Goal: Task Accomplishment & Management: Use online tool/utility

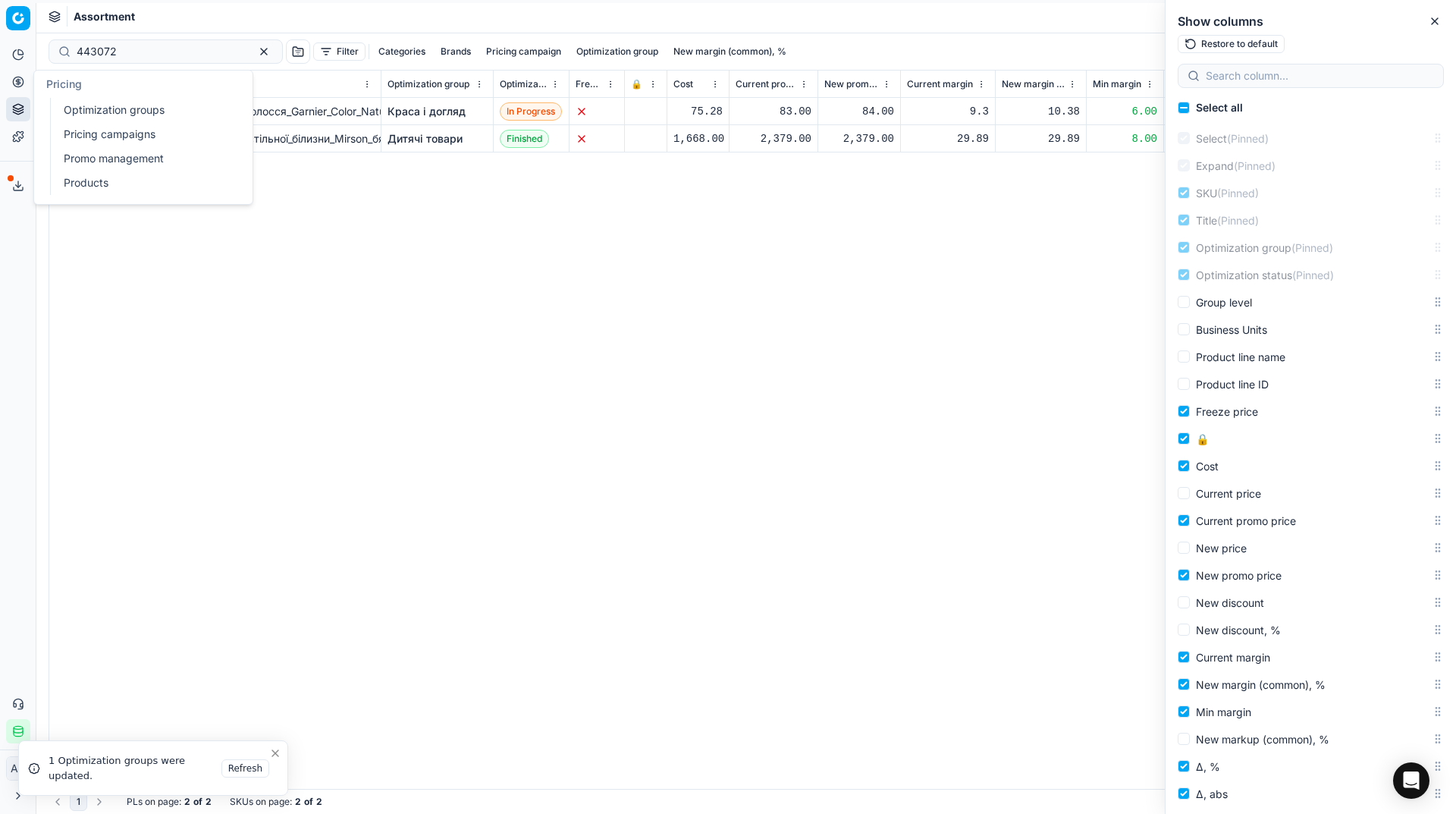
click at [70, 111] on link "Optimization groups" at bounding box center [145, 109] width 177 height 21
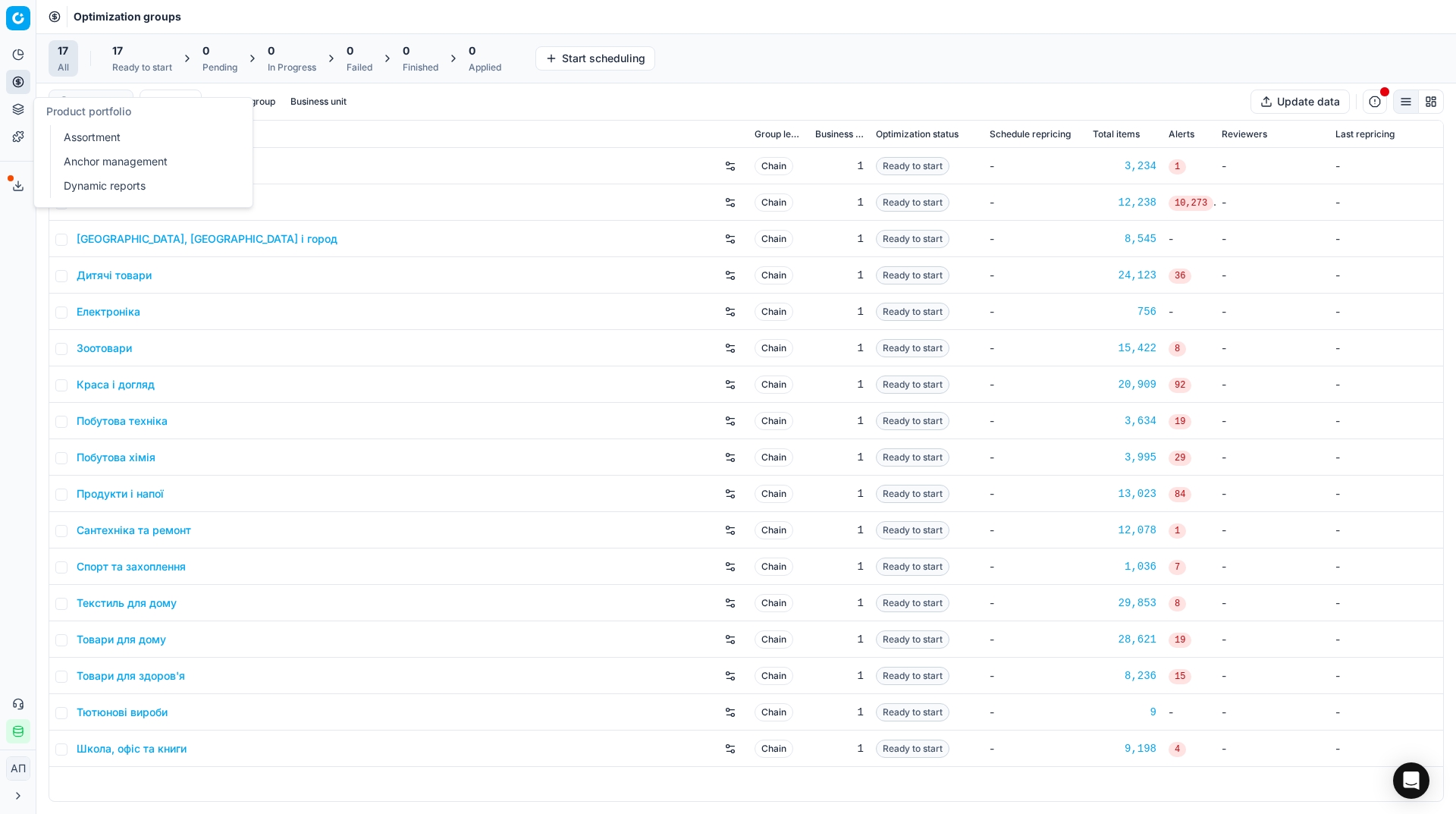
click at [64, 133] on link "Assortment" at bounding box center [145, 137] width 177 height 21
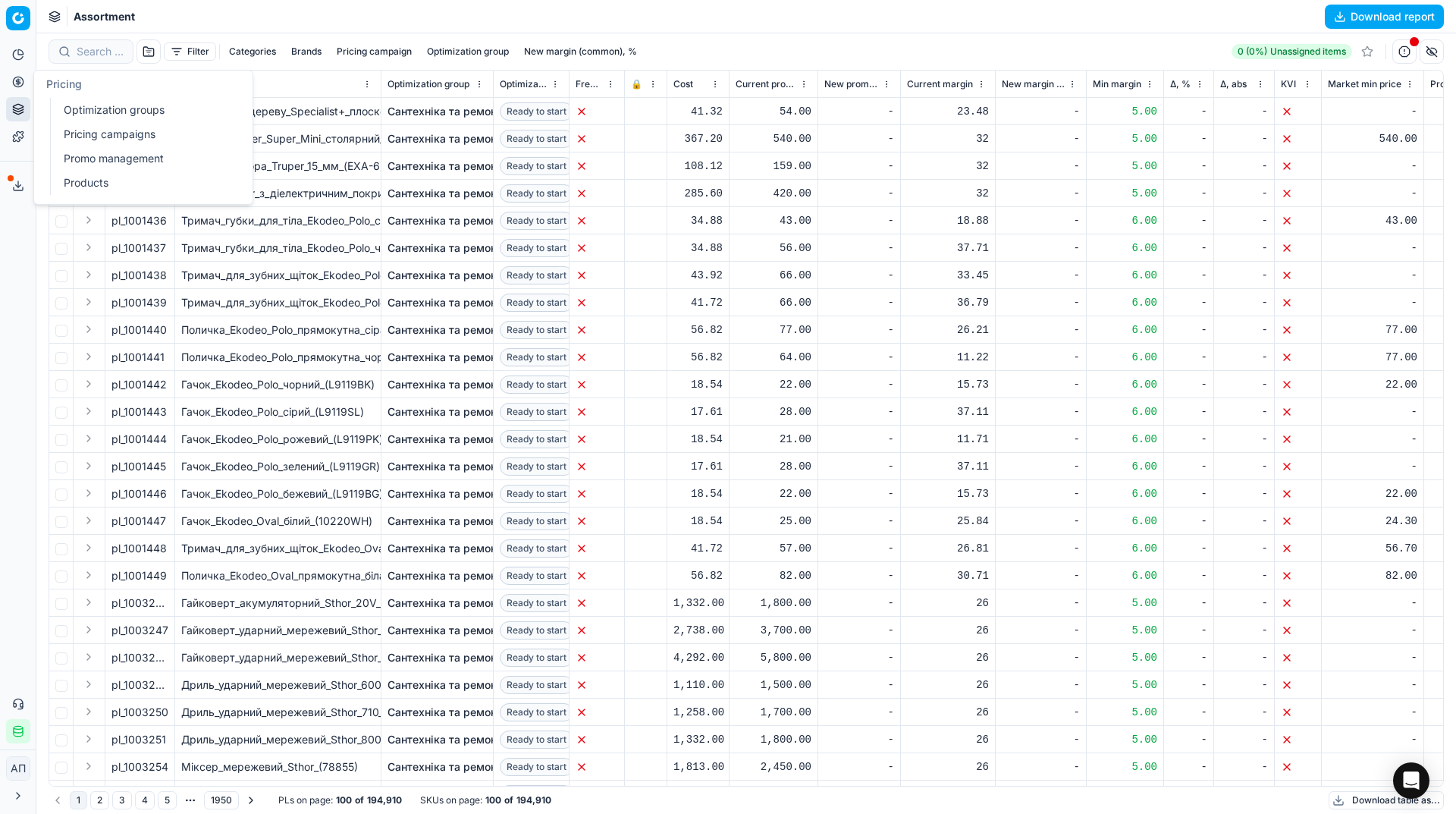
click at [78, 128] on link "Pricing campaigns" at bounding box center [145, 134] width 177 height 21
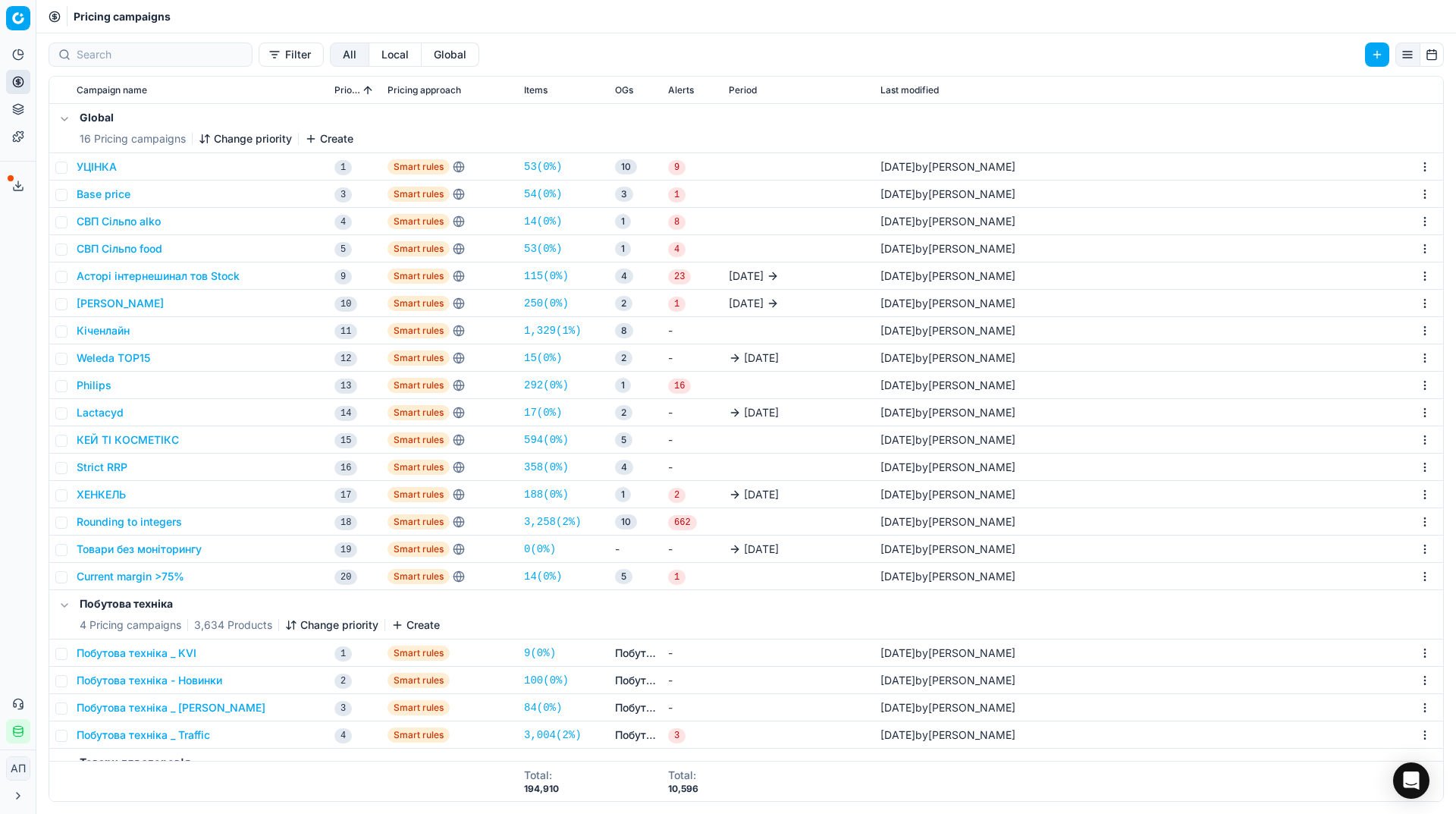
click at [545, 191] on link "54 ( 0% )" at bounding box center [542, 194] width 38 height 15
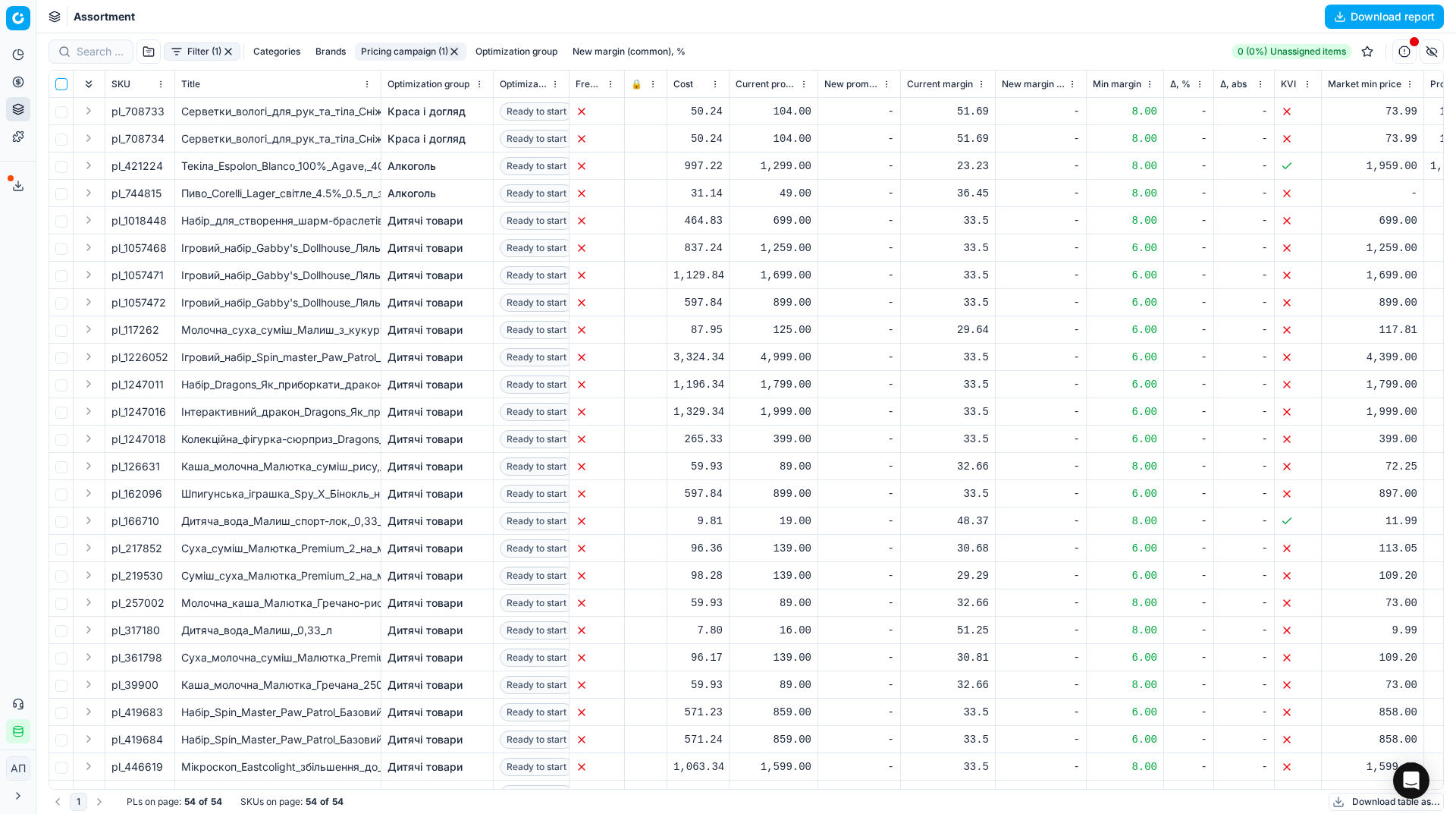
click at [62, 81] on input "checkbox" at bounding box center [61, 83] width 12 height 12
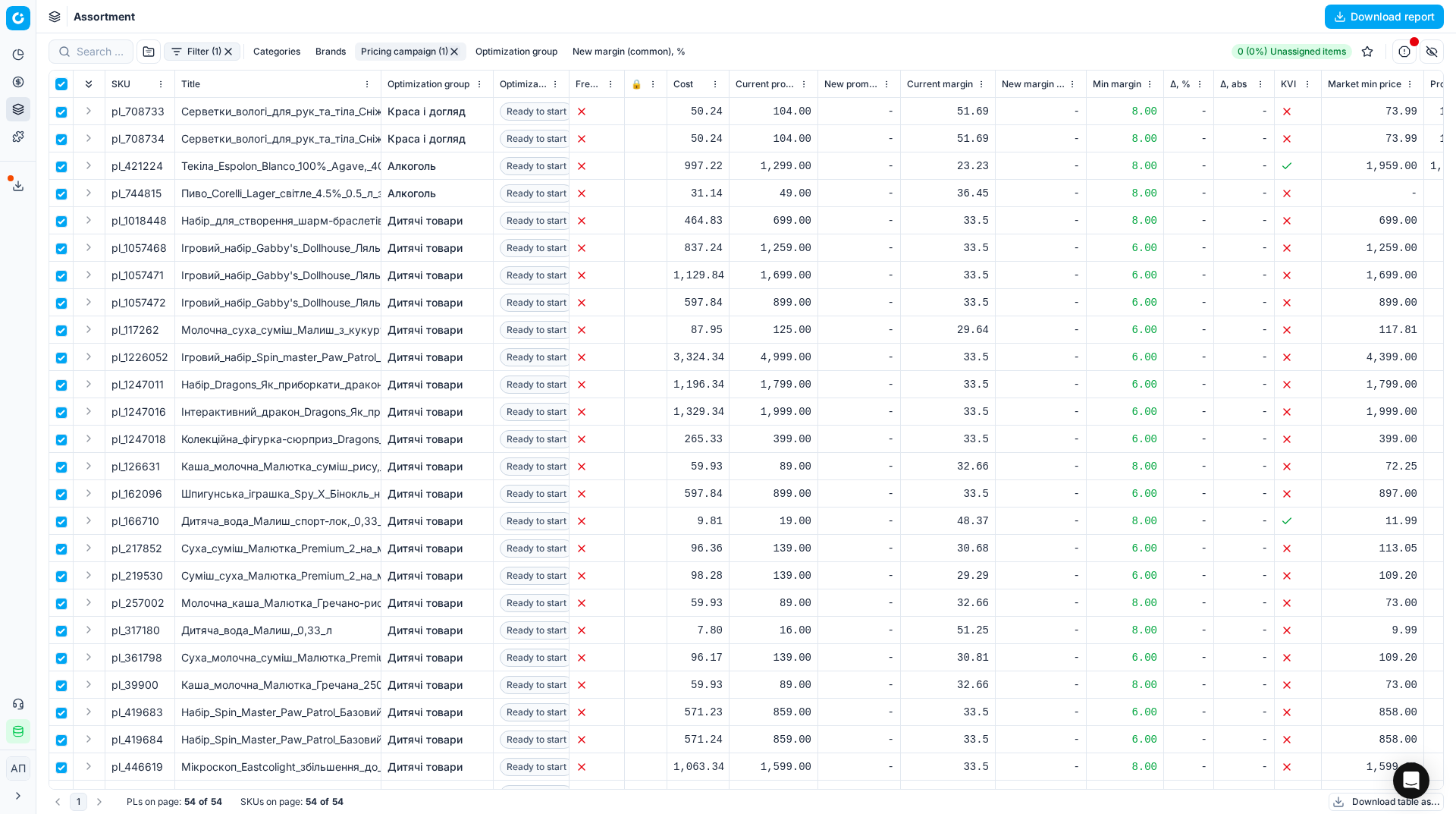
checkbox input "true"
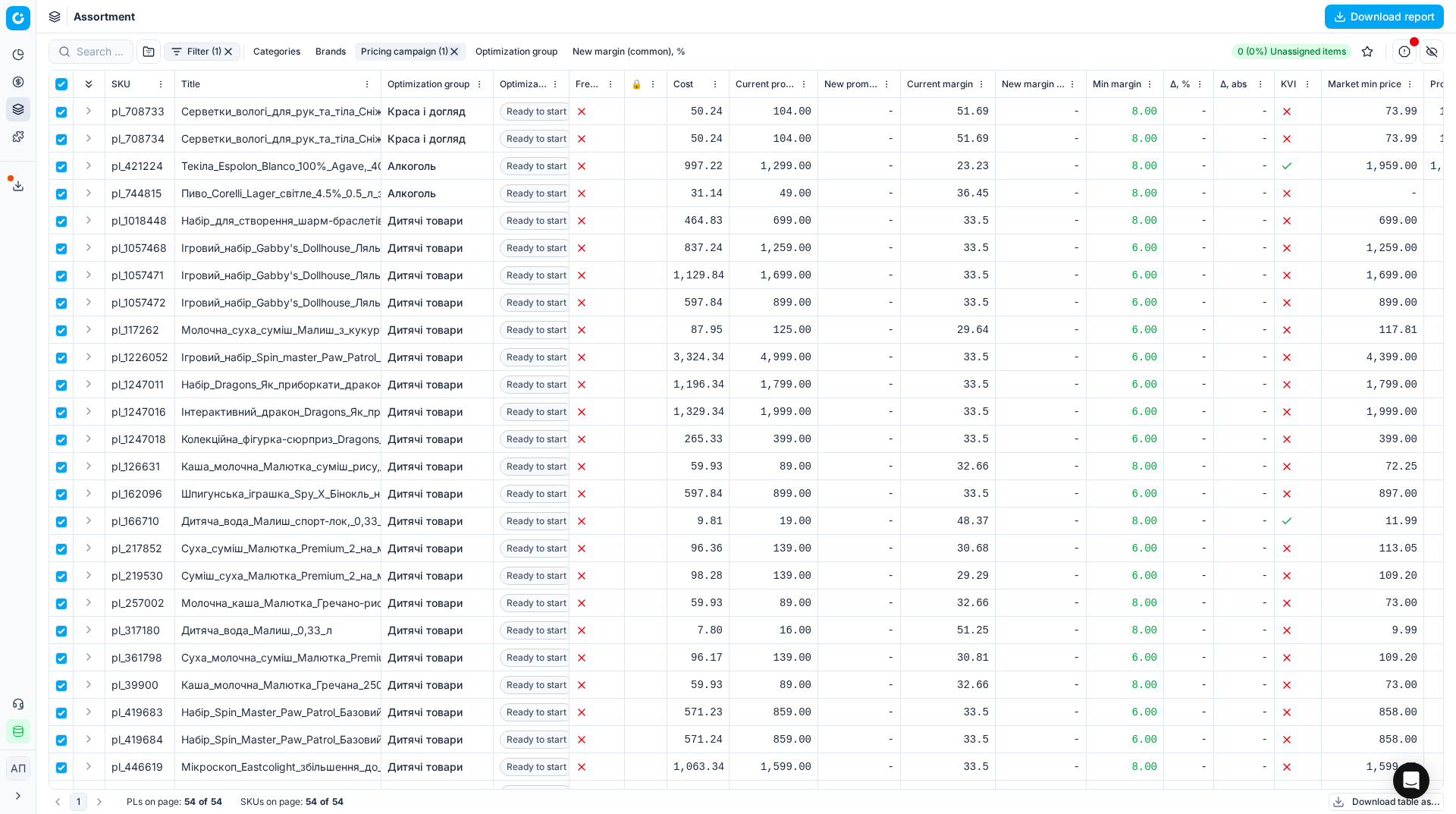
checkbox input "true"
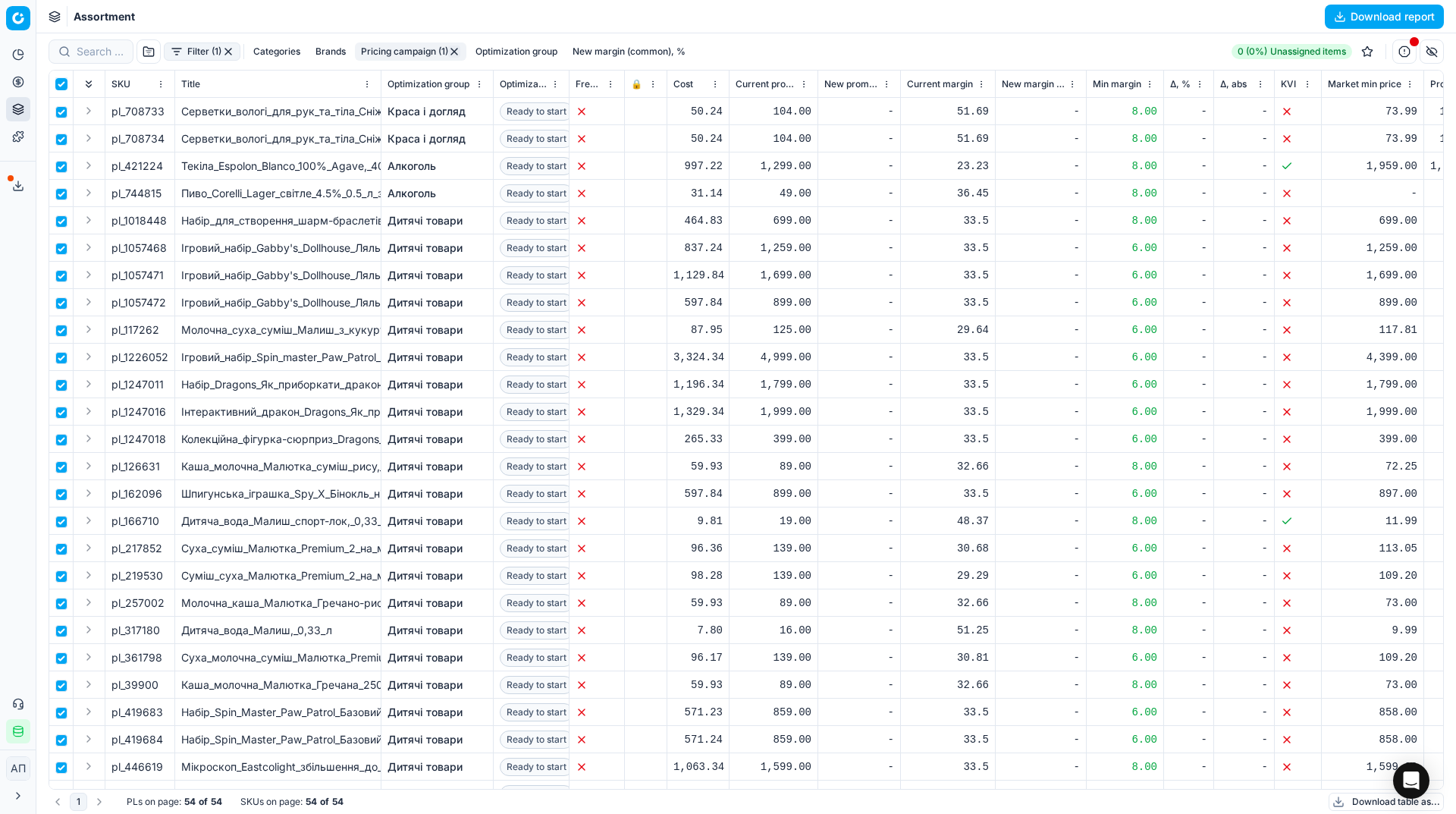
checkbox input "true"
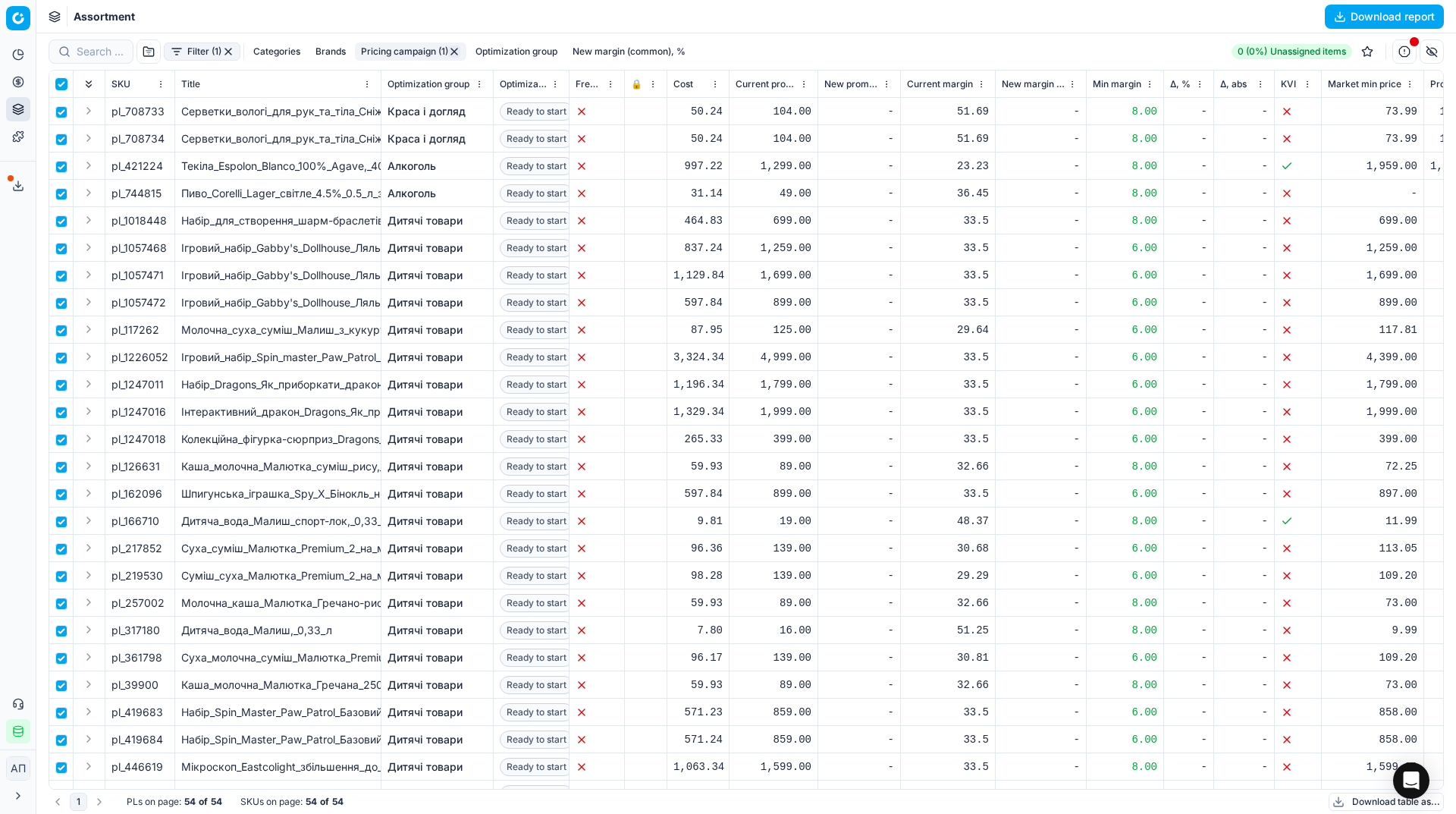
checkbox input "true"
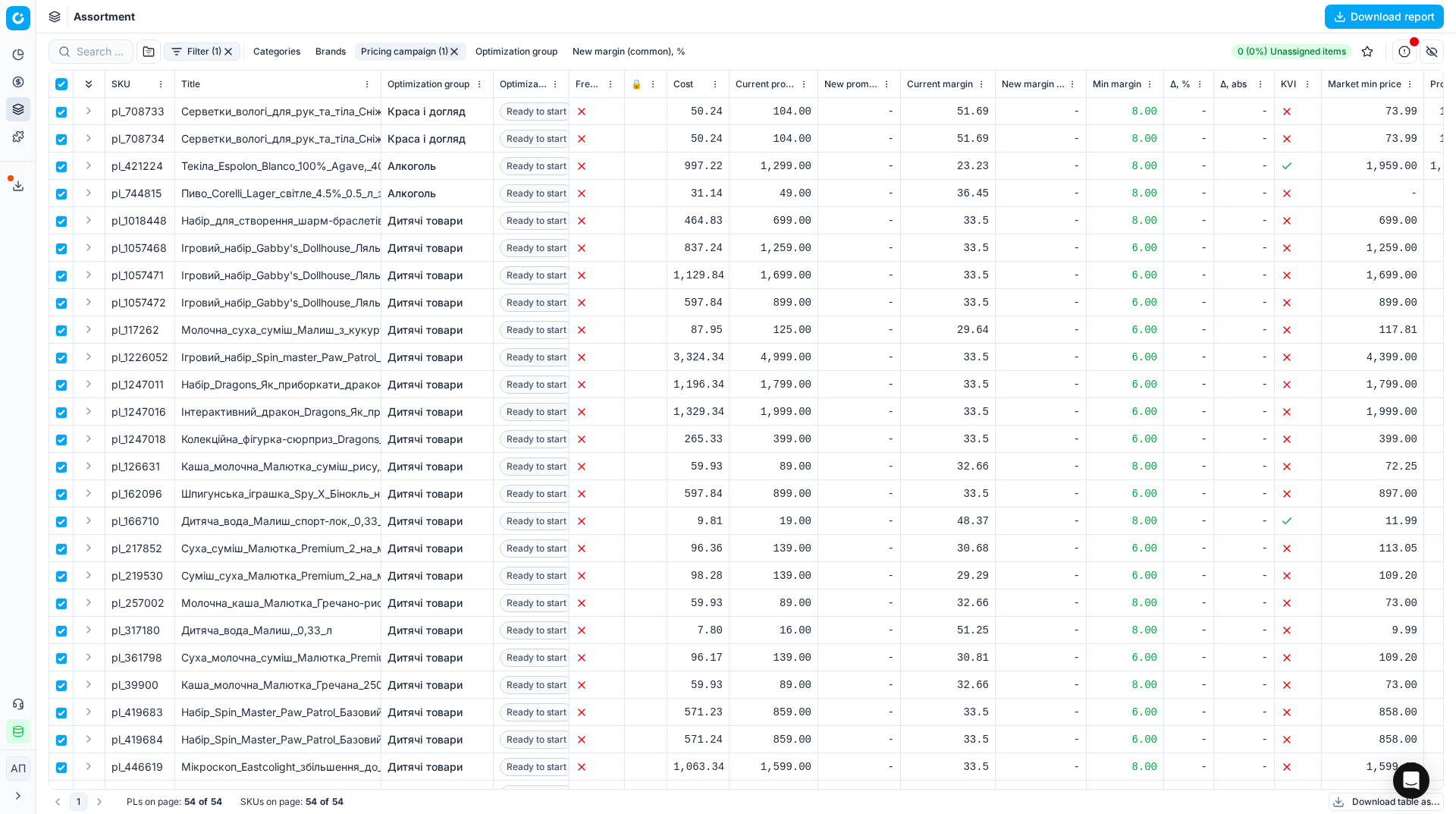
checkbox input "true"
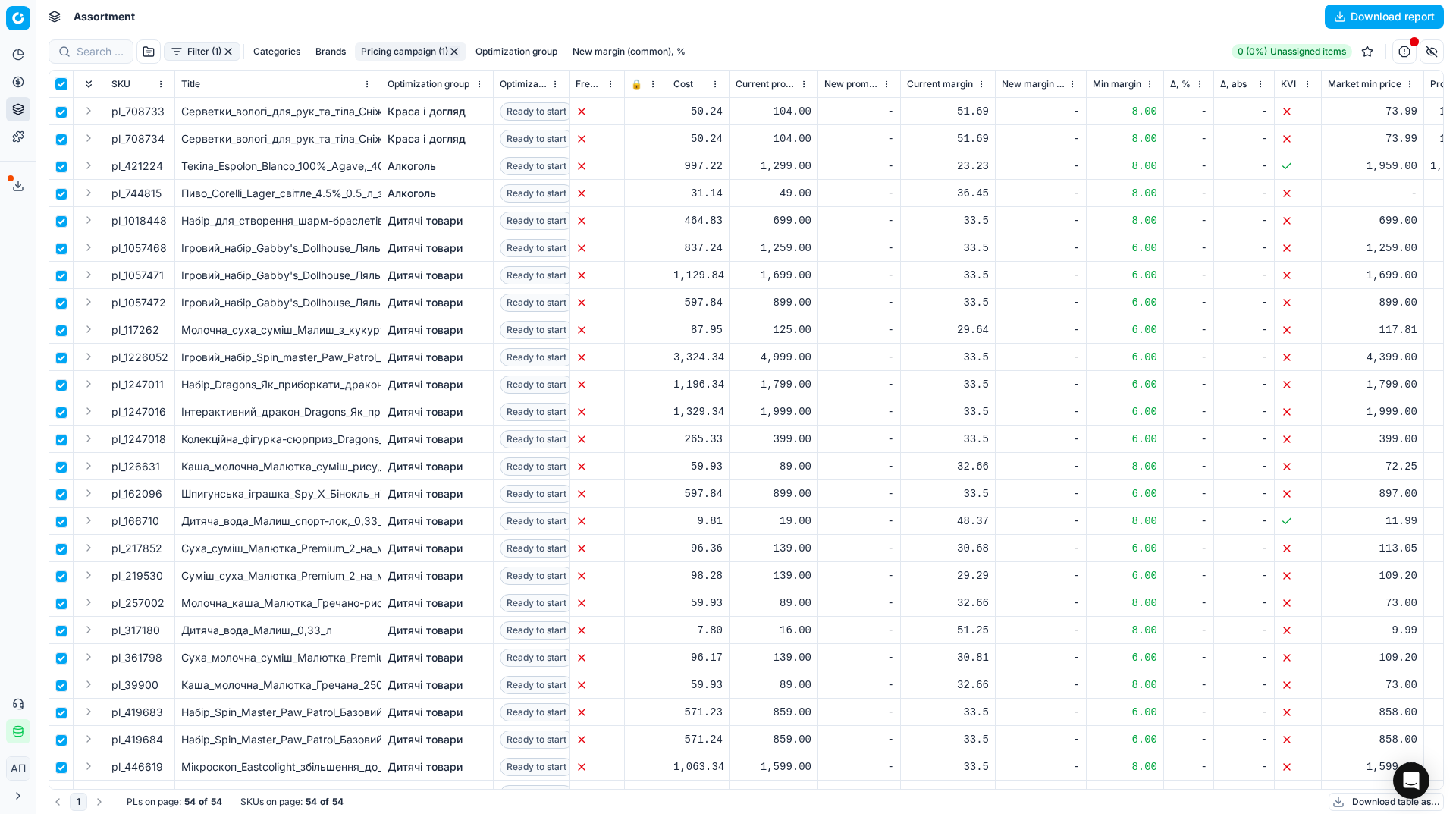
checkbox input "true"
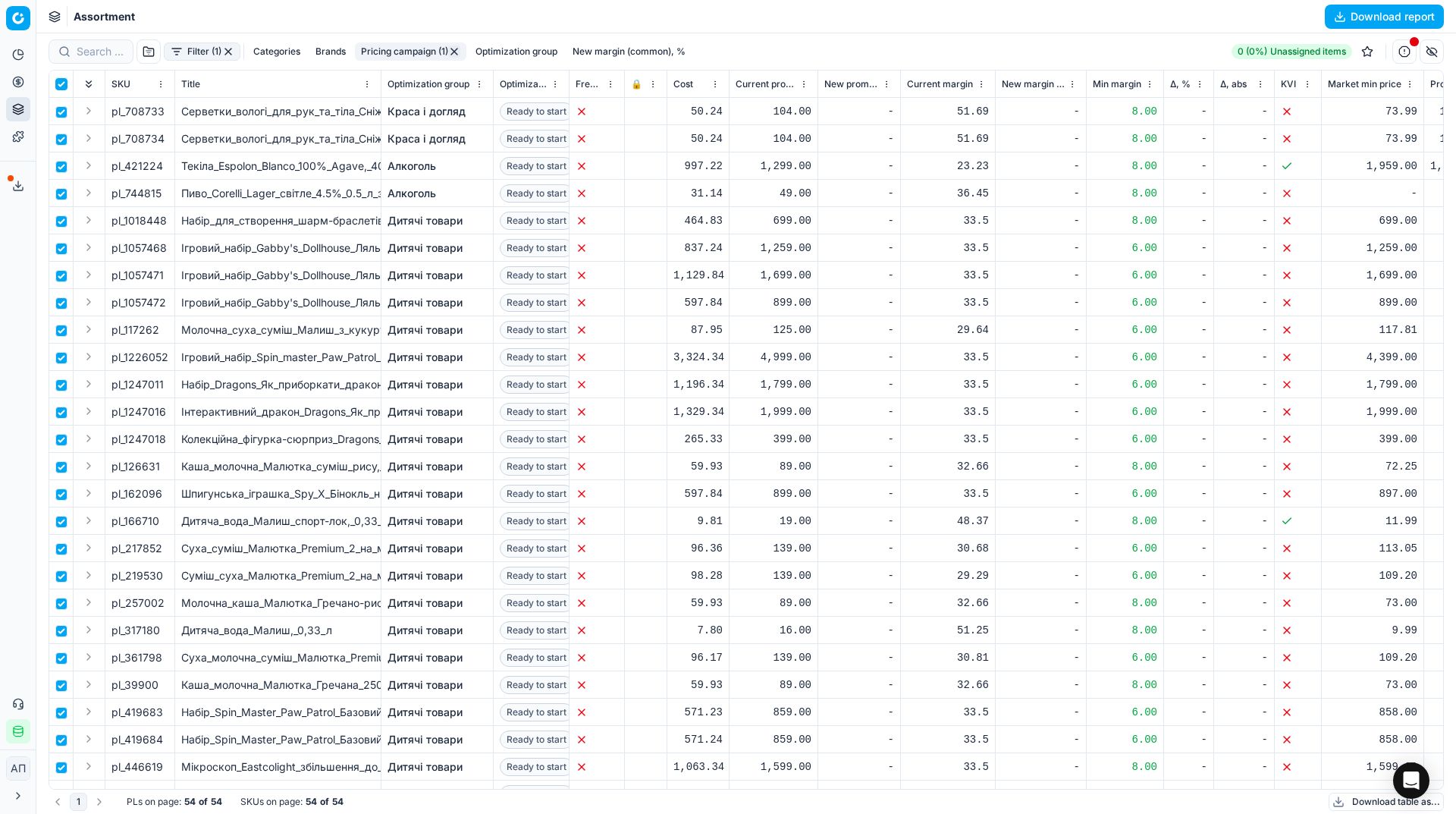
checkbox input "true"
click at [143, 142] on span "pl_708734" at bounding box center [137, 139] width 53 height 15
click at [64, 142] on input "checkbox" at bounding box center [61, 139] width 12 height 12
checkbox input "false"
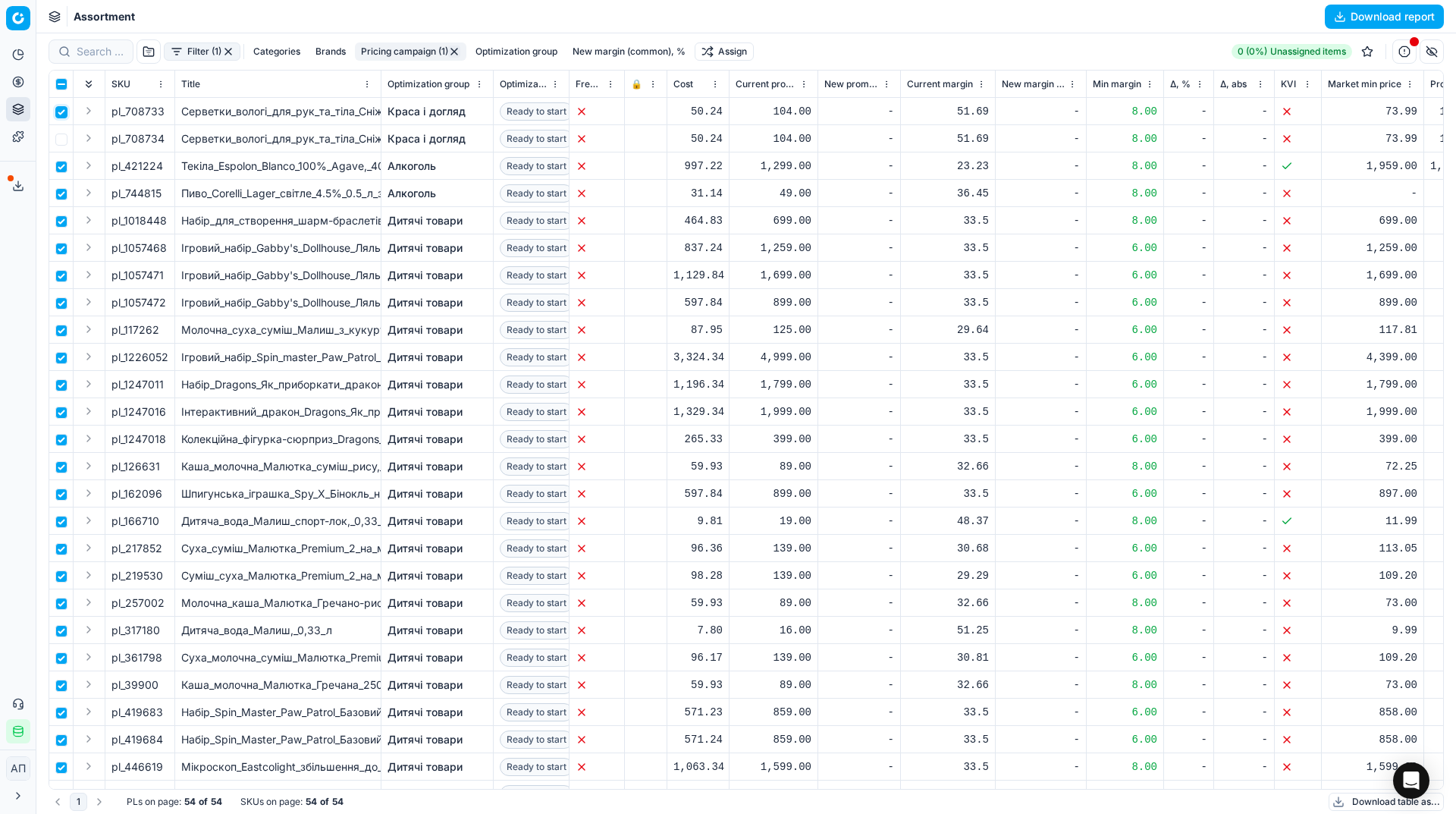
click at [57, 116] on input "checkbox" at bounding box center [61, 112] width 12 height 12
checkbox input "false"
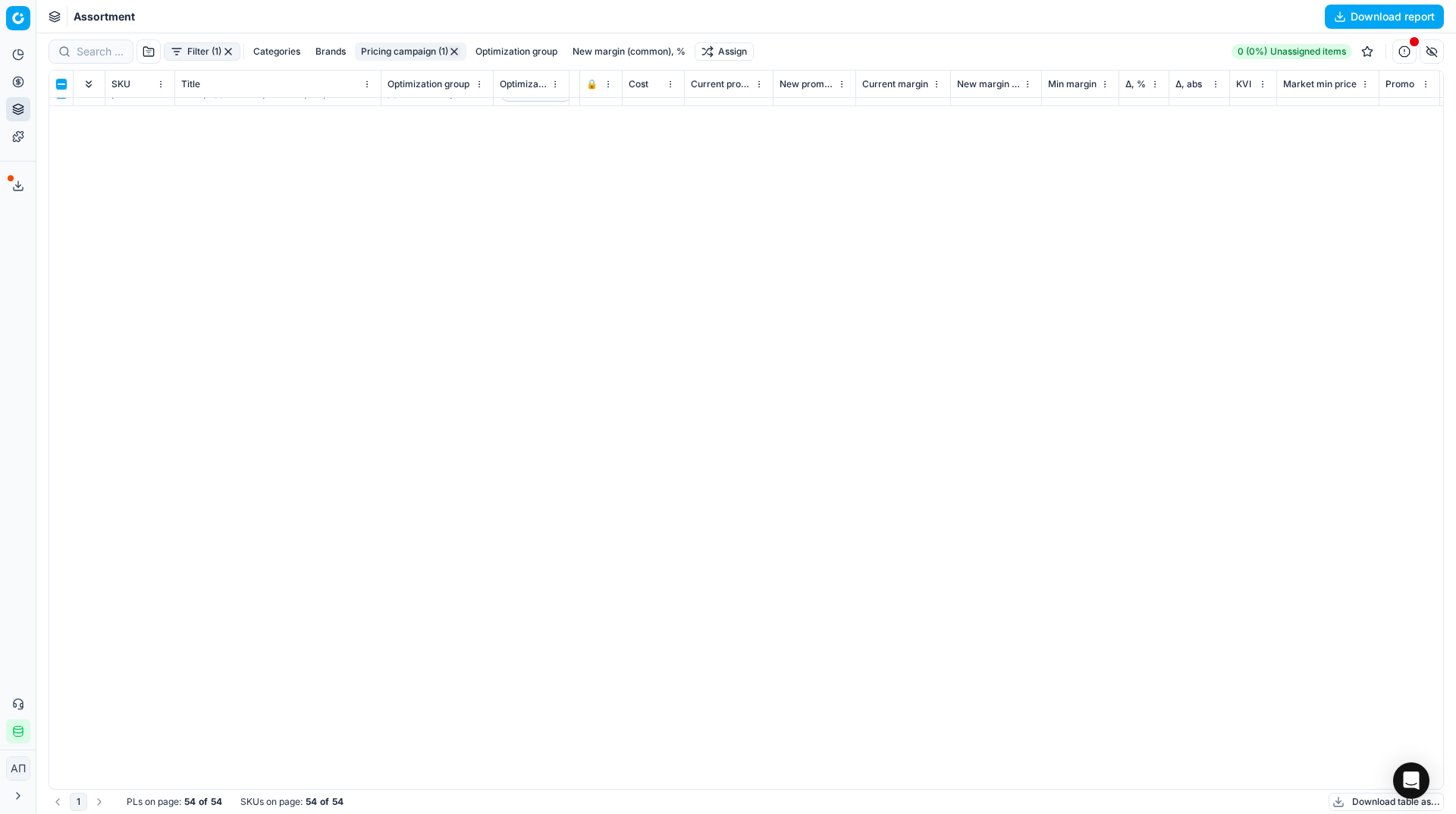
scroll to position [0, 44]
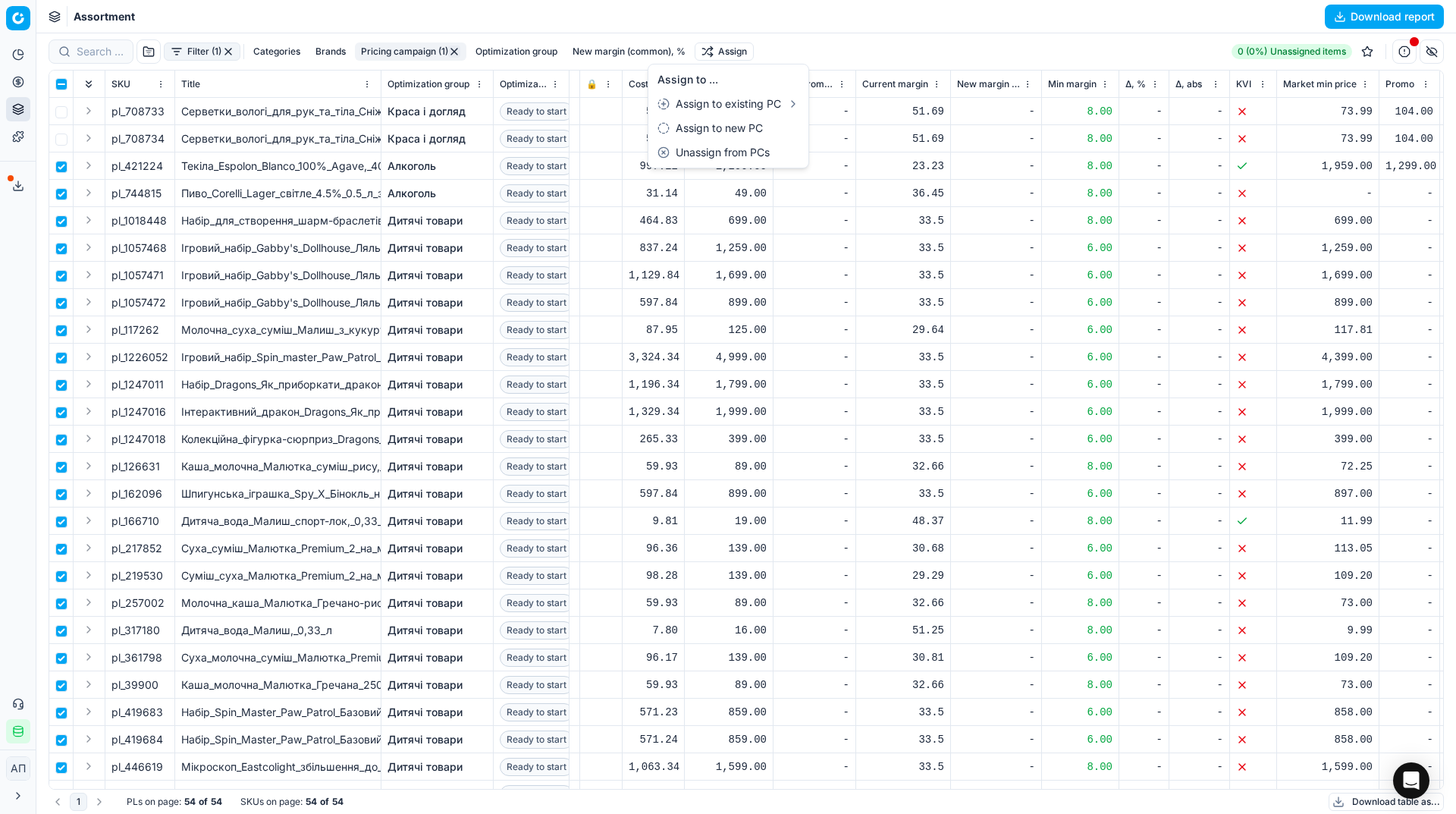
click at [715, 47] on html "Pricing platform Analytics Pricing Product portfolio Templates Export service 2…" at bounding box center [728, 407] width 1456 height 814
click at [758, 146] on div "Unassign from PCs" at bounding box center [728, 153] width 154 height 24
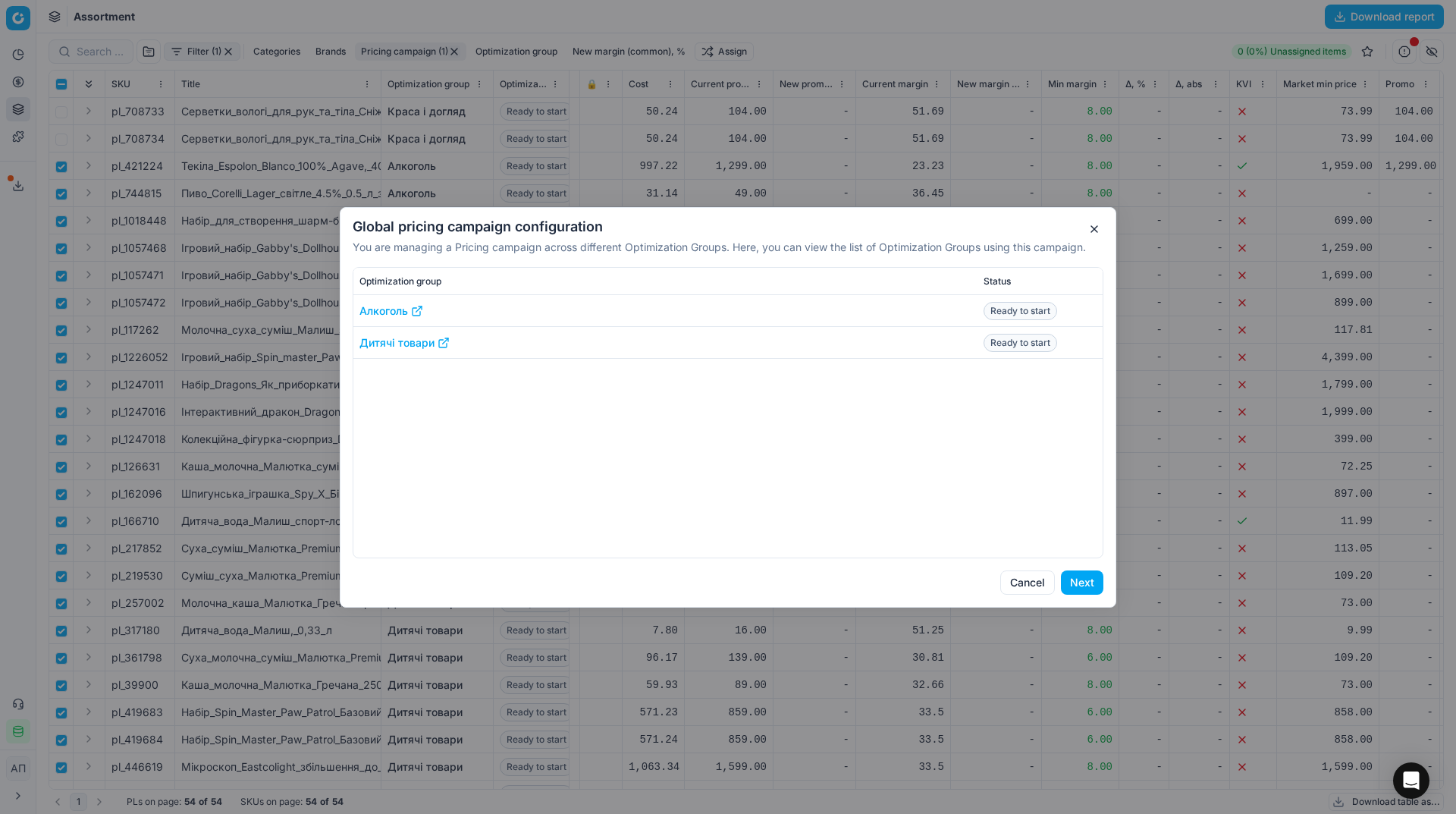
click at [1088, 581] on button "Next" at bounding box center [1082, 582] width 43 height 24
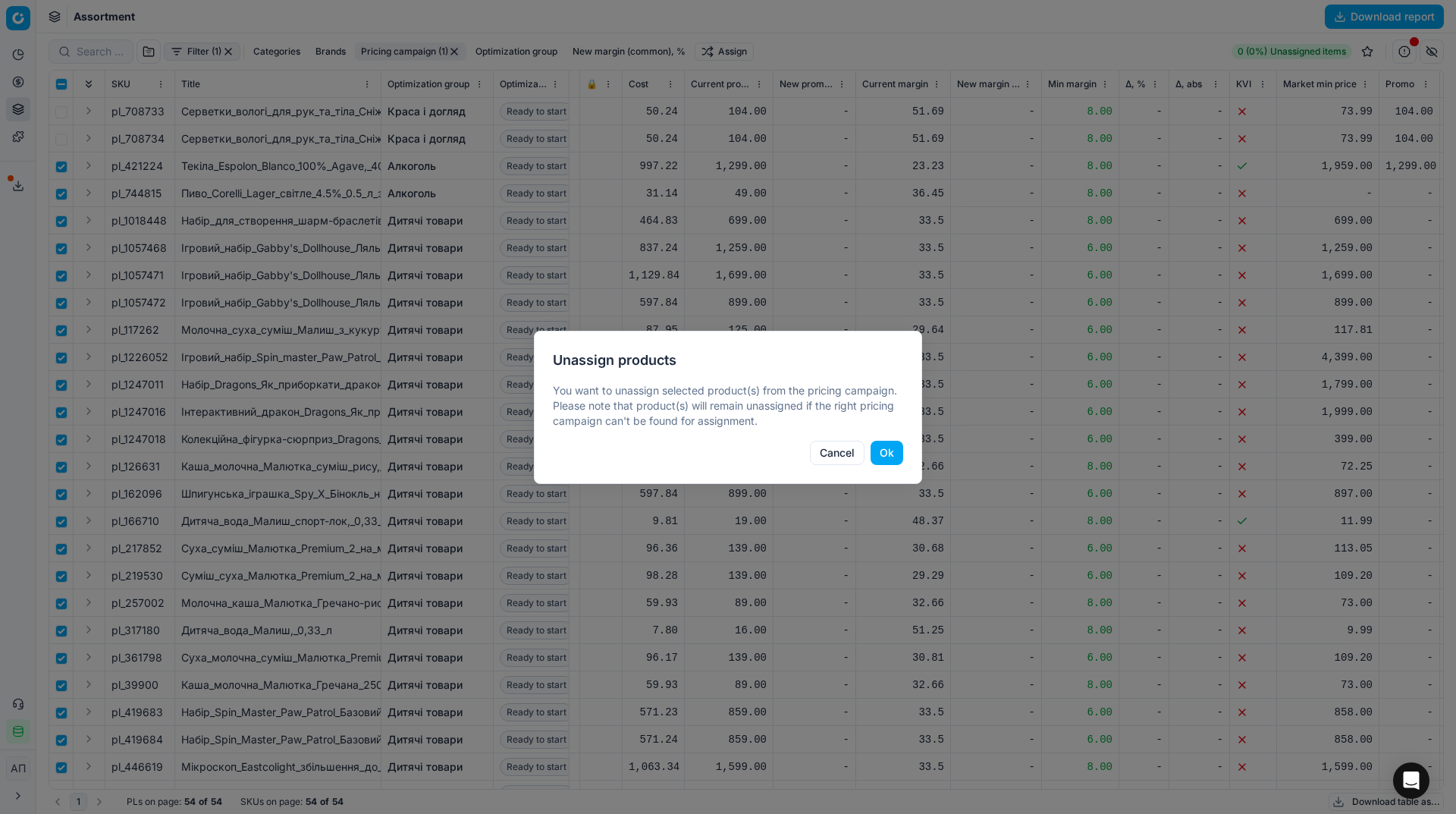
click at [901, 453] on button "Ok" at bounding box center [886, 453] width 32 height 24
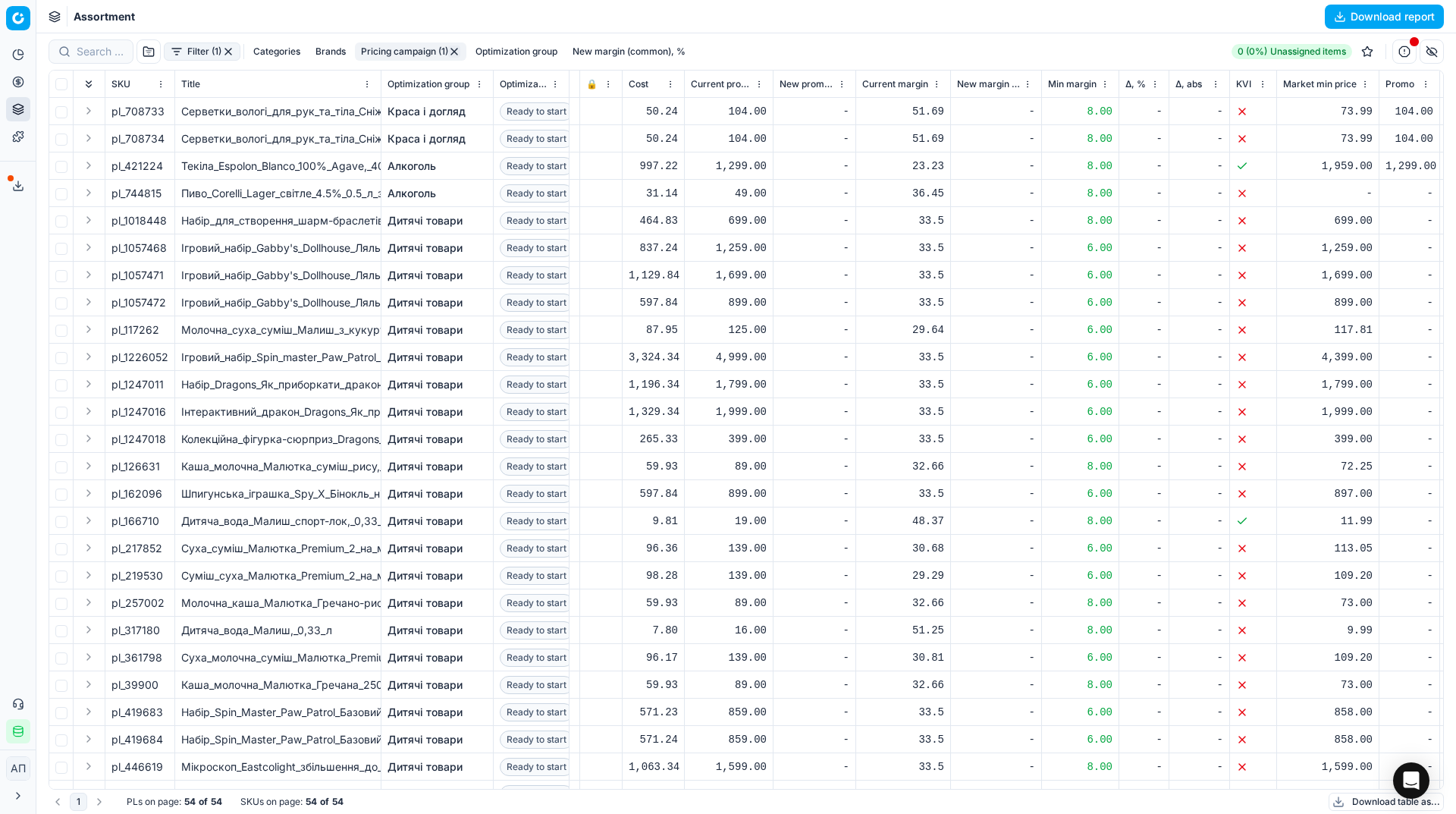
click at [226, 49] on button "button" at bounding box center [228, 51] width 12 height 12
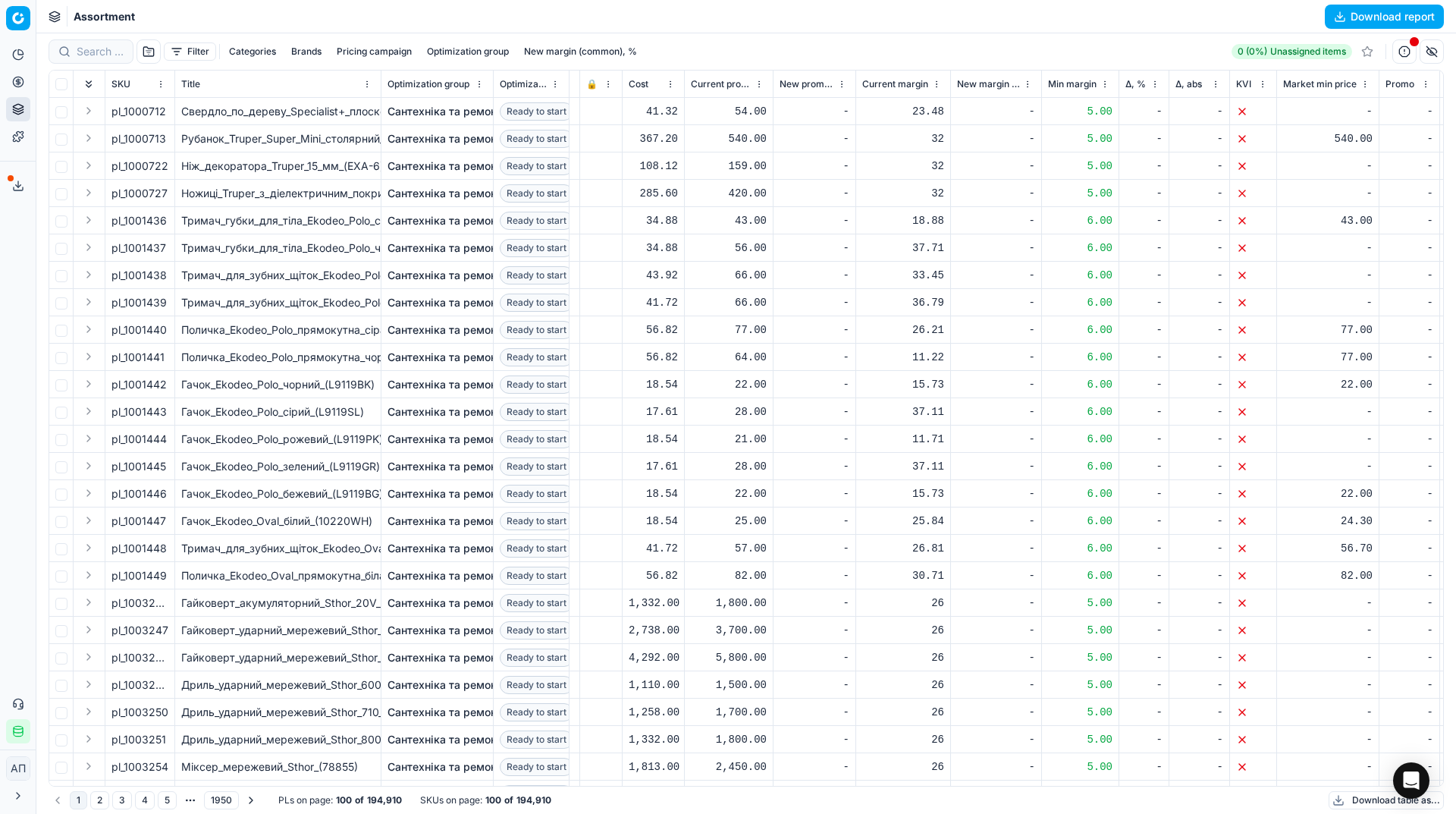
click at [178, 54] on button "Filter" at bounding box center [190, 52] width 53 height 19
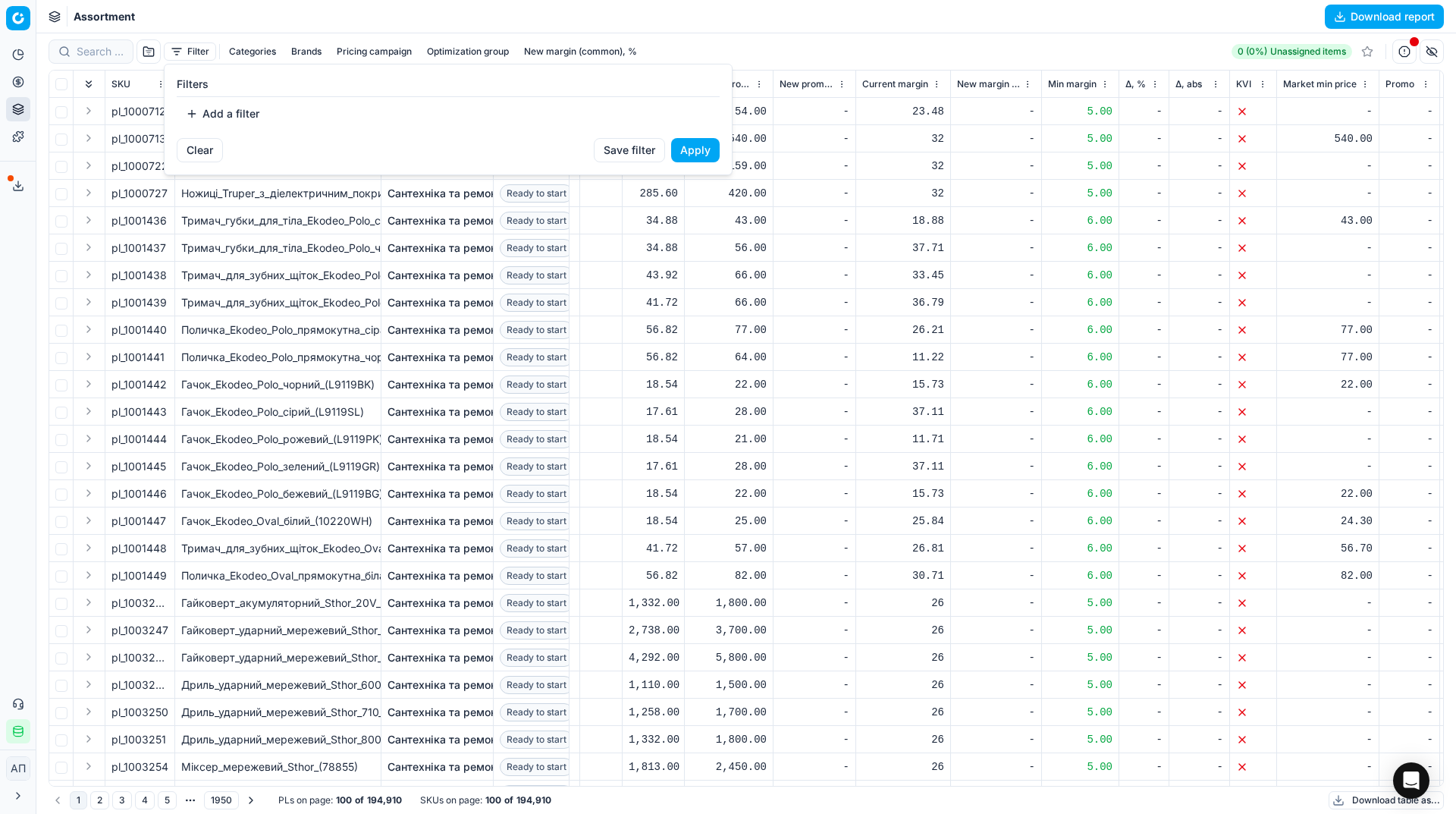
click at [221, 119] on button "Add a filter" at bounding box center [222, 114] width 92 height 24
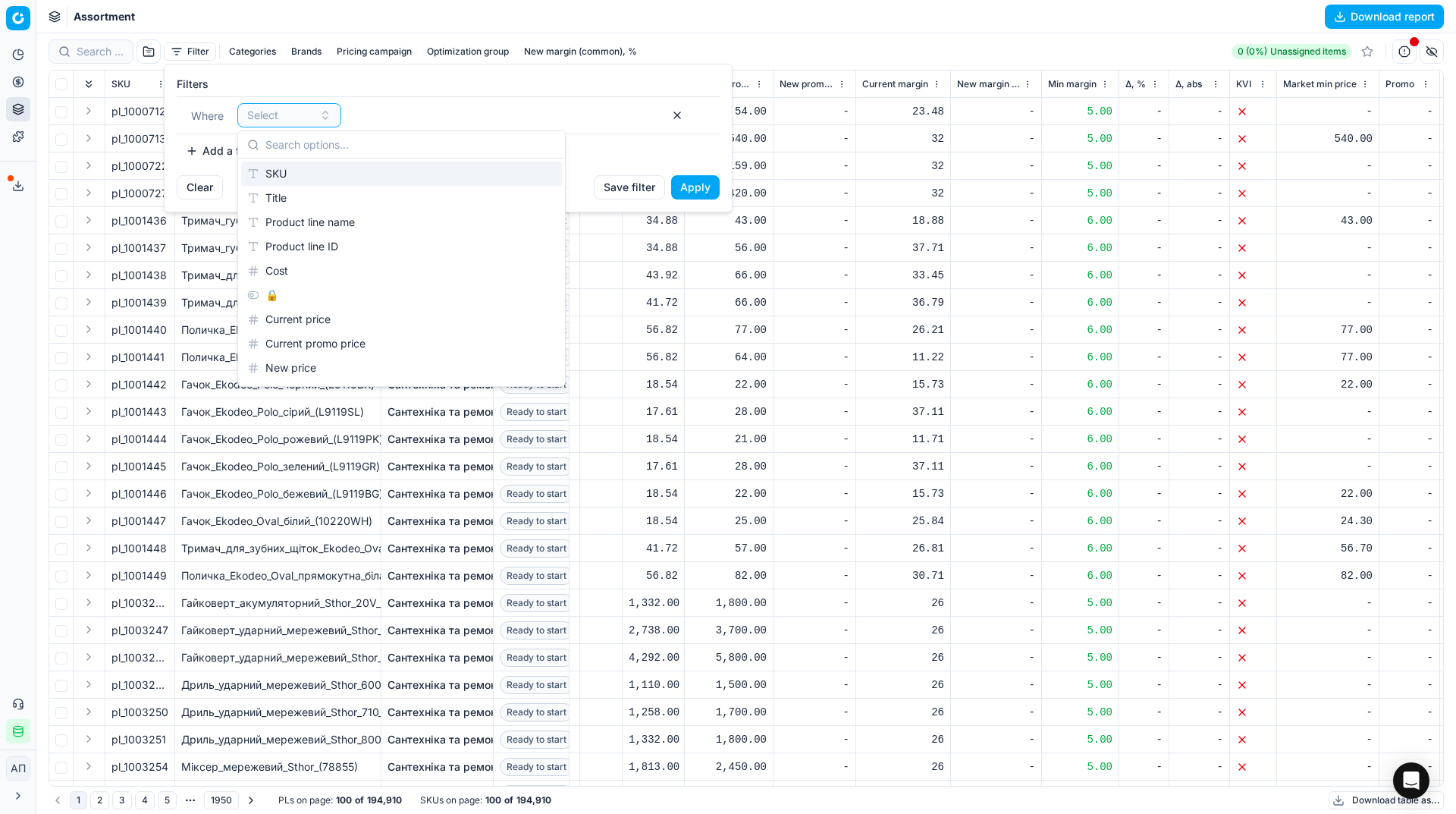
click at [306, 167] on div "SKU" at bounding box center [401, 173] width 320 height 24
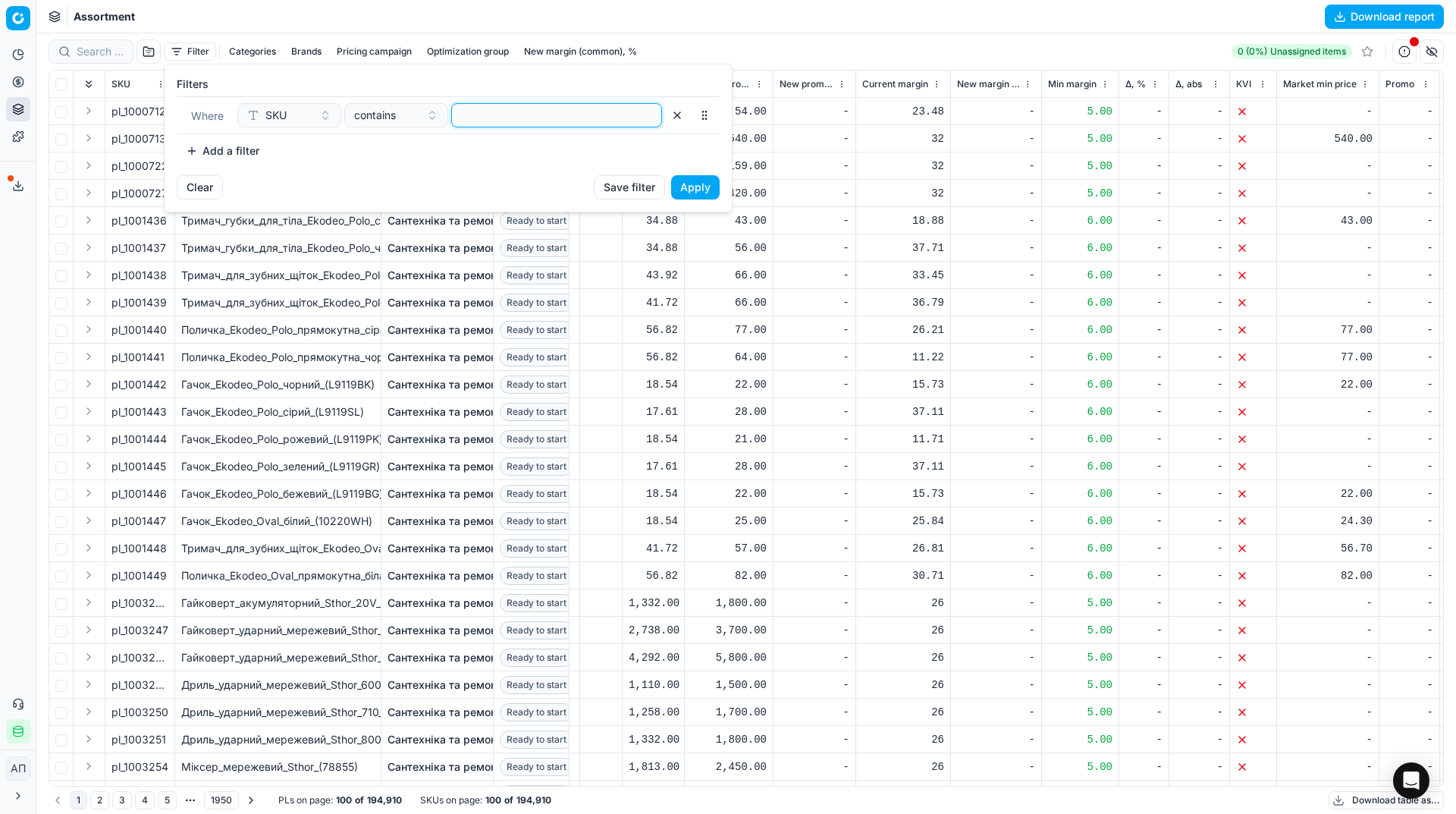
click at [467, 123] on input at bounding box center [556, 115] width 197 height 23
click at [697, 197] on button "Apply" at bounding box center [695, 187] width 48 height 24
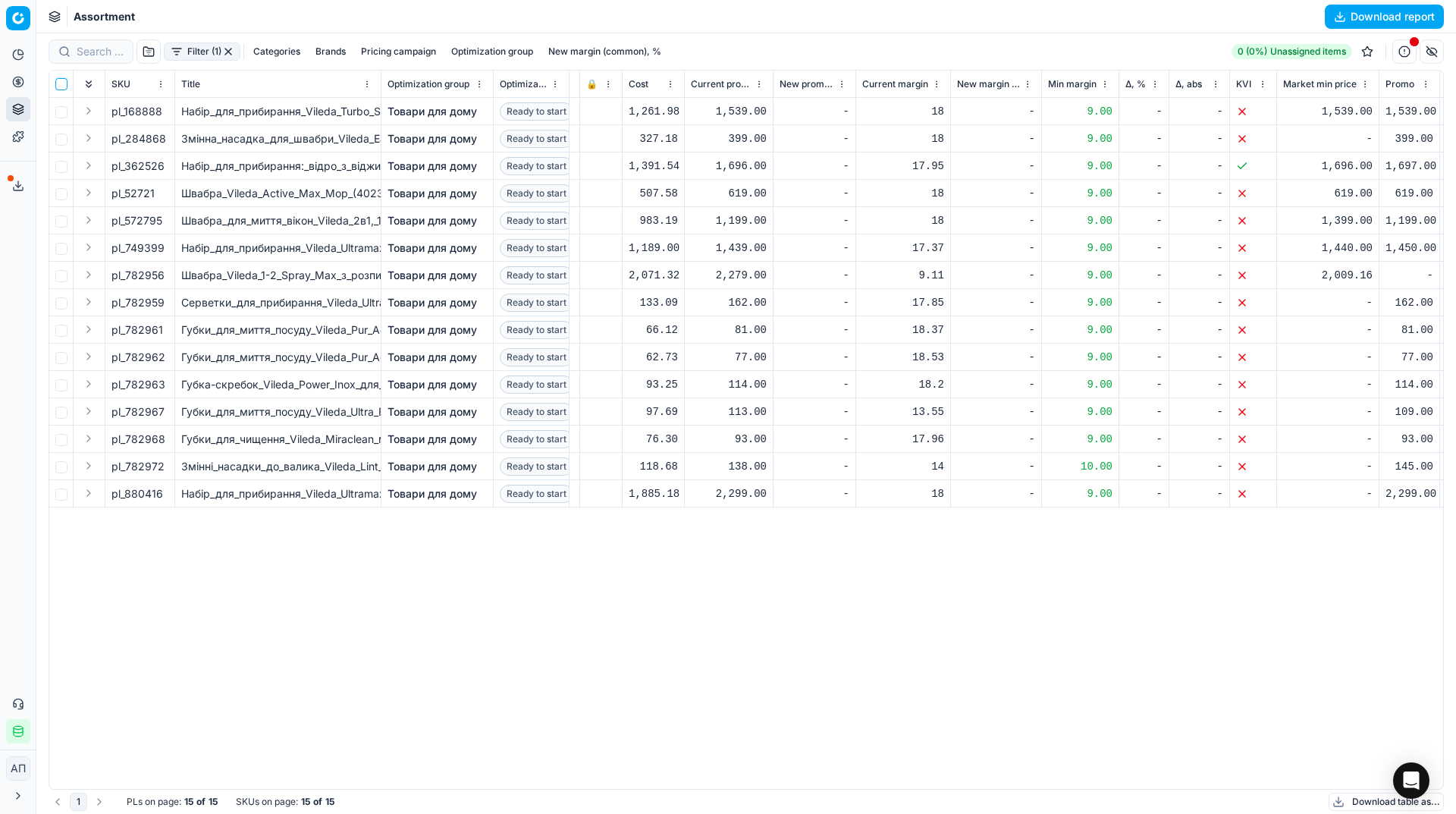
click at [58, 86] on input "checkbox" at bounding box center [61, 83] width 12 height 12
checkbox input "true"
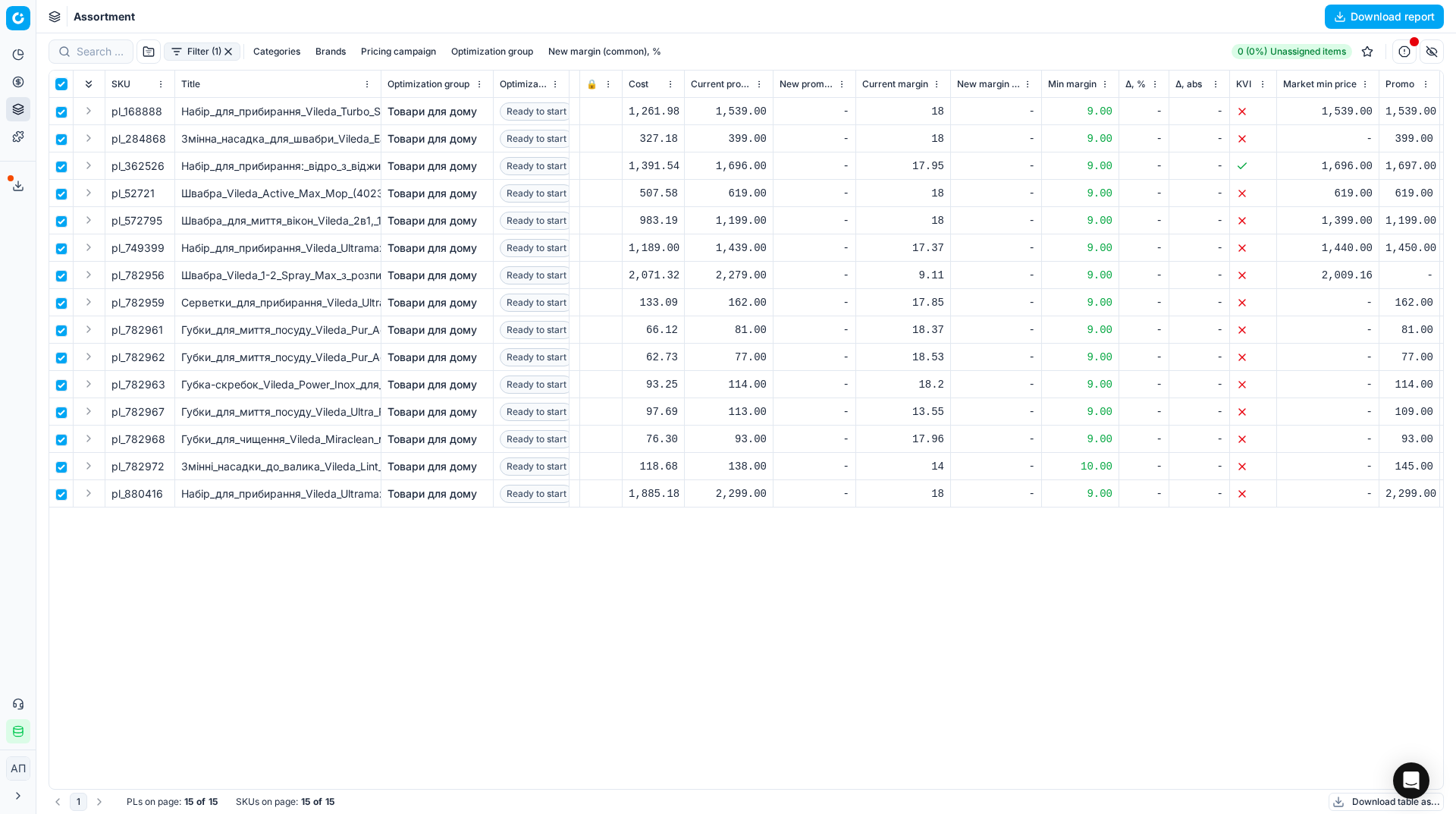
checkbox input "true"
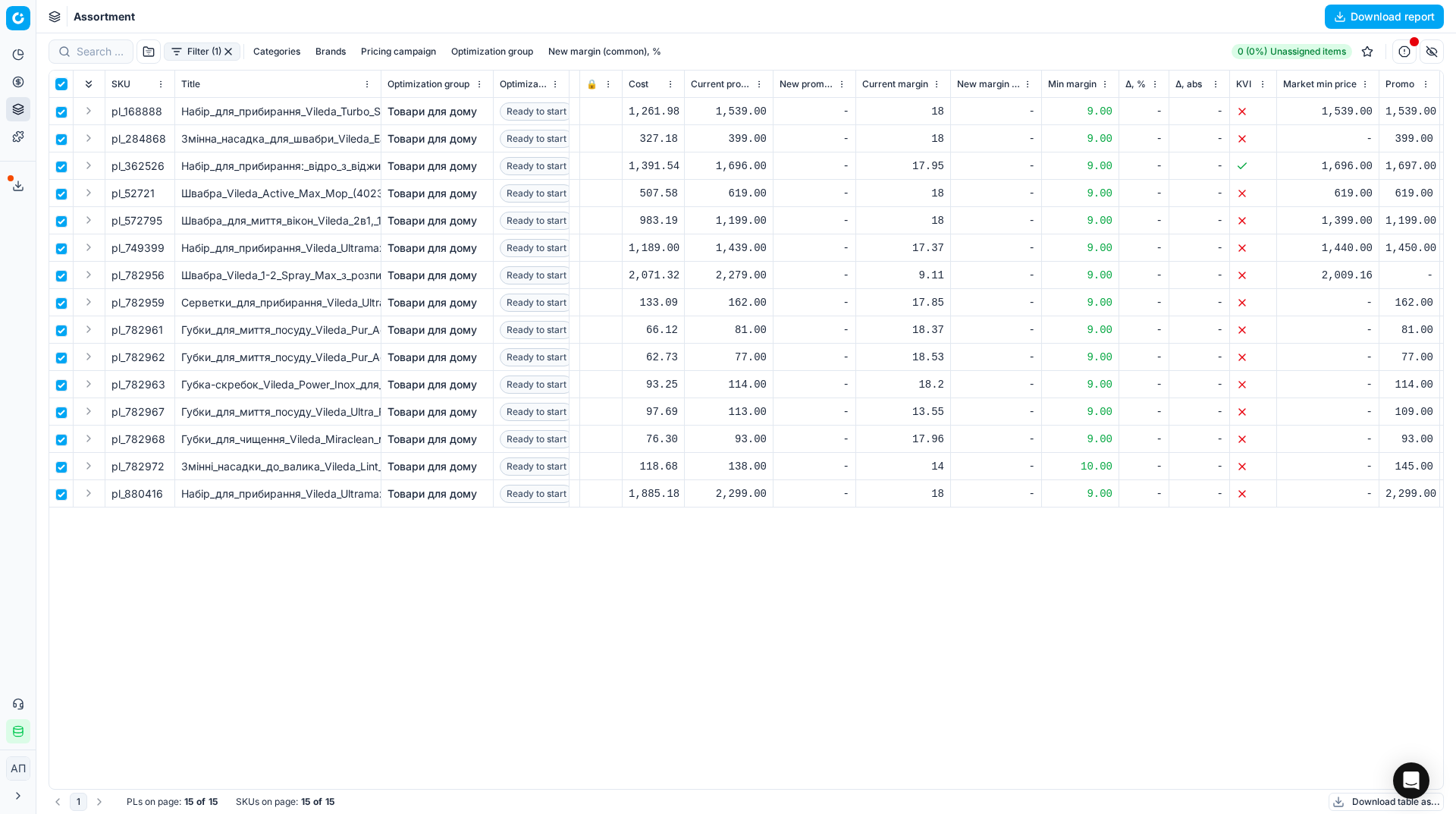
checkbox input "true"
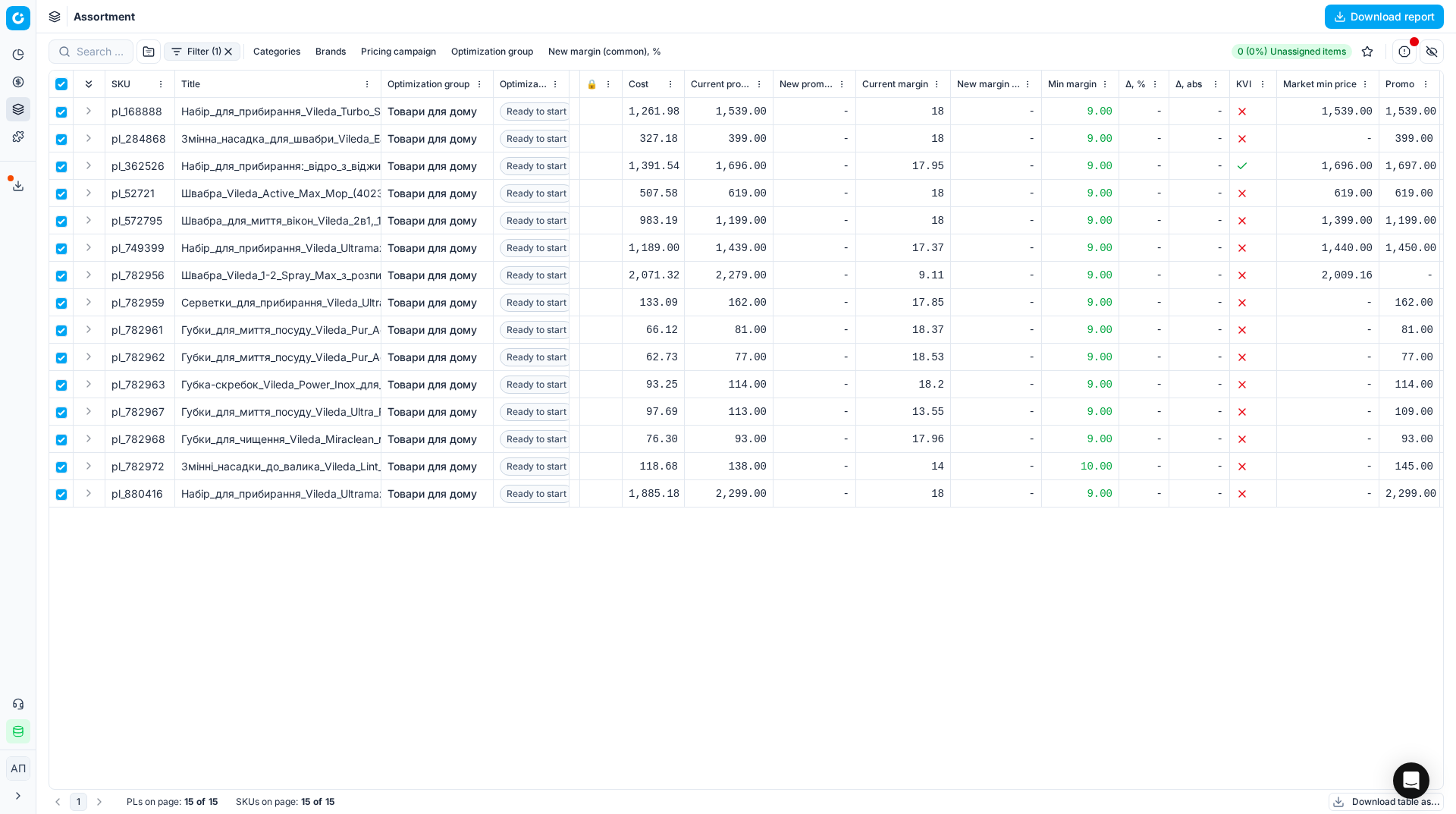
checkbox input "true"
click at [715, 44] on html "Pricing platform Analytics Pricing Product portfolio Templates Export service 2…" at bounding box center [728, 407] width 1456 height 814
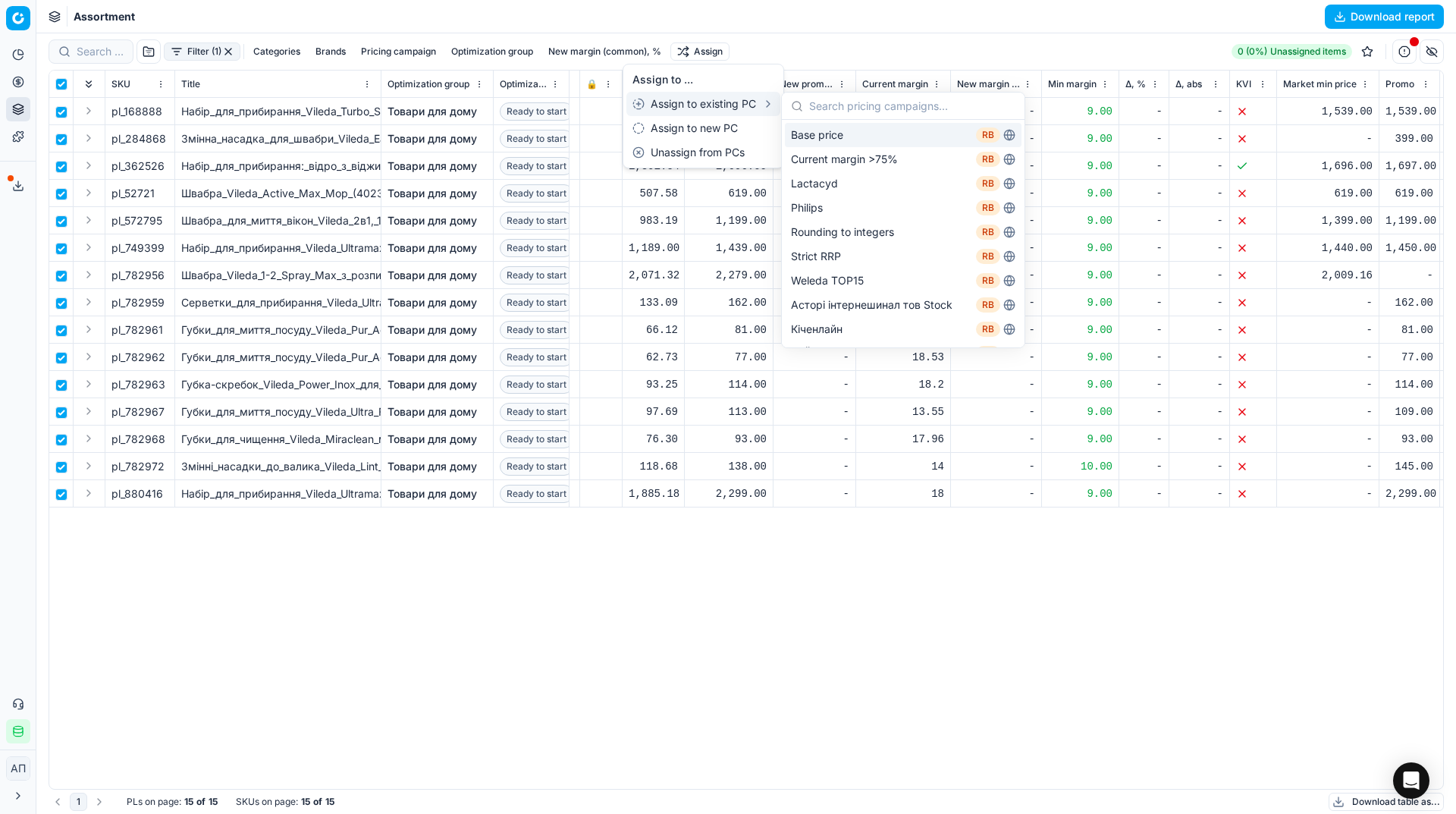
click at [823, 128] on div "Base price RB" at bounding box center [903, 135] width 237 height 24
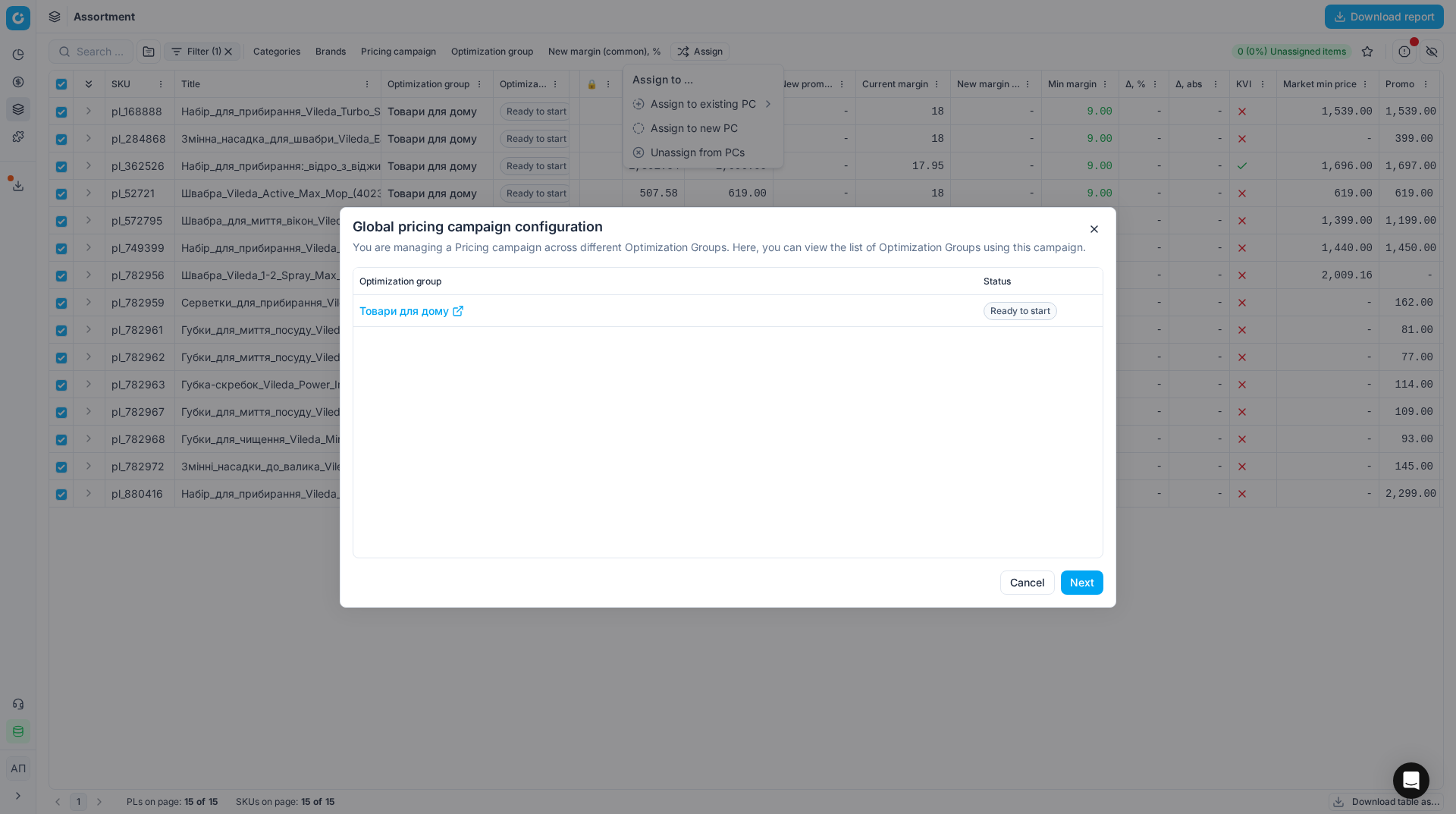
click at [1080, 585] on button "Next" at bounding box center [1082, 582] width 43 height 24
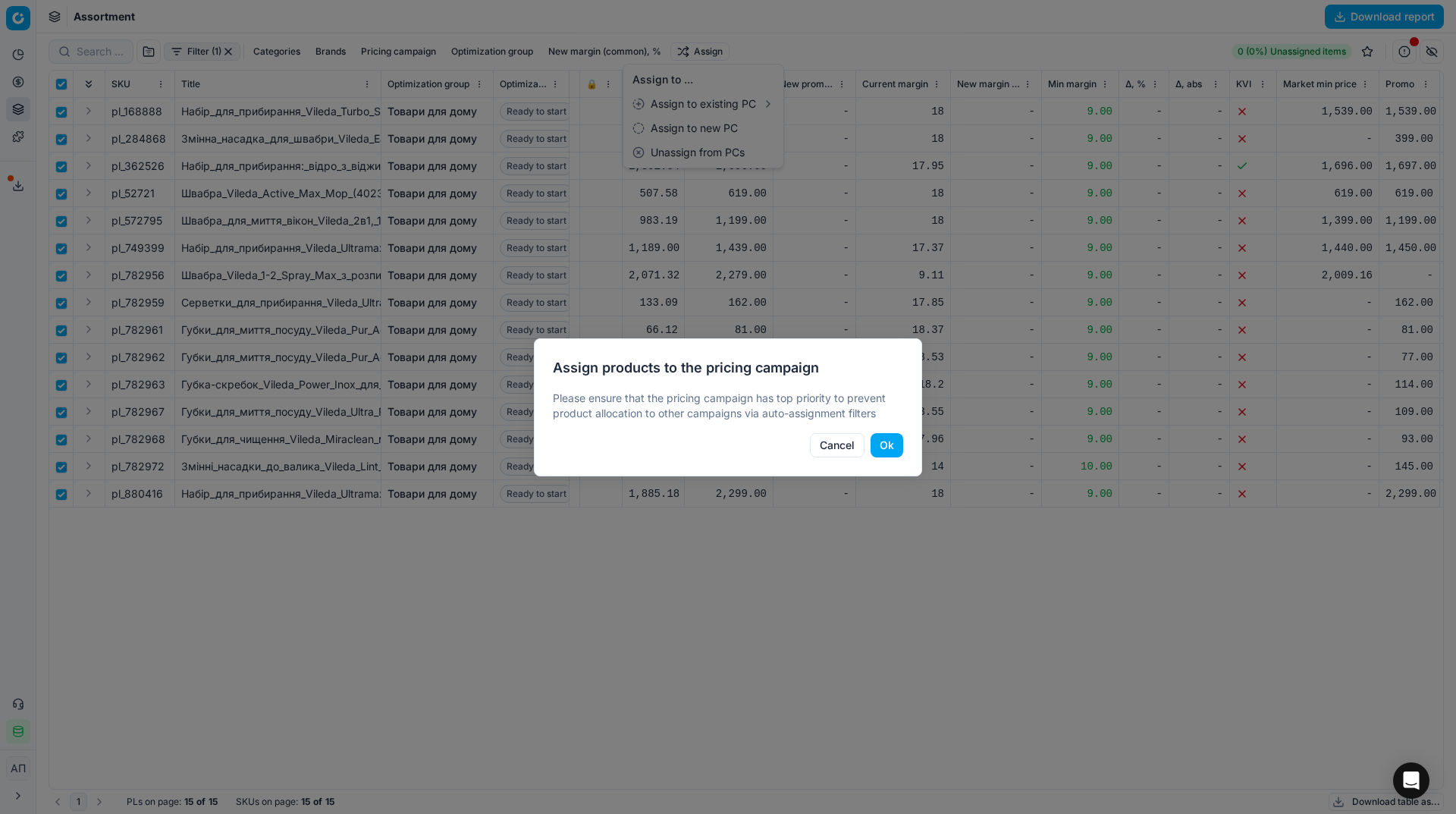
click at [887, 442] on button "Ok" at bounding box center [886, 445] width 32 height 24
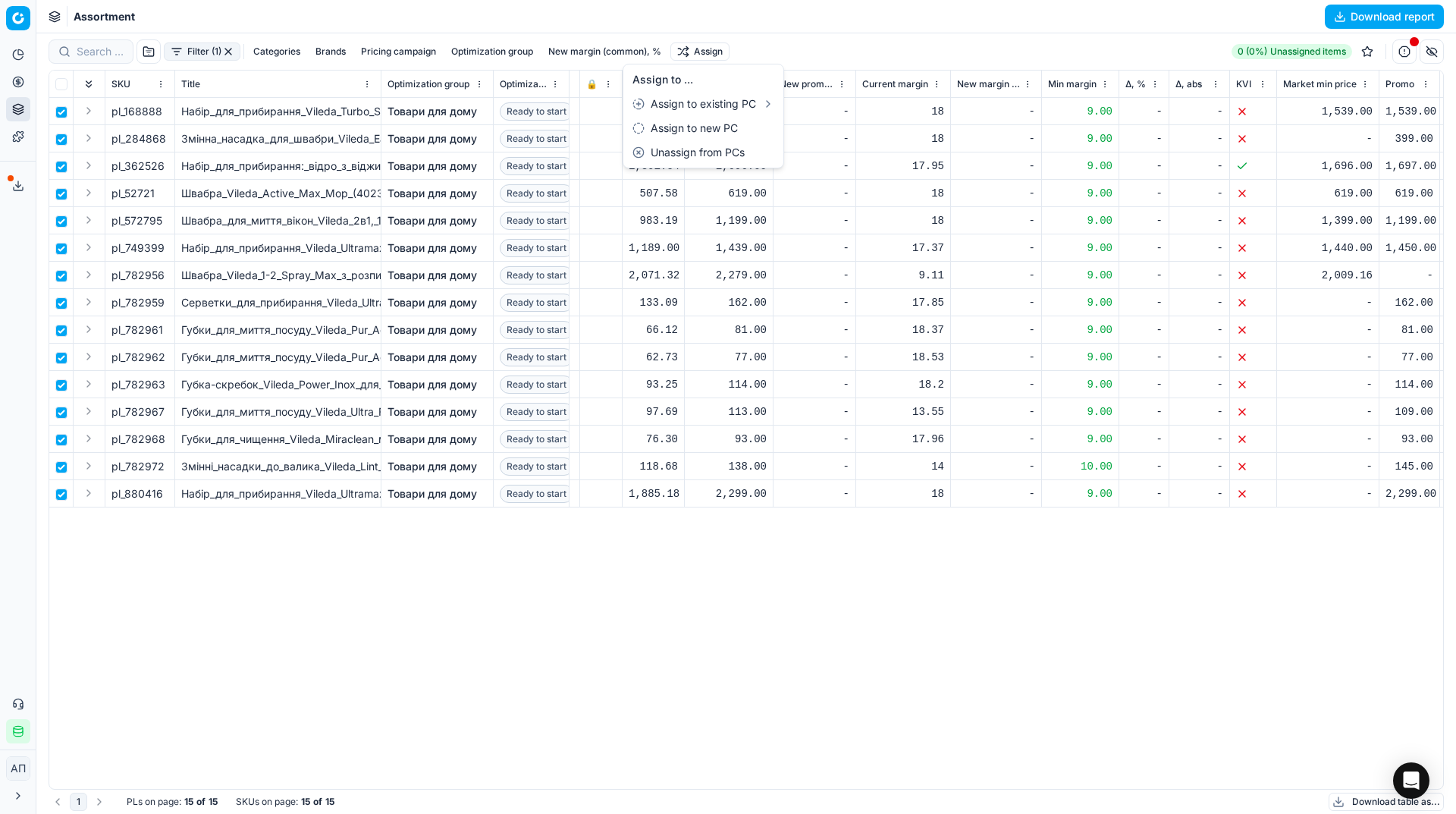
checkbox input "false"
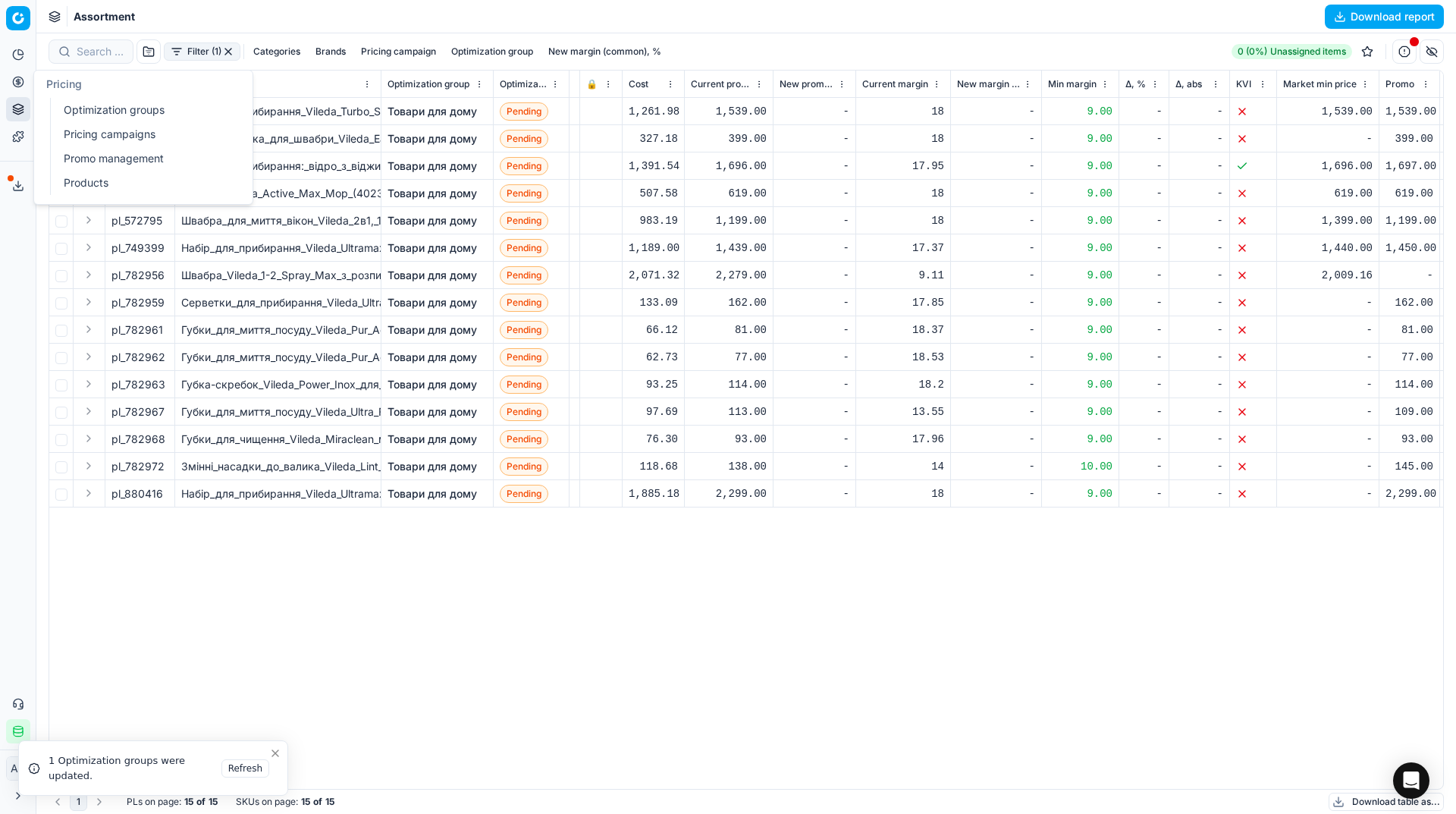
click at [48, 107] on div "Pricing Optimization groups Pricing campaigns Promo management Products" at bounding box center [143, 137] width 218 height 133
click at [69, 110] on link "Optimization groups" at bounding box center [145, 109] width 177 height 21
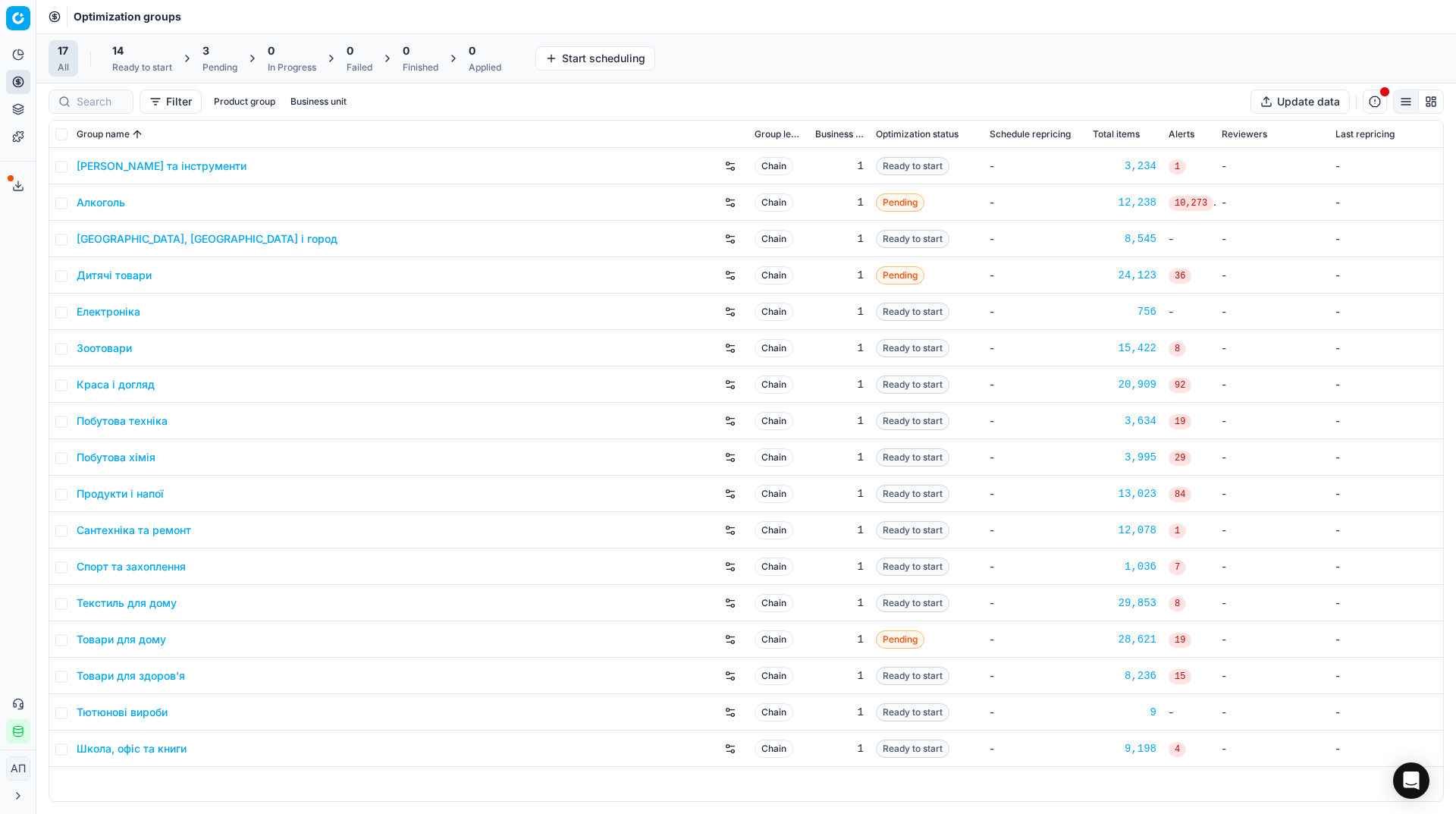
click at [0, 332] on div "Analytics Pricing Product portfolio Templates Export service 24 Contact support…" at bounding box center [18, 393] width 35 height 713
click at [215, 58] on div "3 Pending" at bounding box center [220, 58] width 35 height 31
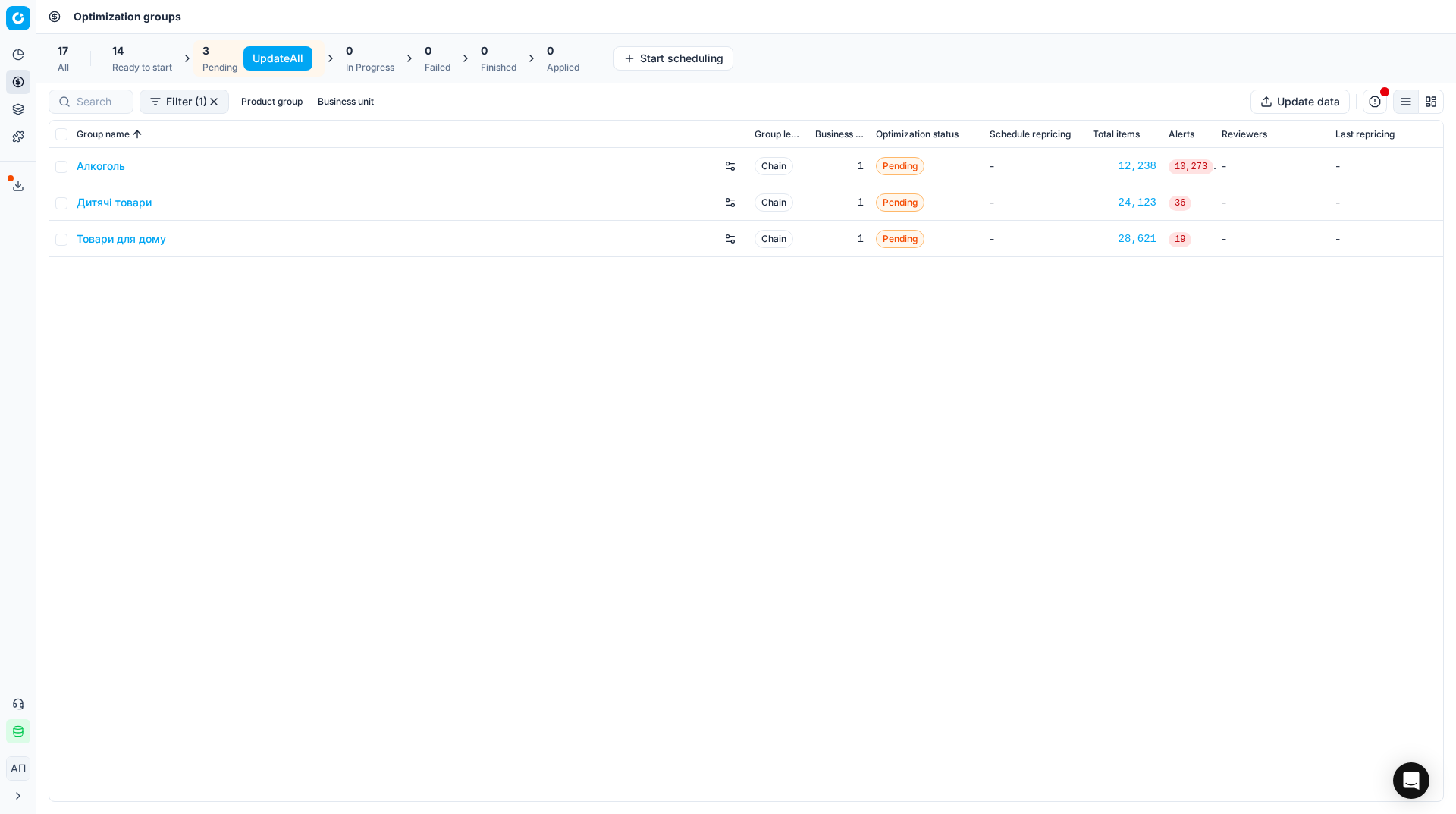
click at [254, 62] on button "Update All" at bounding box center [278, 58] width 69 height 24
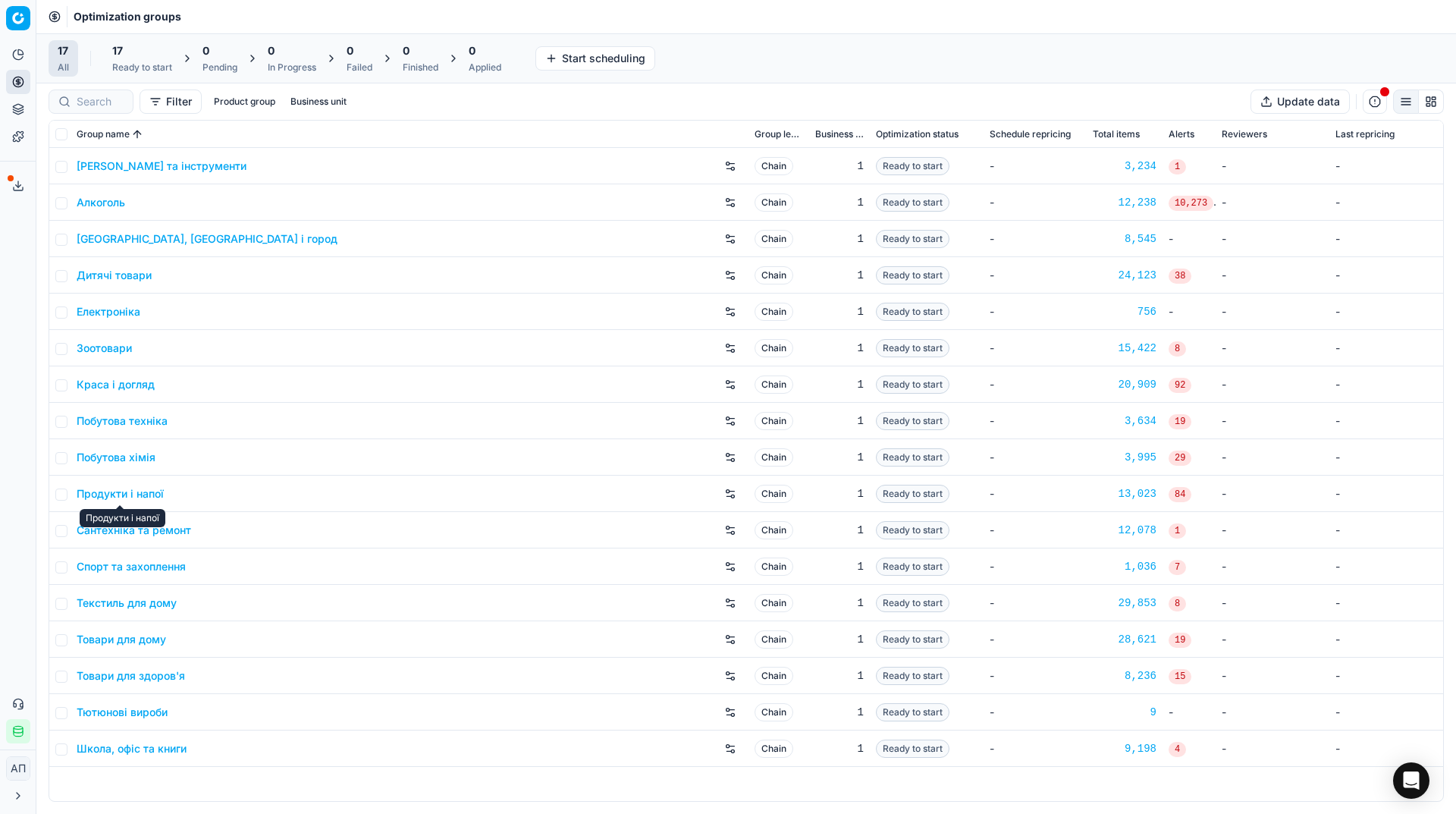
click at [134, 499] on link "Продукти і напої" at bounding box center [120, 494] width 87 height 15
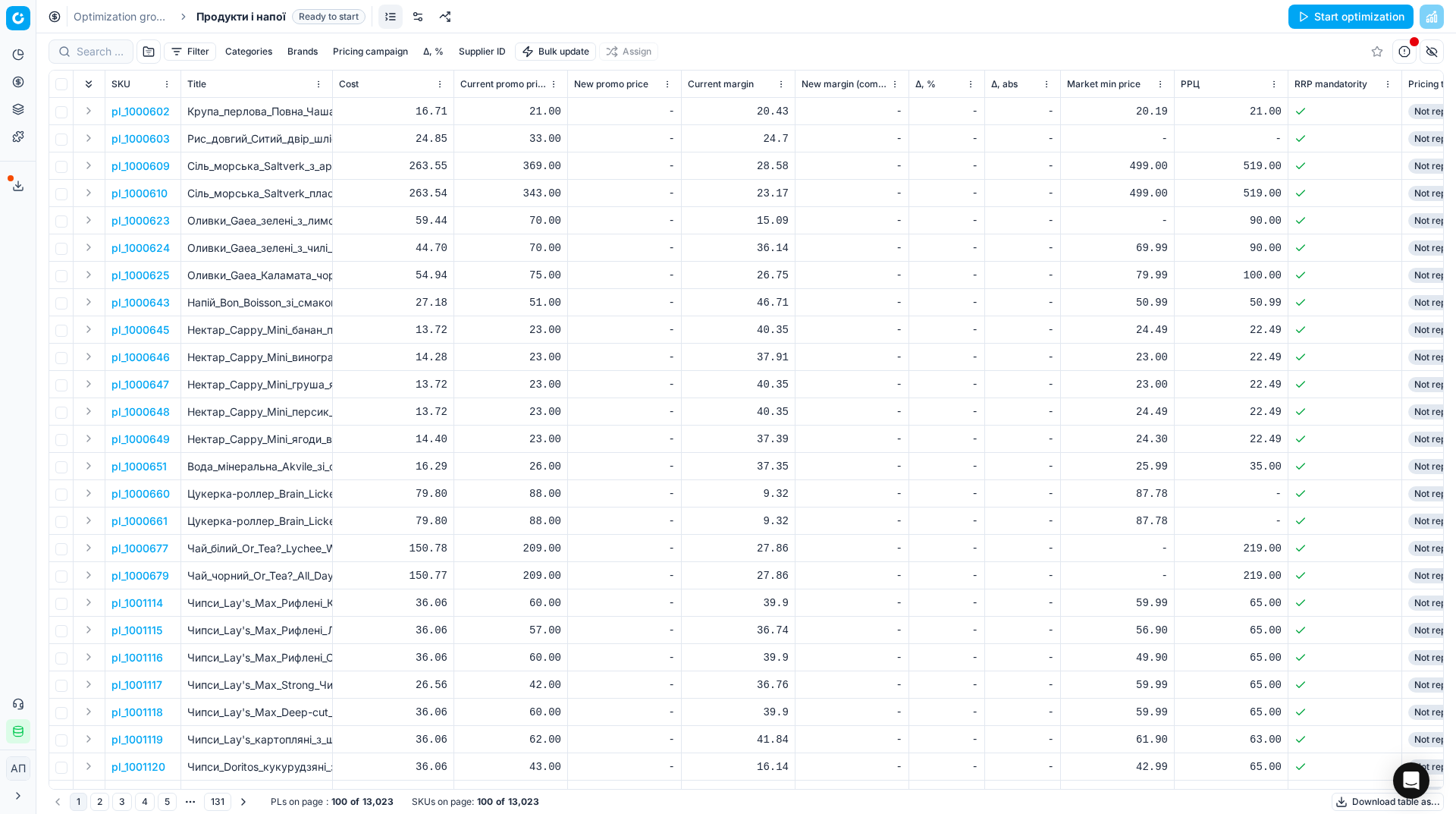
click at [1310, 19] on button "Start optimization" at bounding box center [1350, 17] width 125 height 24
click at [154, 13] on link "Optimization groups" at bounding box center [121, 17] width 97 height 15
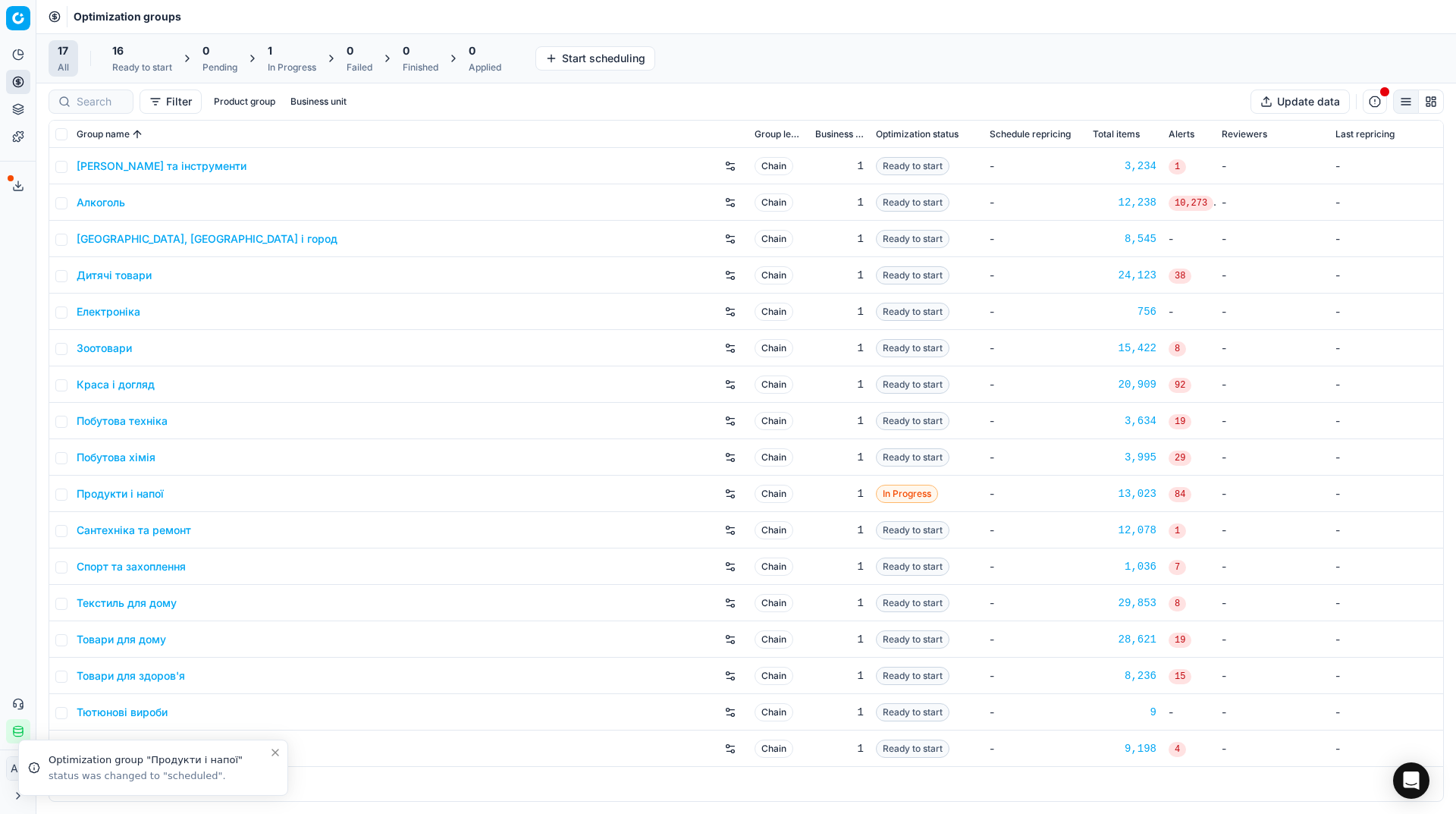
click at [106, 204] on link "Алкоголь" at bounding box center [101, 203] width 48 height 15
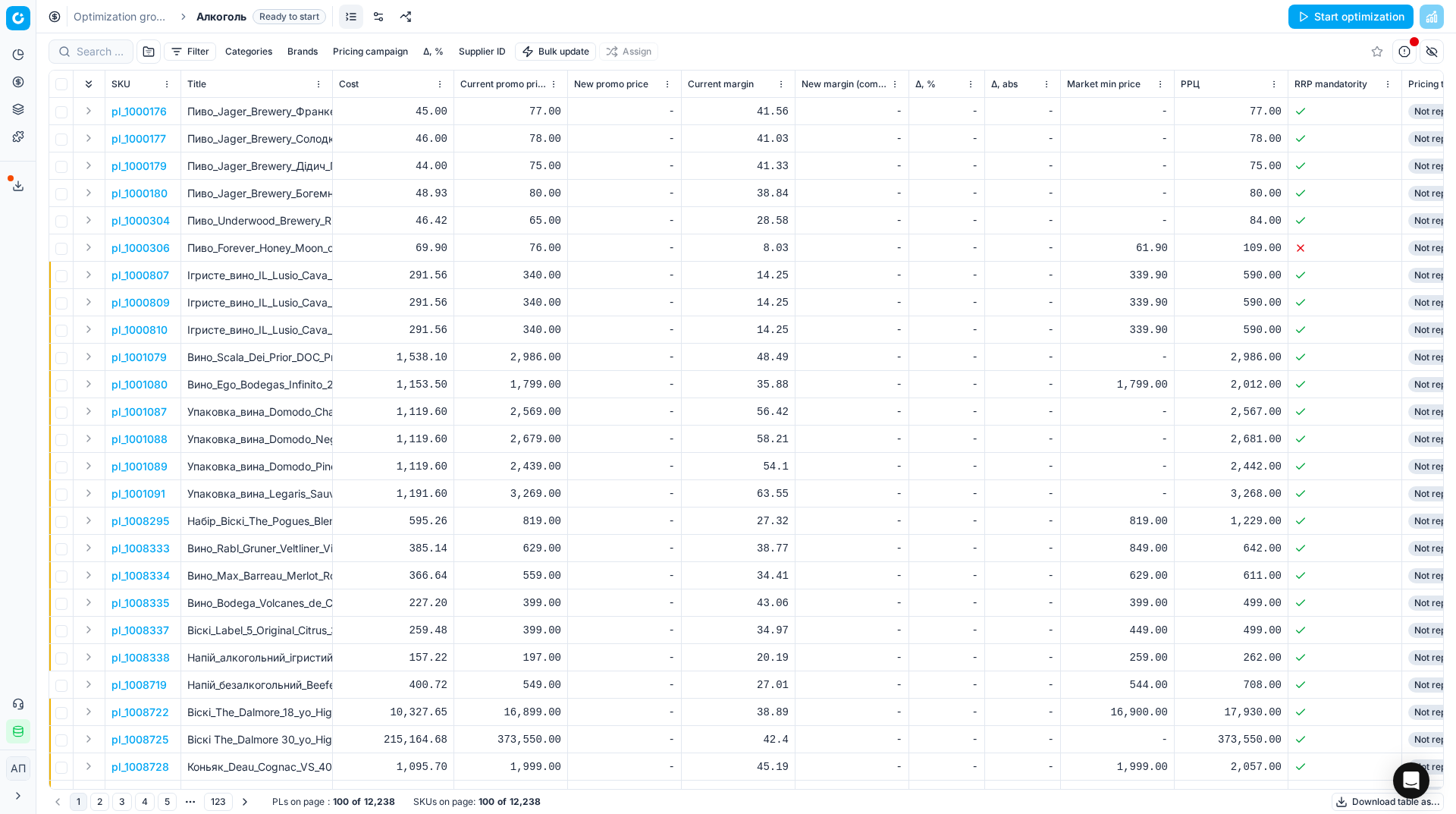
click at [1308, 18] on button "Start optimization" at bounding box center [1350, 17] width 125 height 24
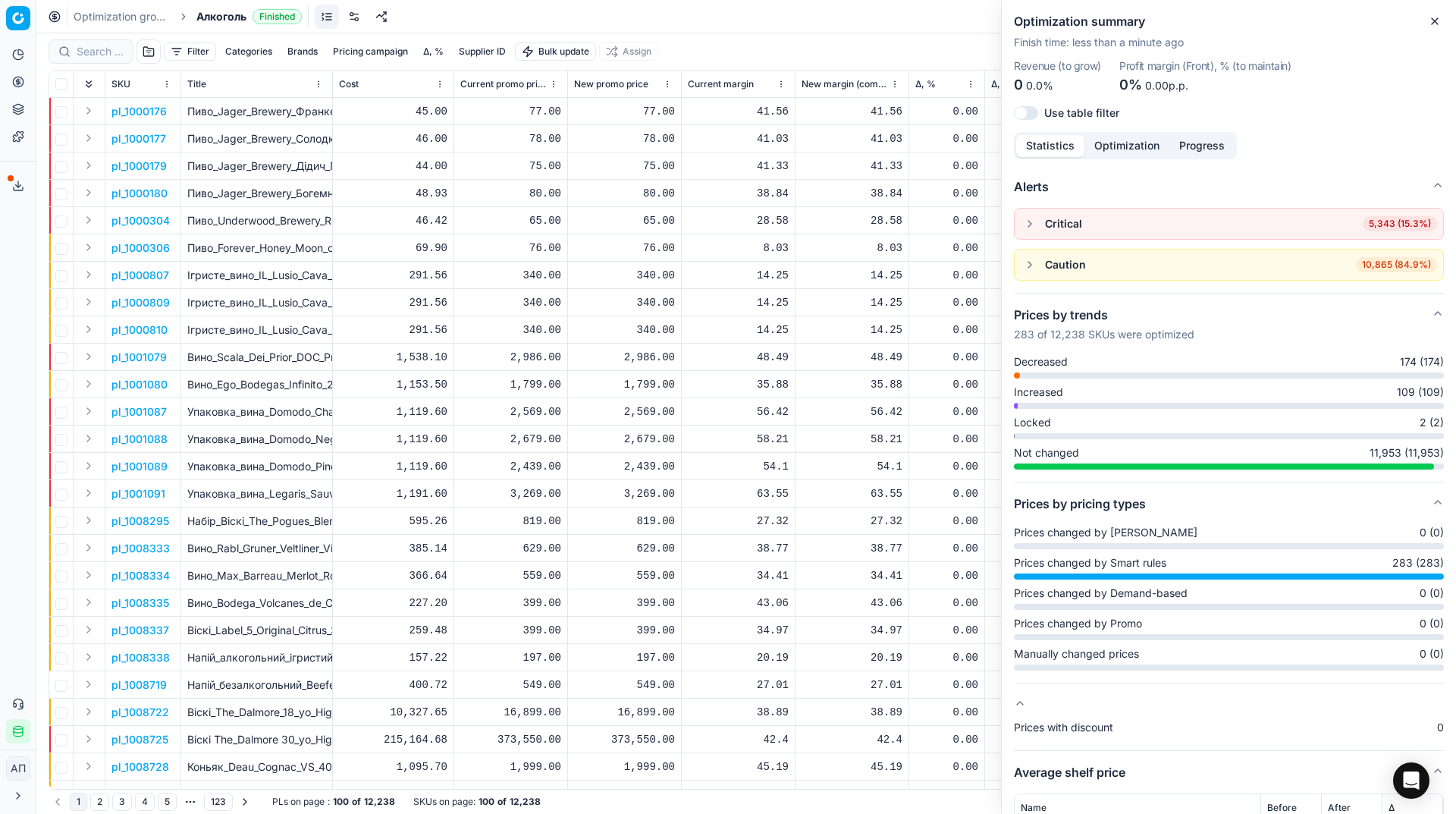
click at [1432, 23] on icon "button" at bounding box center [1434, 20] width 12 height 12
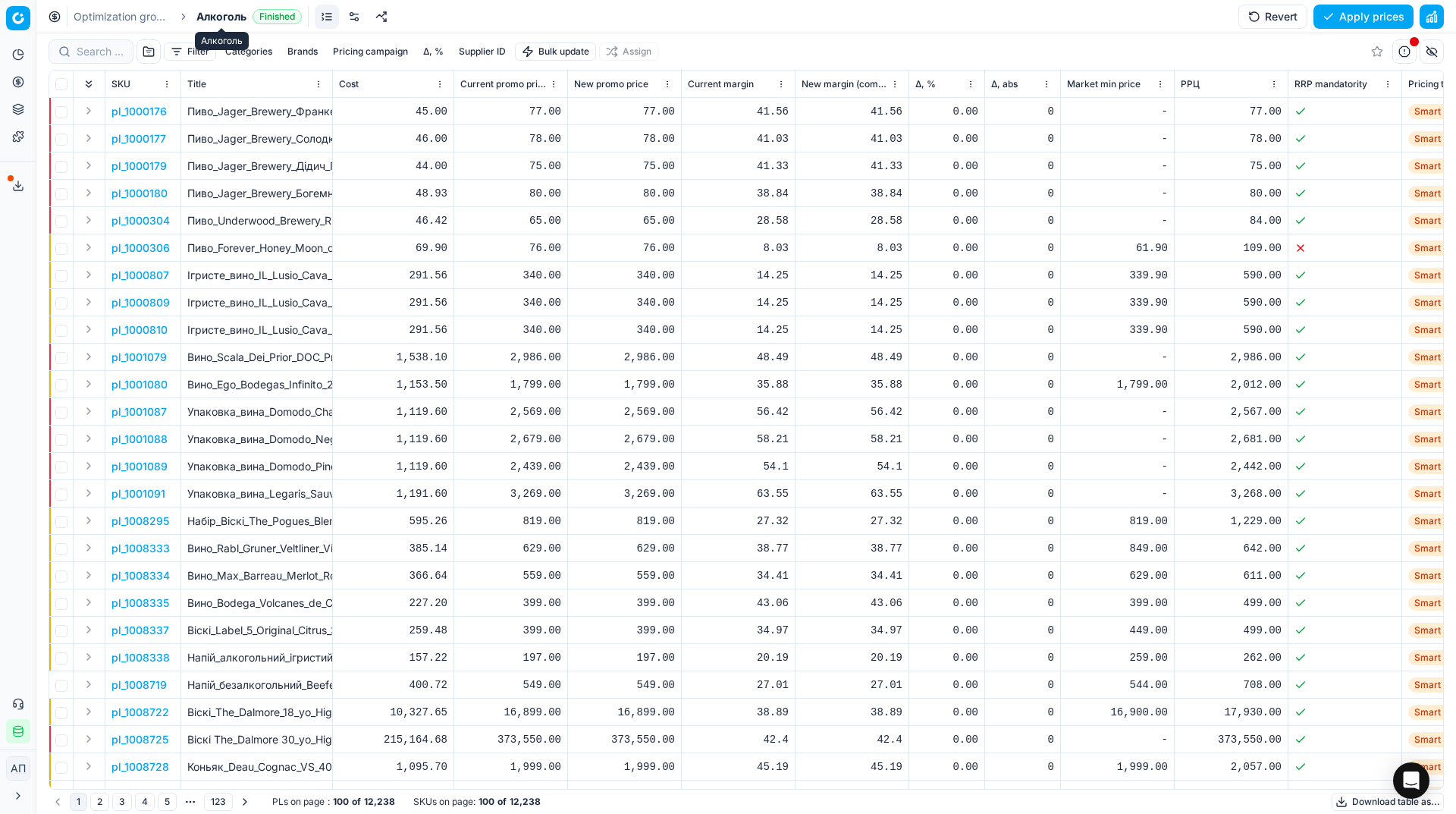
click at [223, 19] on span "Алкоголь" at bounding box center [221, 17] width 50 height 15
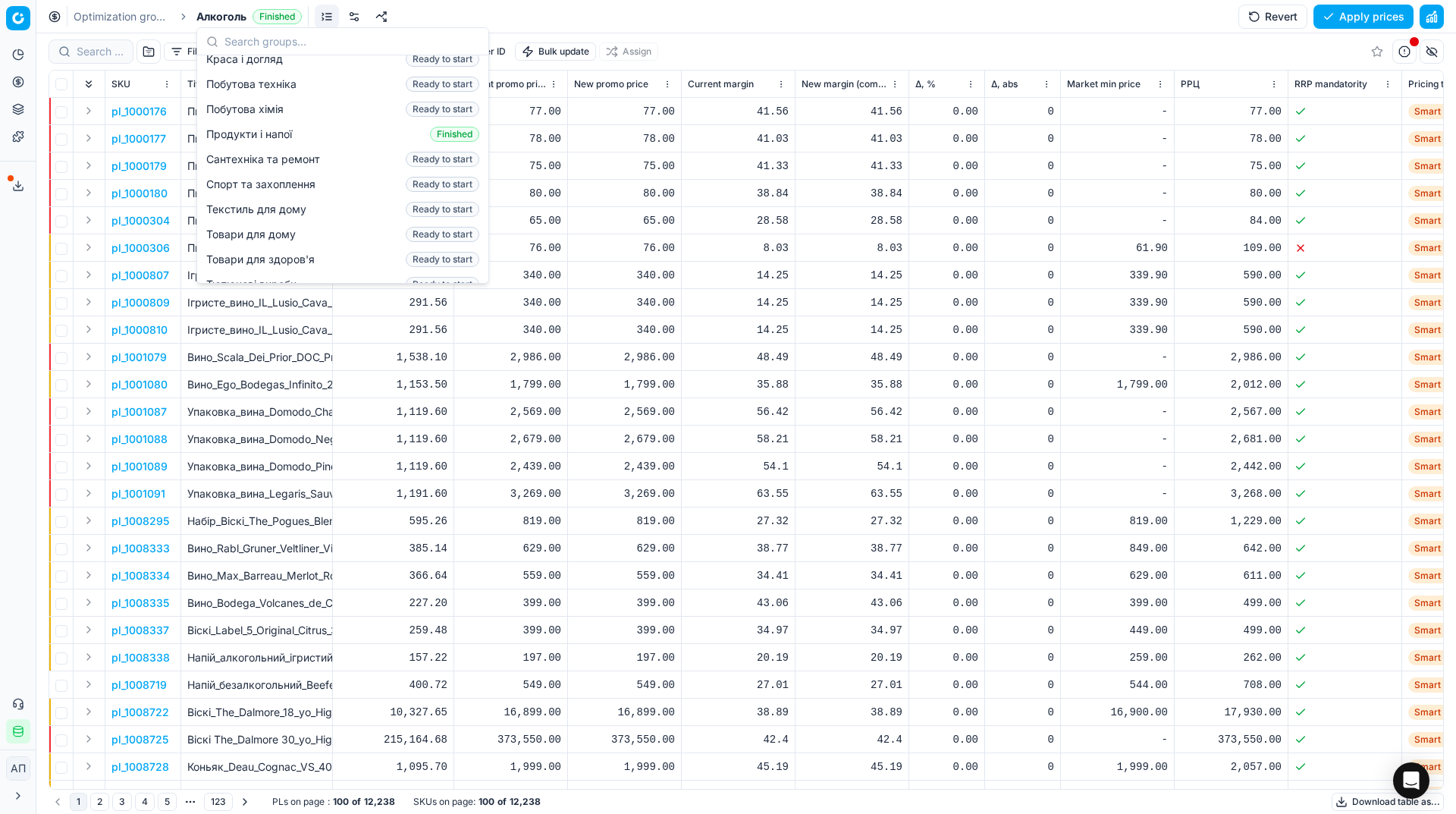
scroll to position [178, 0]
click at [249, 125] on span "Продукти і напої" at bounding box center [252, 132] width 92 height 15
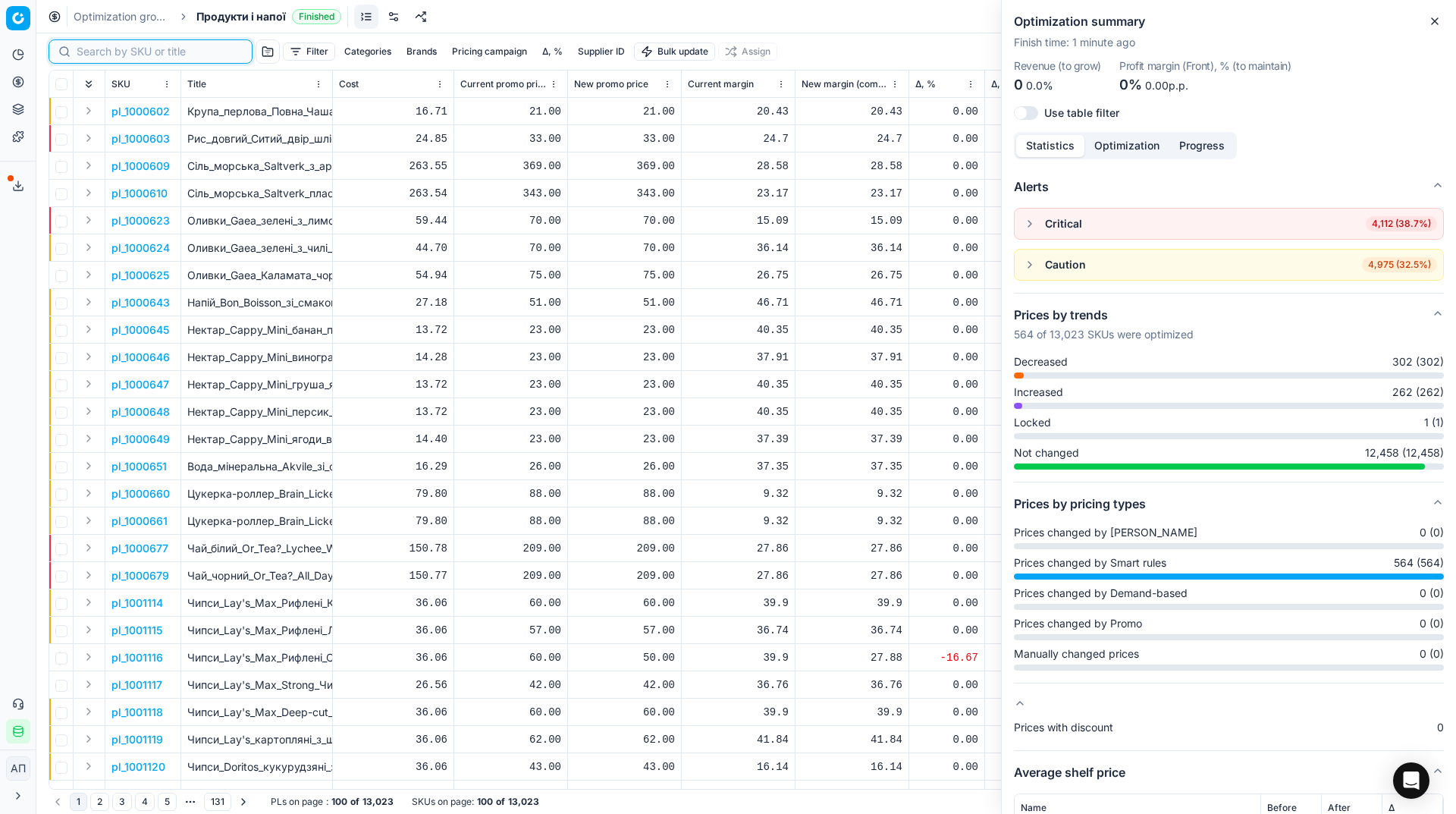
click at [106, 56] on input at bounding box center [159, 52] width 166 height 15
paste input "447139"
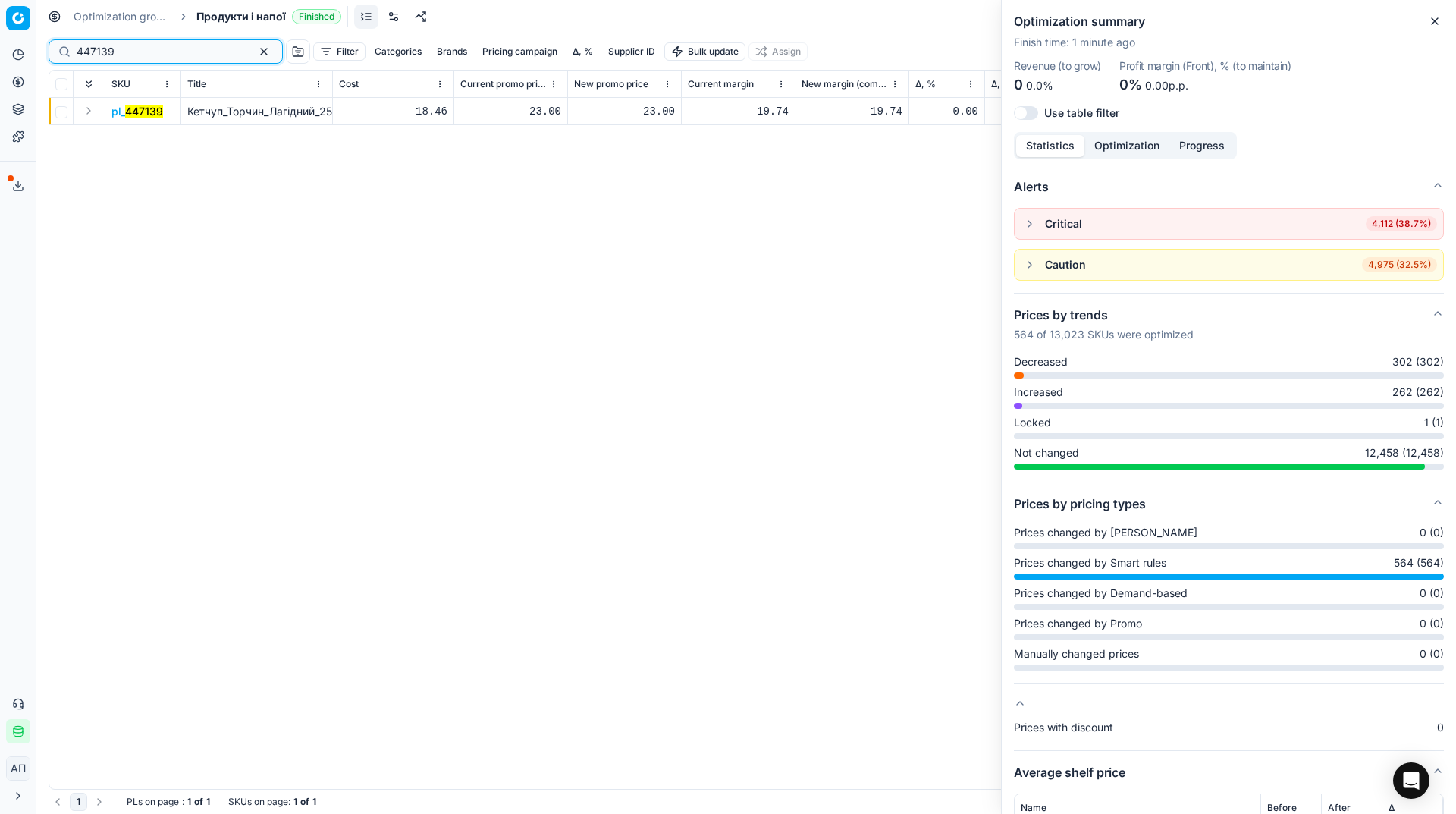
type input "447139"
drag, startPoint x: 1452, startPoint y: 9, endPoint x: 1439, endPoint y: 19, distance: 16.4
click at [1439, 19] on div "Optimization summary Finish time : 1 minute ago Revenue (to grow) 0 0.0% Profit…" at bounding box center [1227, 407] width 454 height 814
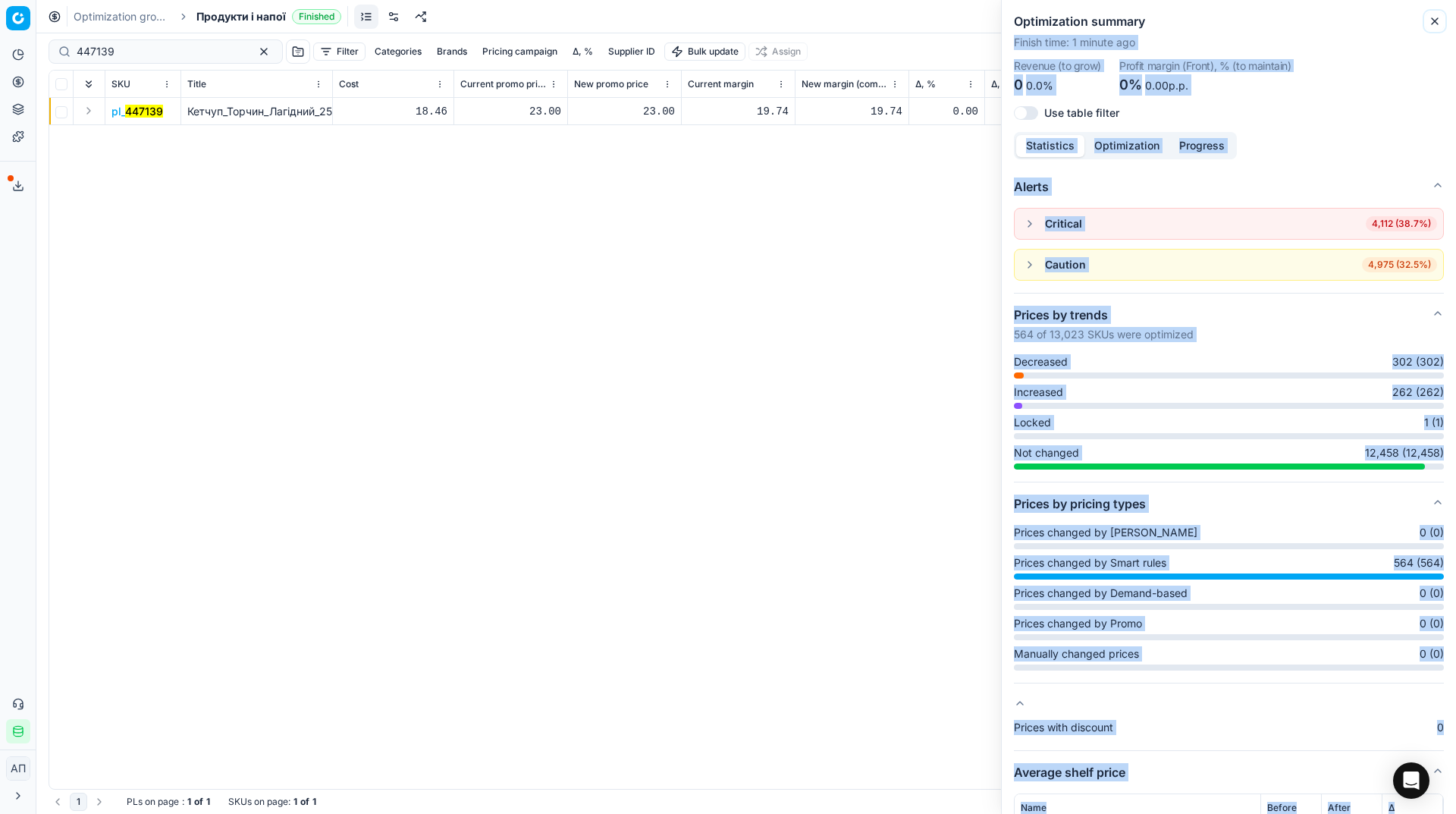
click at [1439, 19] on icon "button" at bounding box center [1434, 20] width 12 height 12
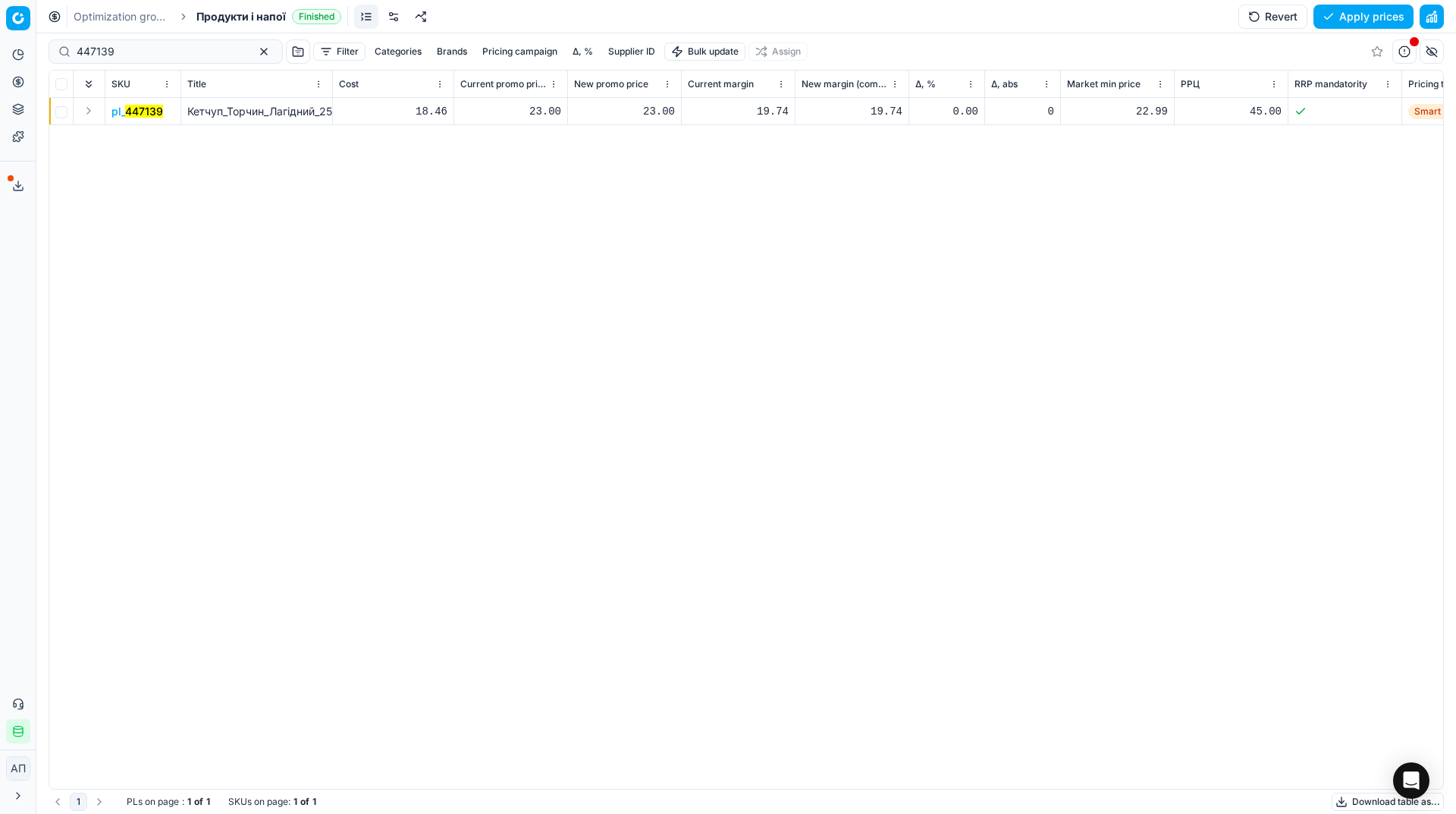
click at [143, 113] on mark "447139" at bounding box center [143, 111] width 38 height 13
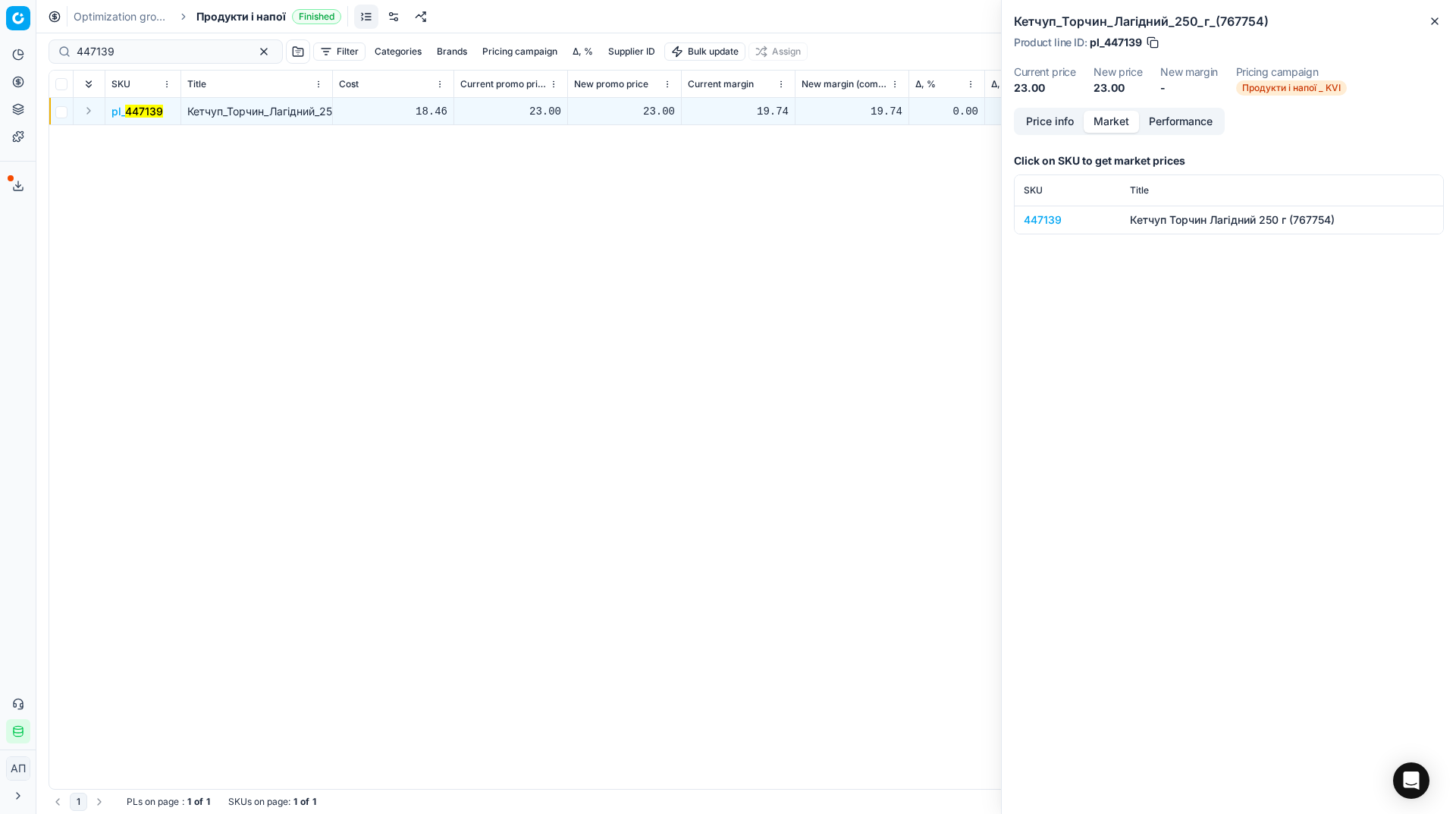
click at [1119, 113] on button "Market" at bounding box center [1112, 122] width 56 height 22
click at [1049, 220] on div "447139" at bounding box center [1067, 219] width 88 height 15
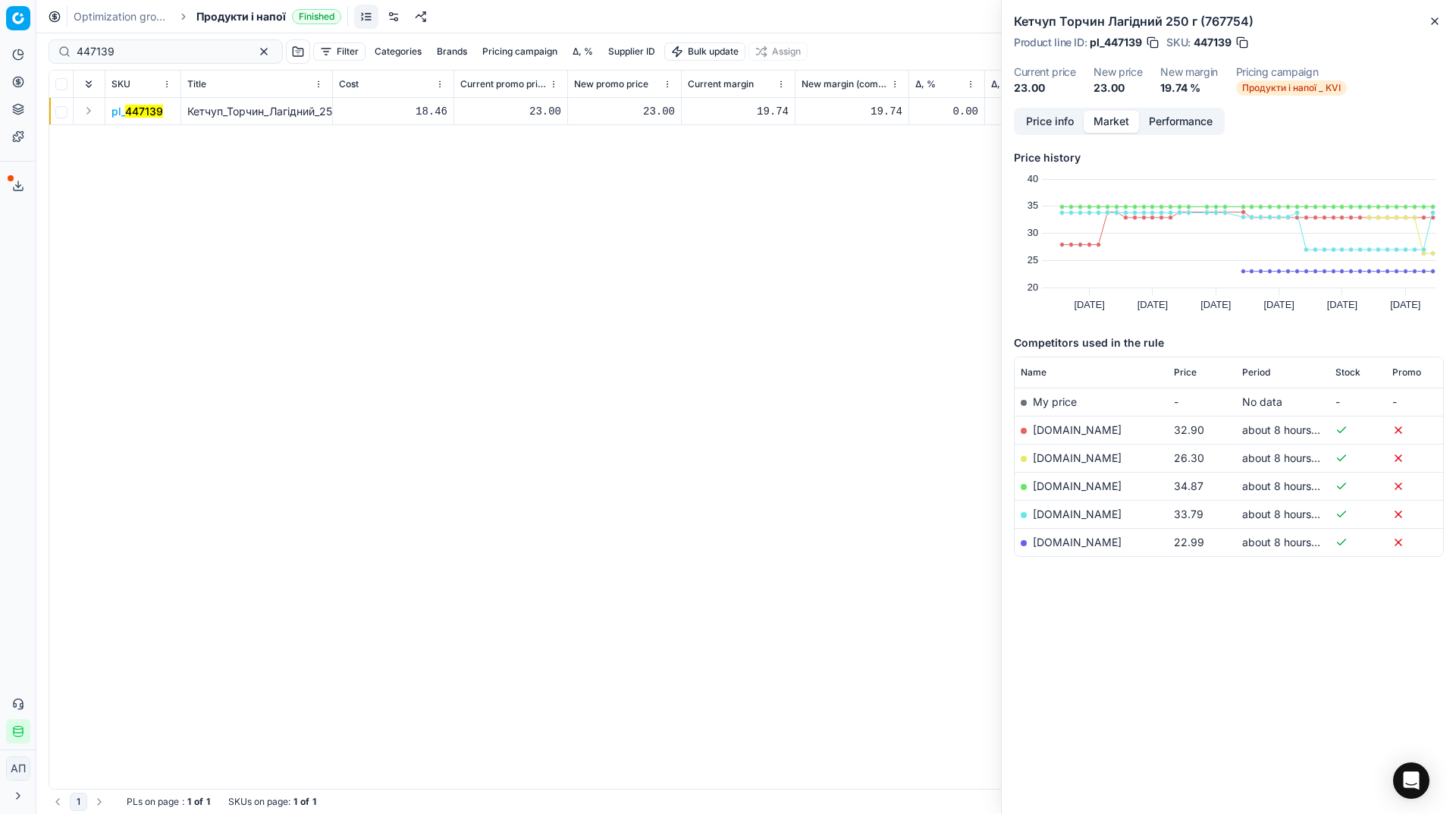
click at [1188, 375] on span "Price" at bounding box center [1185, 372] width 23 height 12
click at [643, 116] on div "23.00" at bounding box center [624, 111] width 101 height 15
type input "32"
type input "32.90"
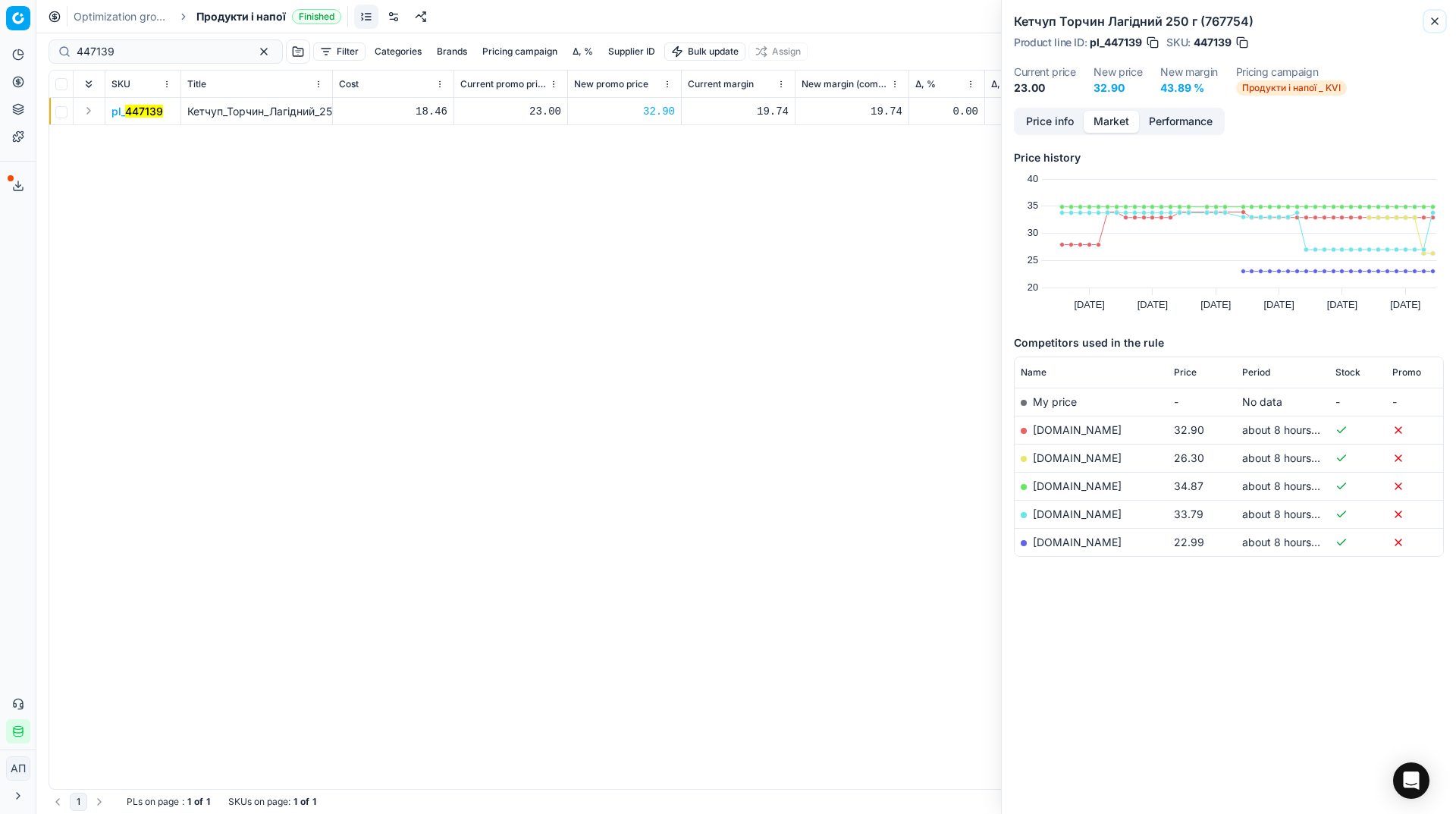
click at [1437, 25] on icon "button" at bounding box center [1434, 20] width 12 height 12
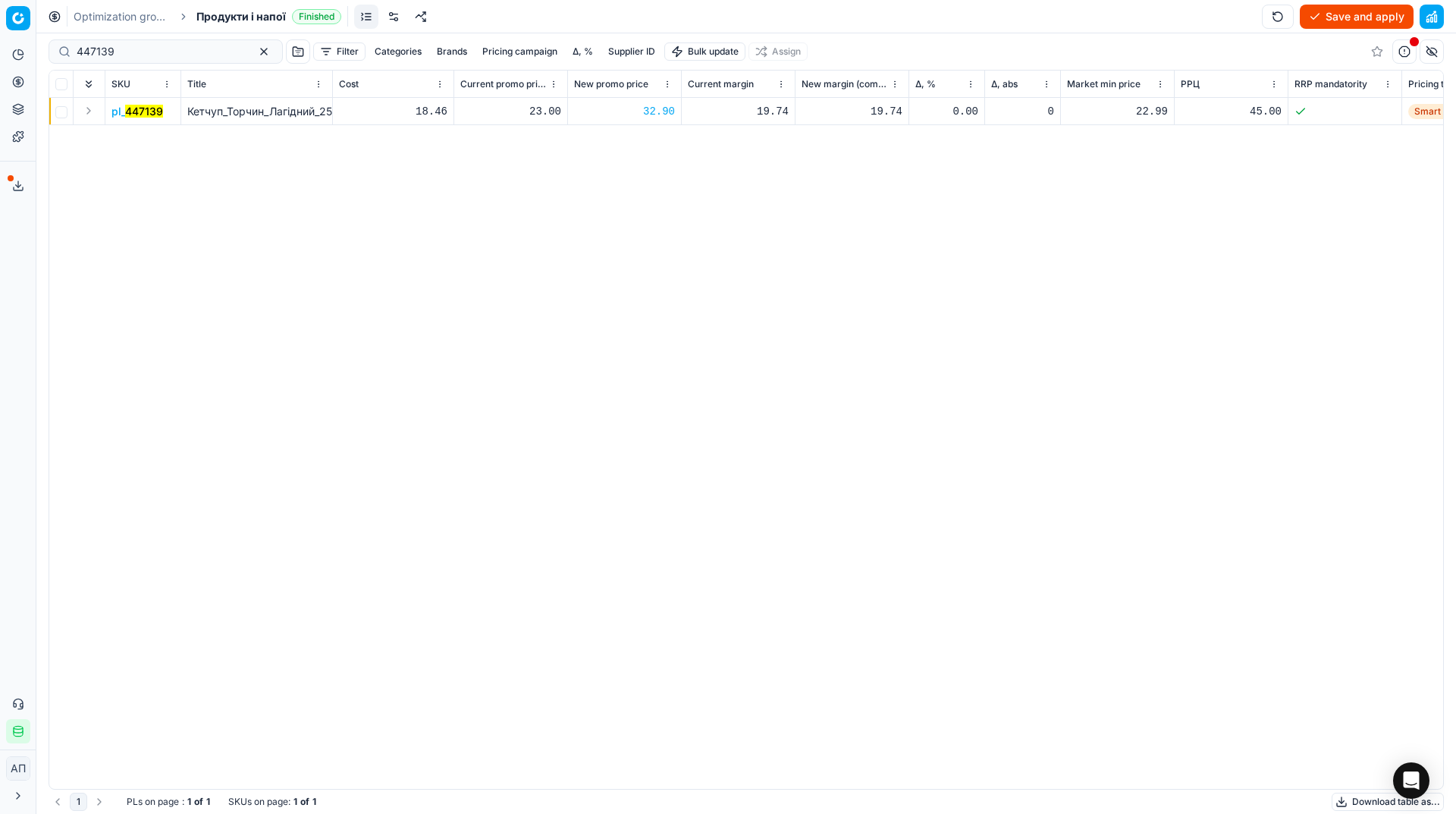
click at [225, 53] on div "447139" at bounding box center [165, 52] width 234 height 24
click at [169, 56] on input "447139" at bounding box center [159, 52] width 166 height 15
paste input "617083"
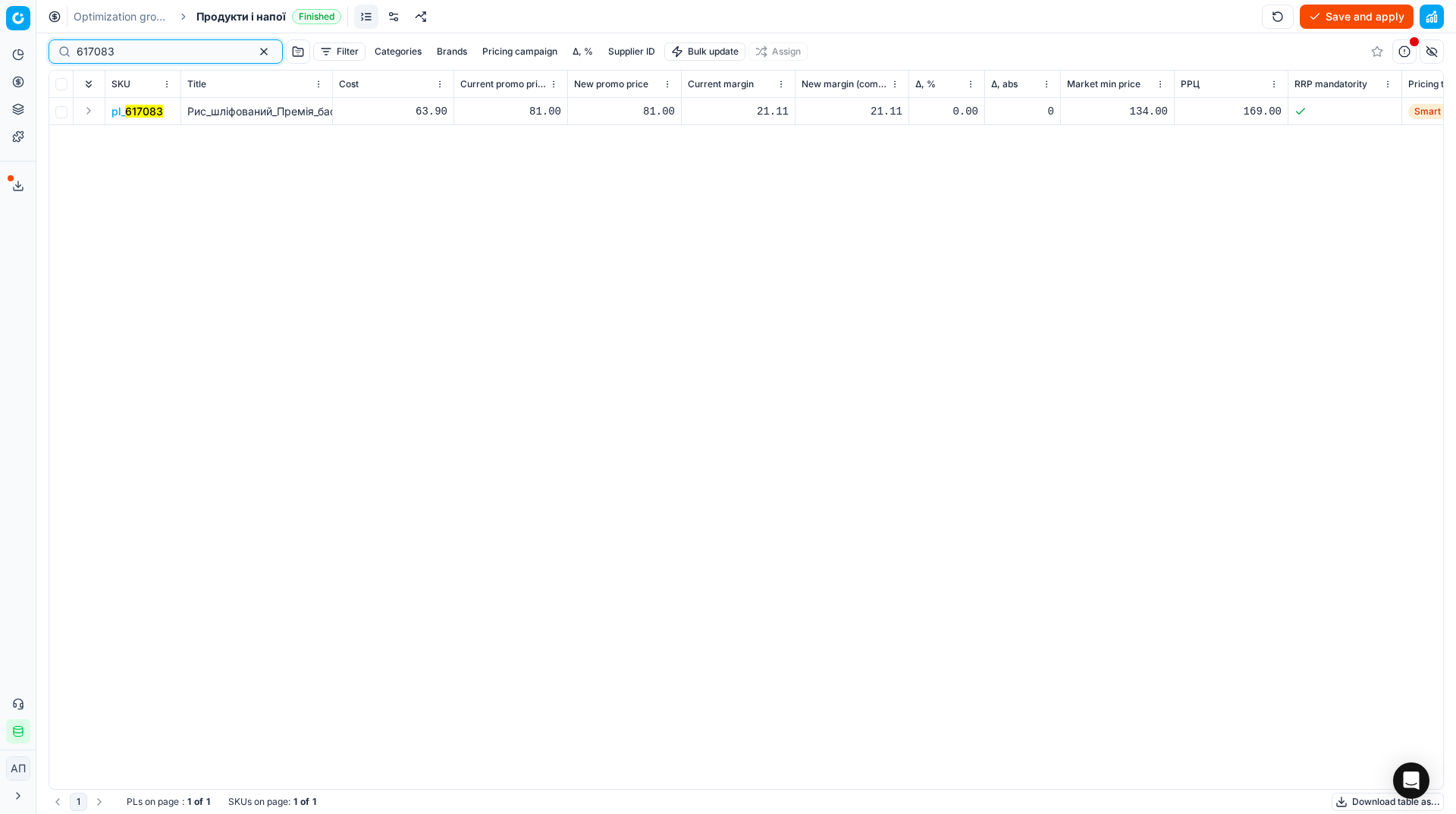
type input "617083"
click at [645, 119] on div "81.00" at bounding box center [624, 111] width 101 height 27
type input "109.00"
click at [1386, 7] on button "Save and apply" at bounding box center [1356, 17] width 114 height 24
click at [114, 22] on link "Optimization groups" at bounding box center [121, 17] width 97 height 15
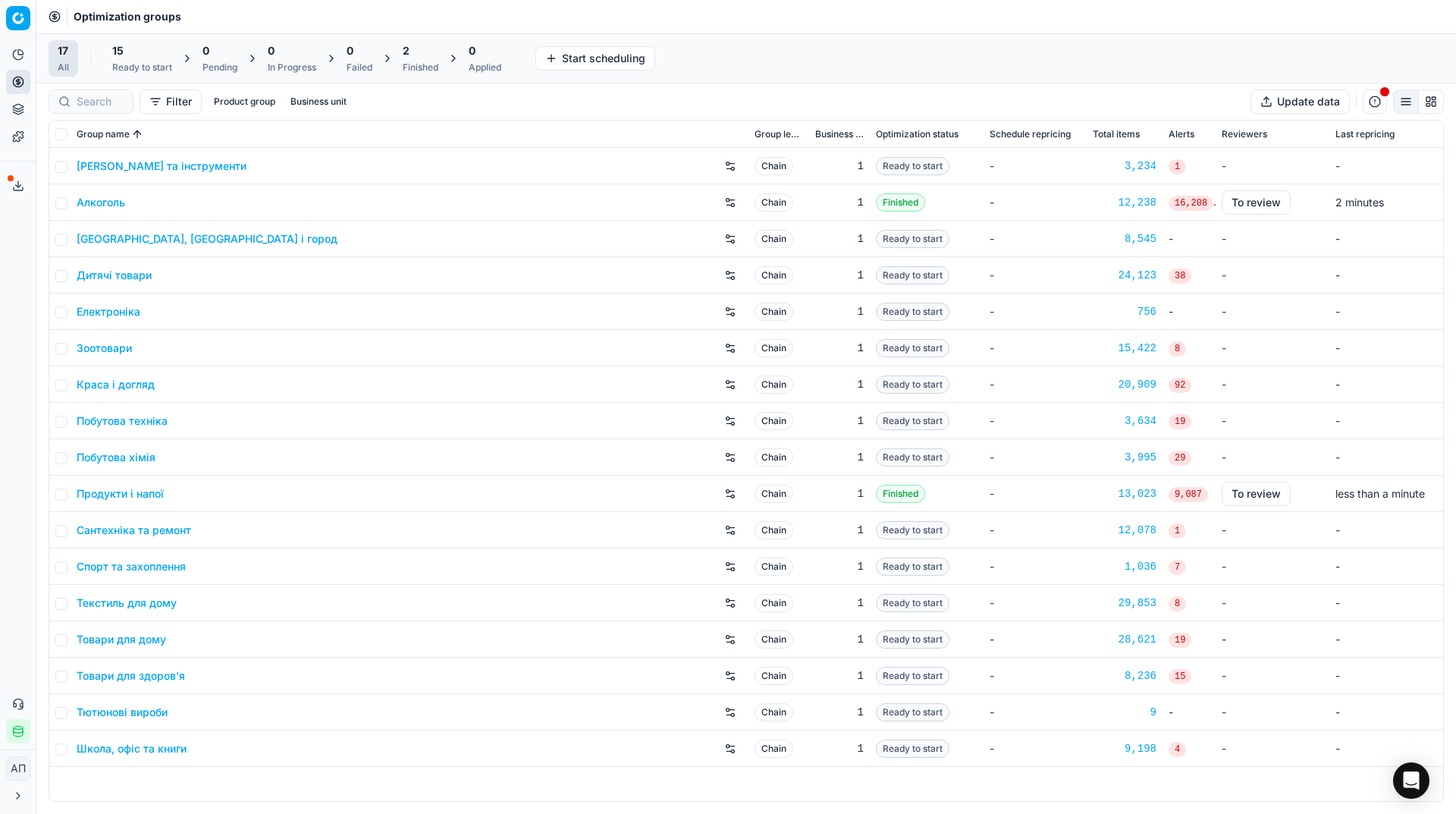
click at [139, 69] on div "Ready to start" at bounding box center [142, 67] width 60 height 12
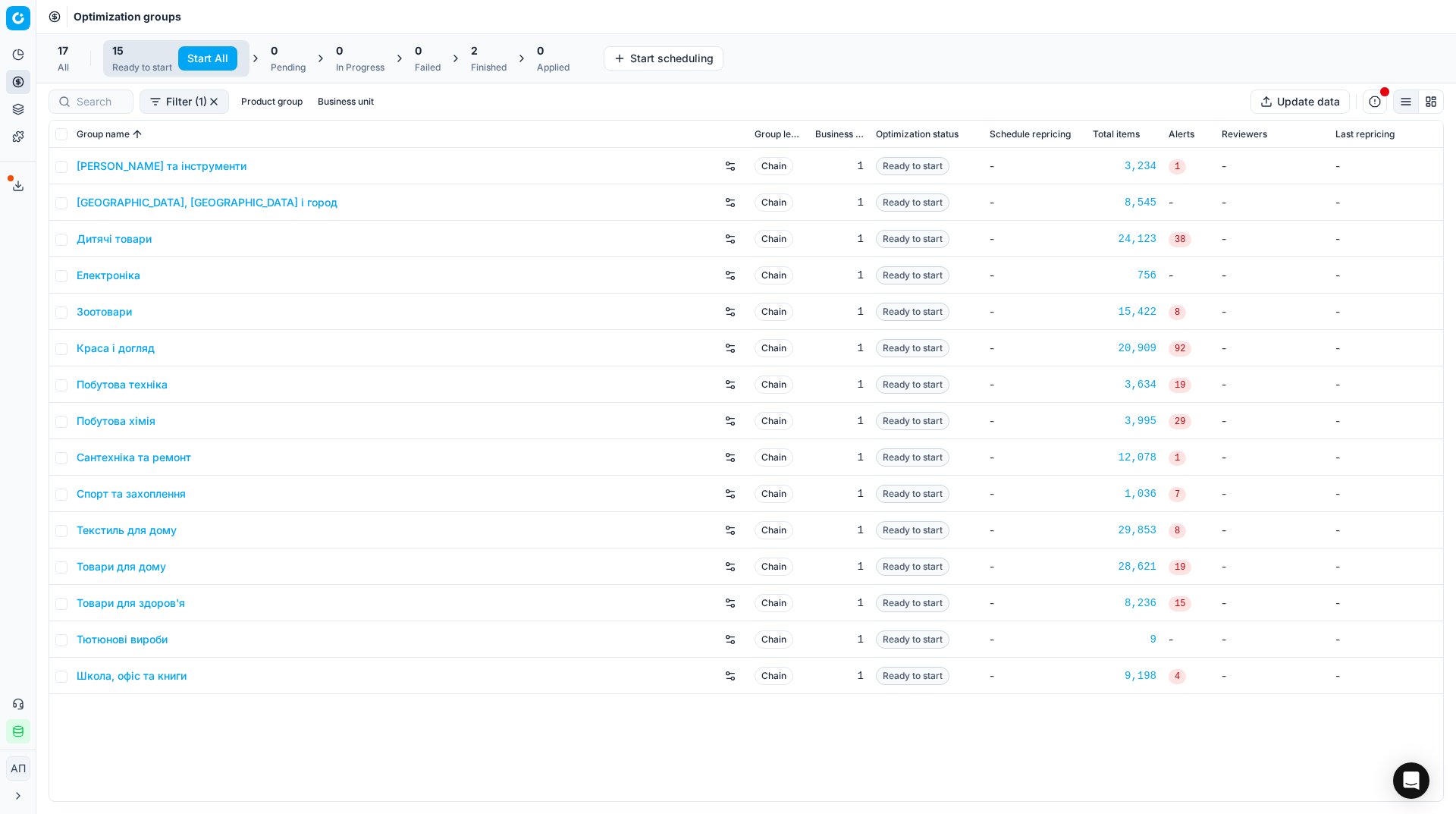
click at [212, 62] on button "Start All" at bounding box center [207, 58] width 59 height 24
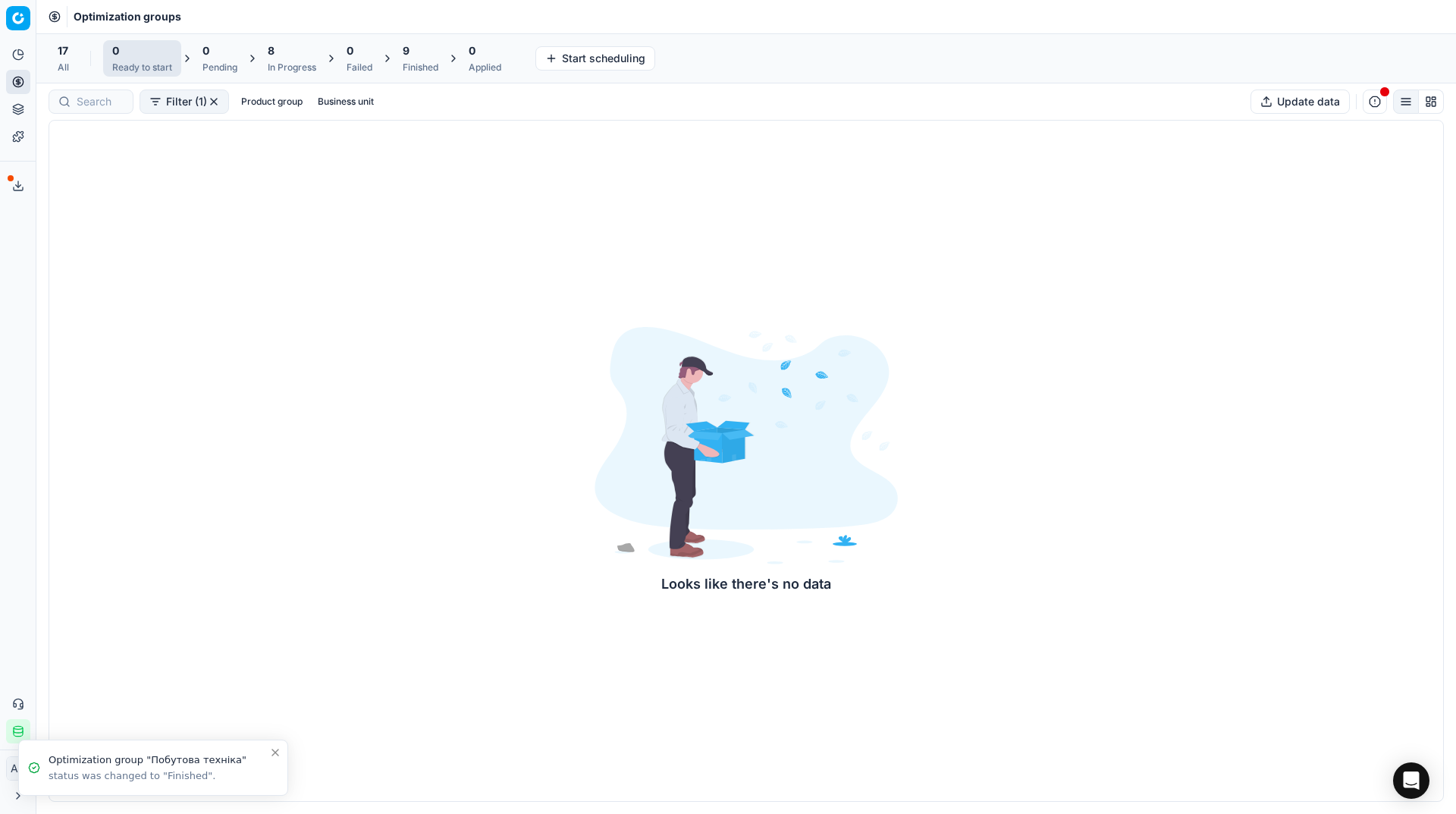
click at [77, 55] on div "17 All" at bounding box center [63, 57] width 30 height 36
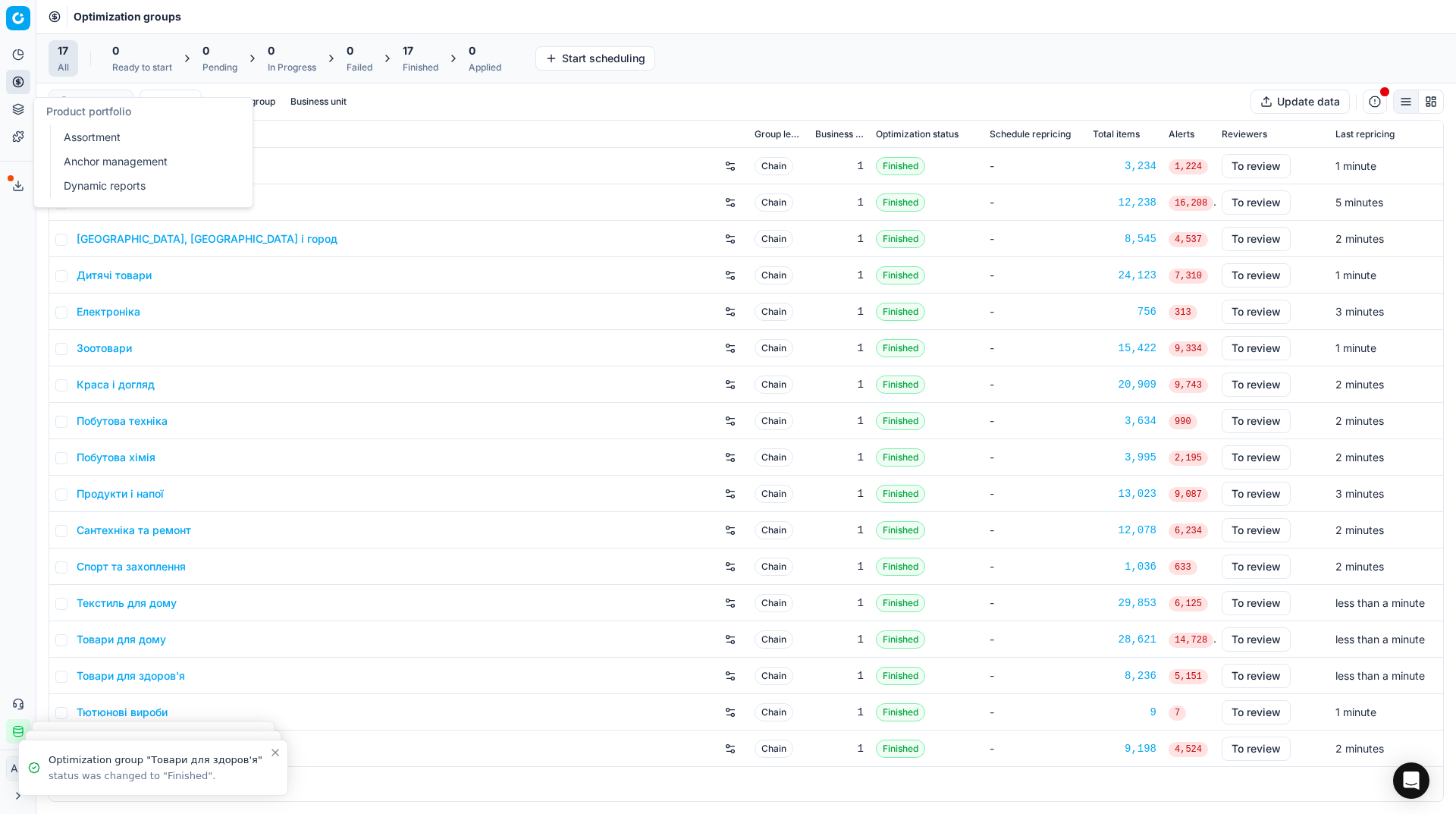
click at [76, 139] on link "Assortment" at bounding box center [145, 137] width 177 height 21
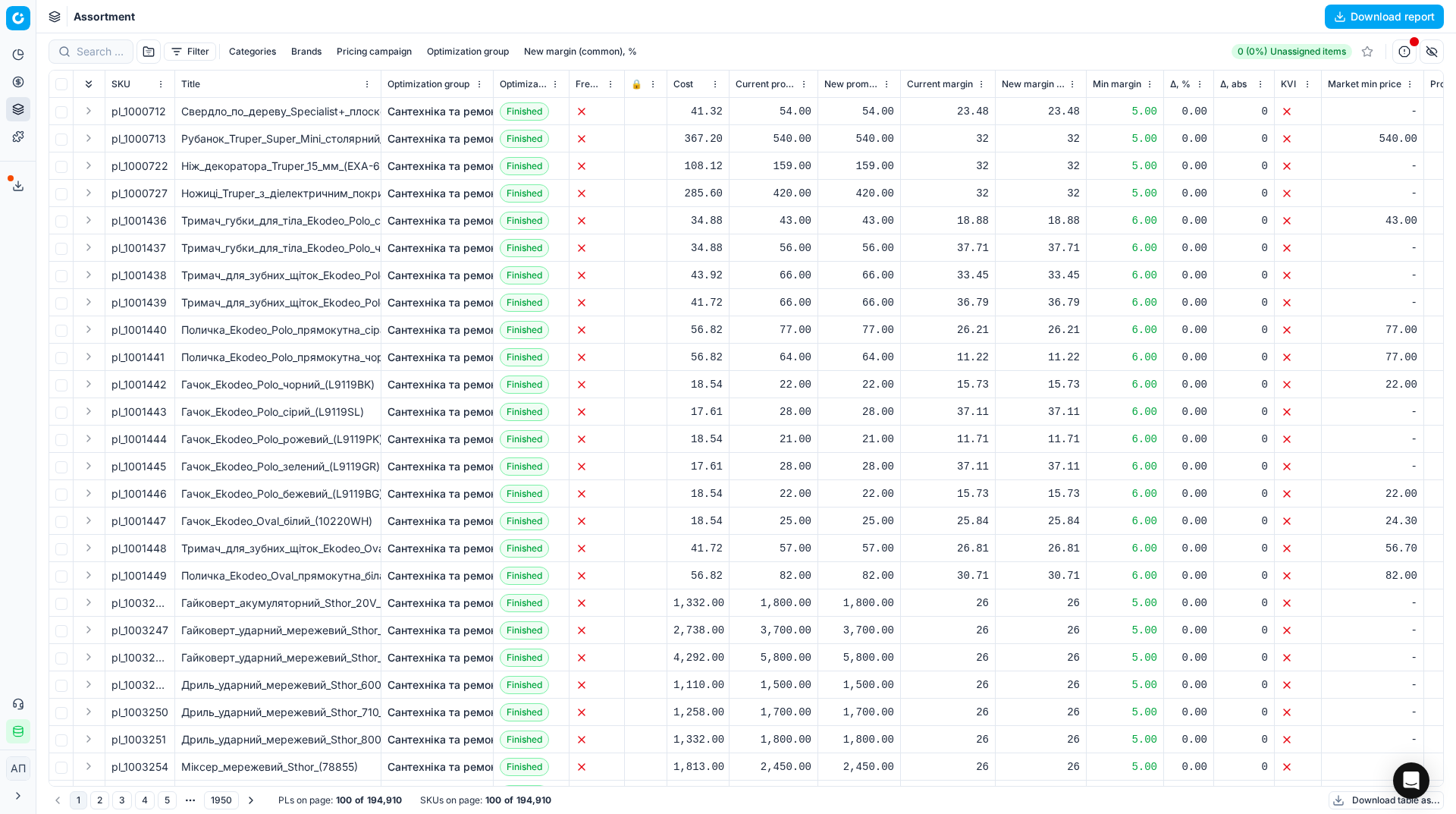
click at [182, 58] on button "Filter" at bounding box center [190, 52] width 53 height 19
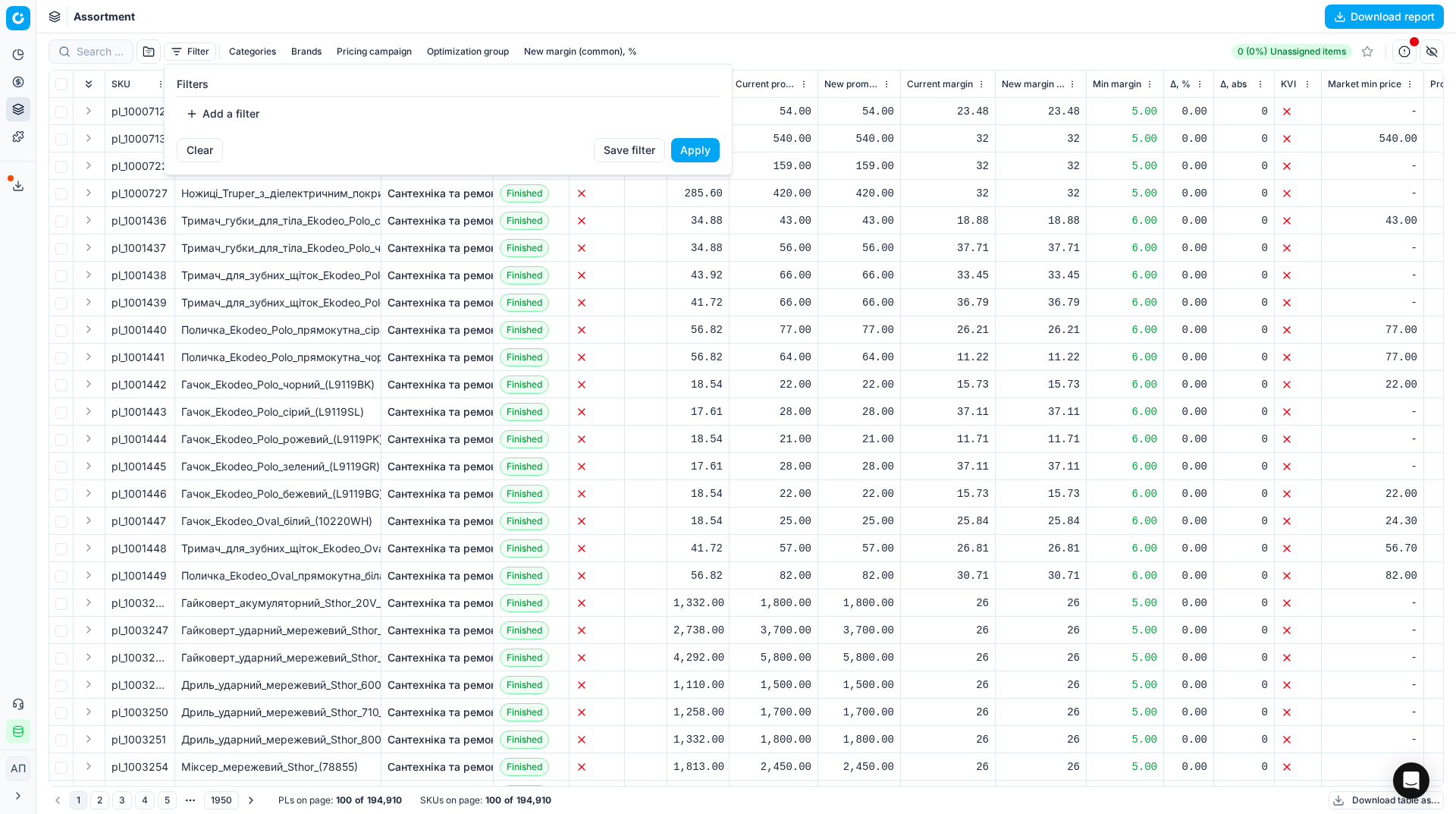
click at [211, 105] on button "Add a filter" at bounding box center [222, 114] width 92 height 24
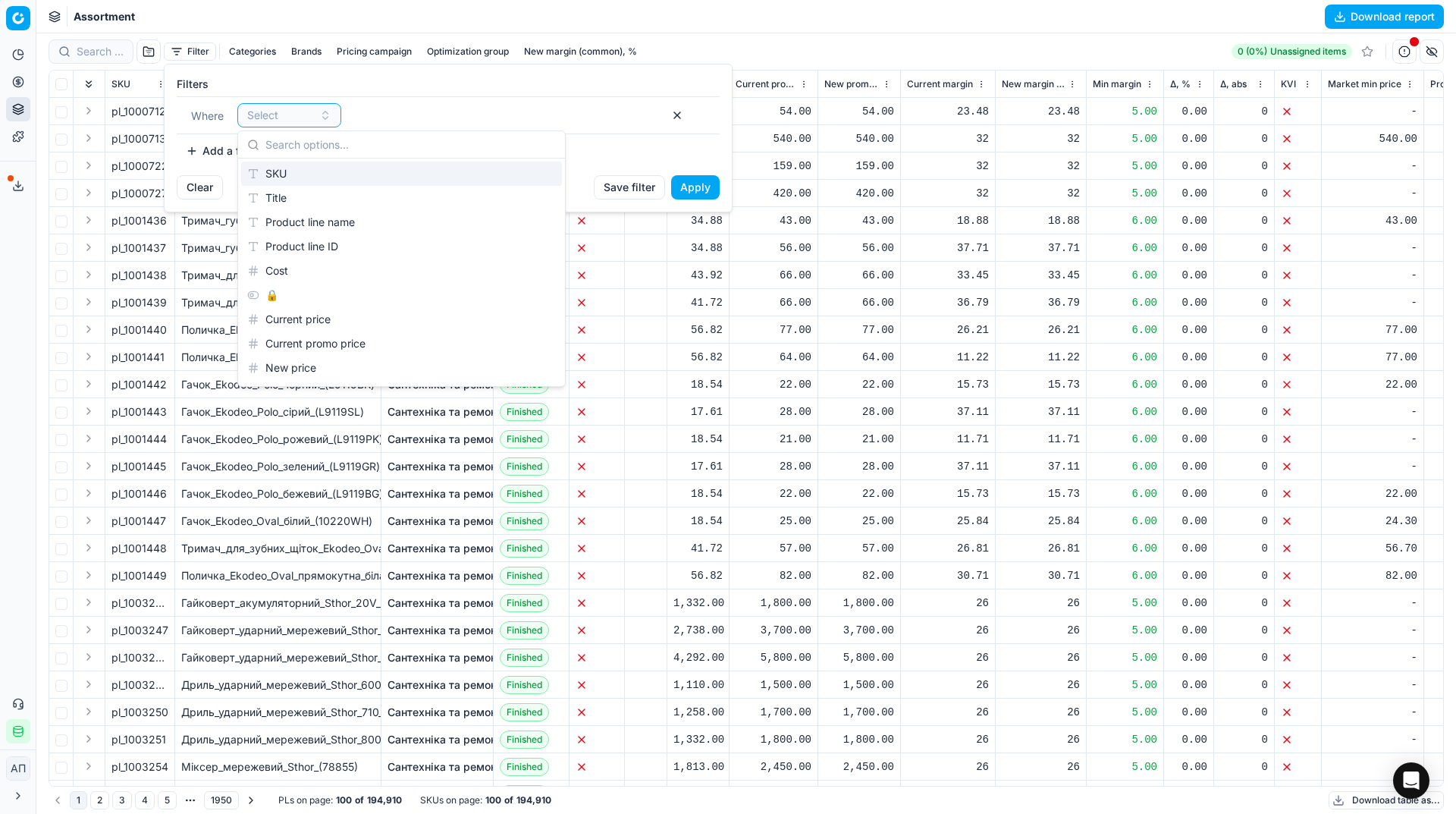
click at [263, 167] on div "SKU" at bounding box center [401, 173] width 320 height 24
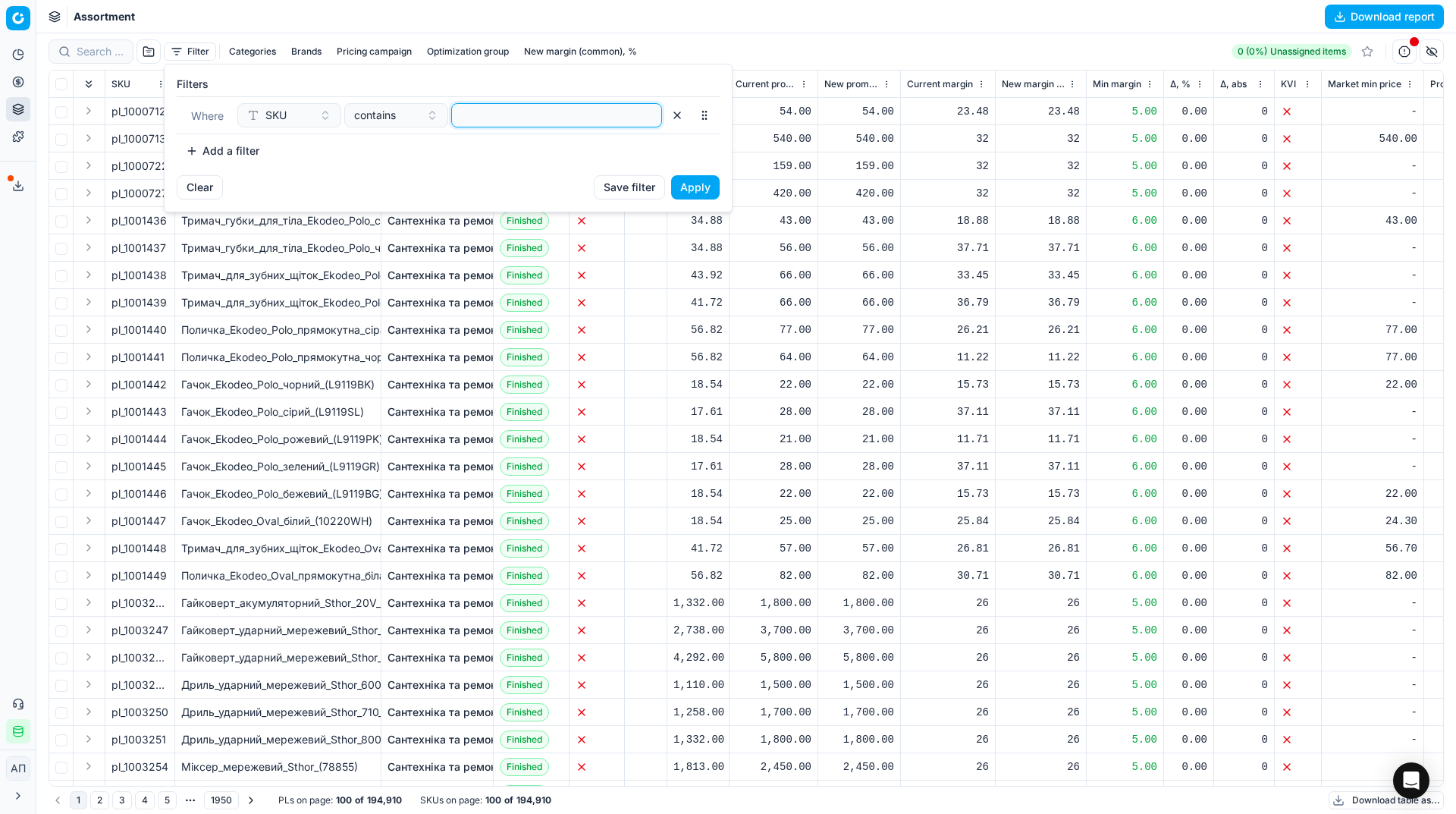
click at [605, 119] on input at bounding box center [556, 115] width 197 height 23
click at [705, 192] on button "Apply" at bounding box center [695, 187] width 48 height 24
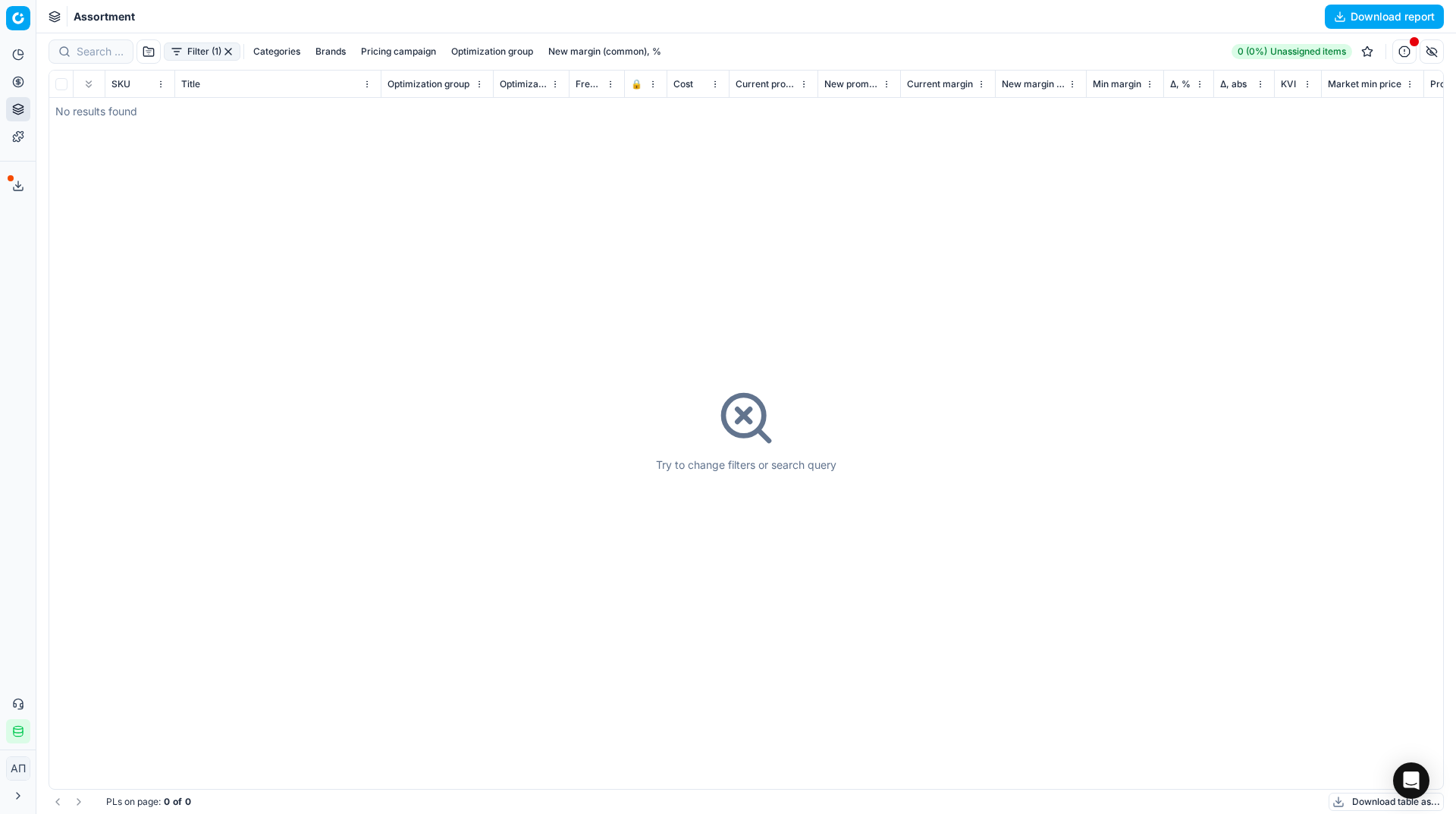
click at [206, 60] on button "Filter (1)" at bounding box center [202, 52] width 77 height 19
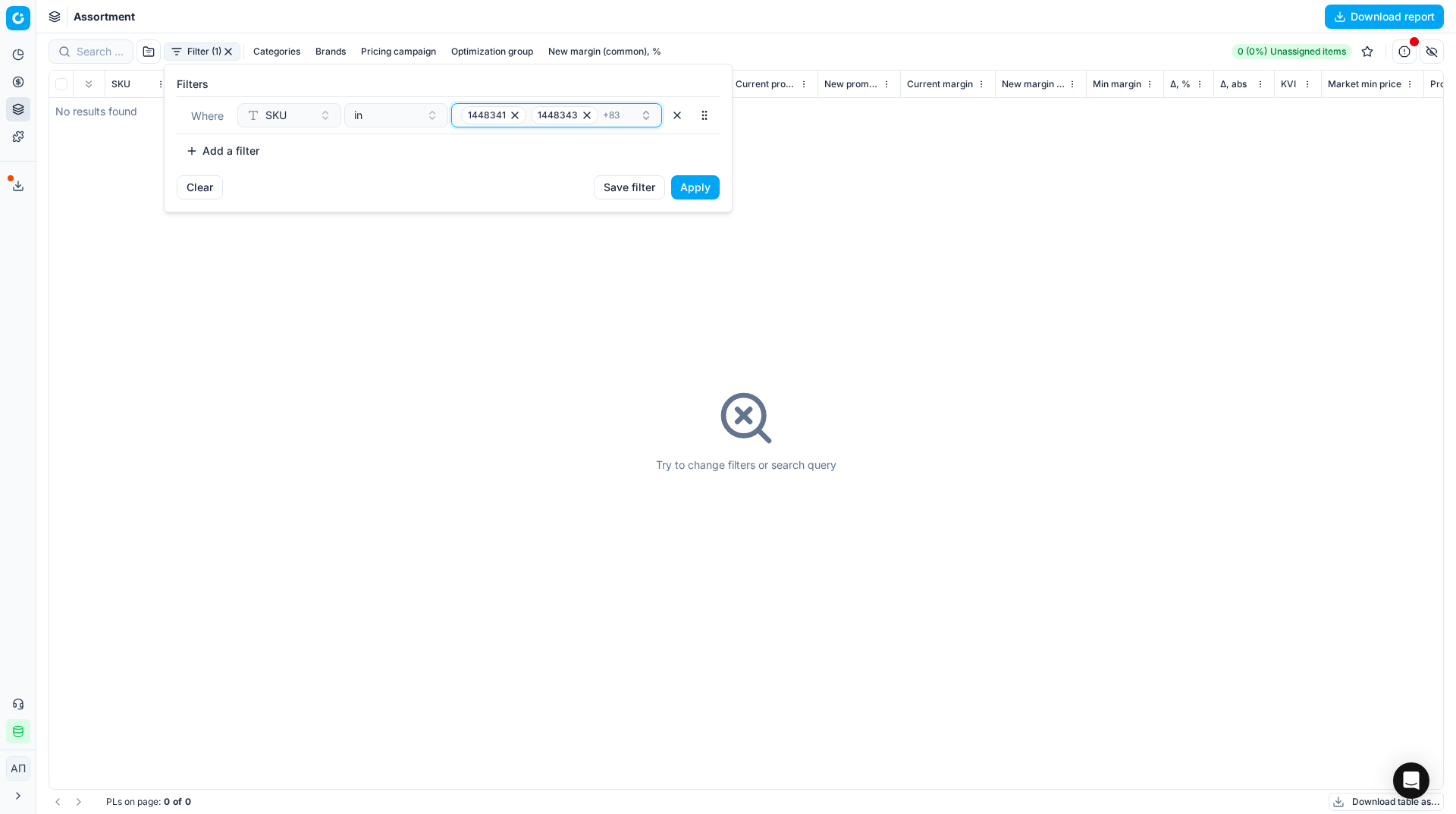
click at [618, 111] on div "1448341 1448343 + 83" at bounding box center [550, 116] width 179 height 19
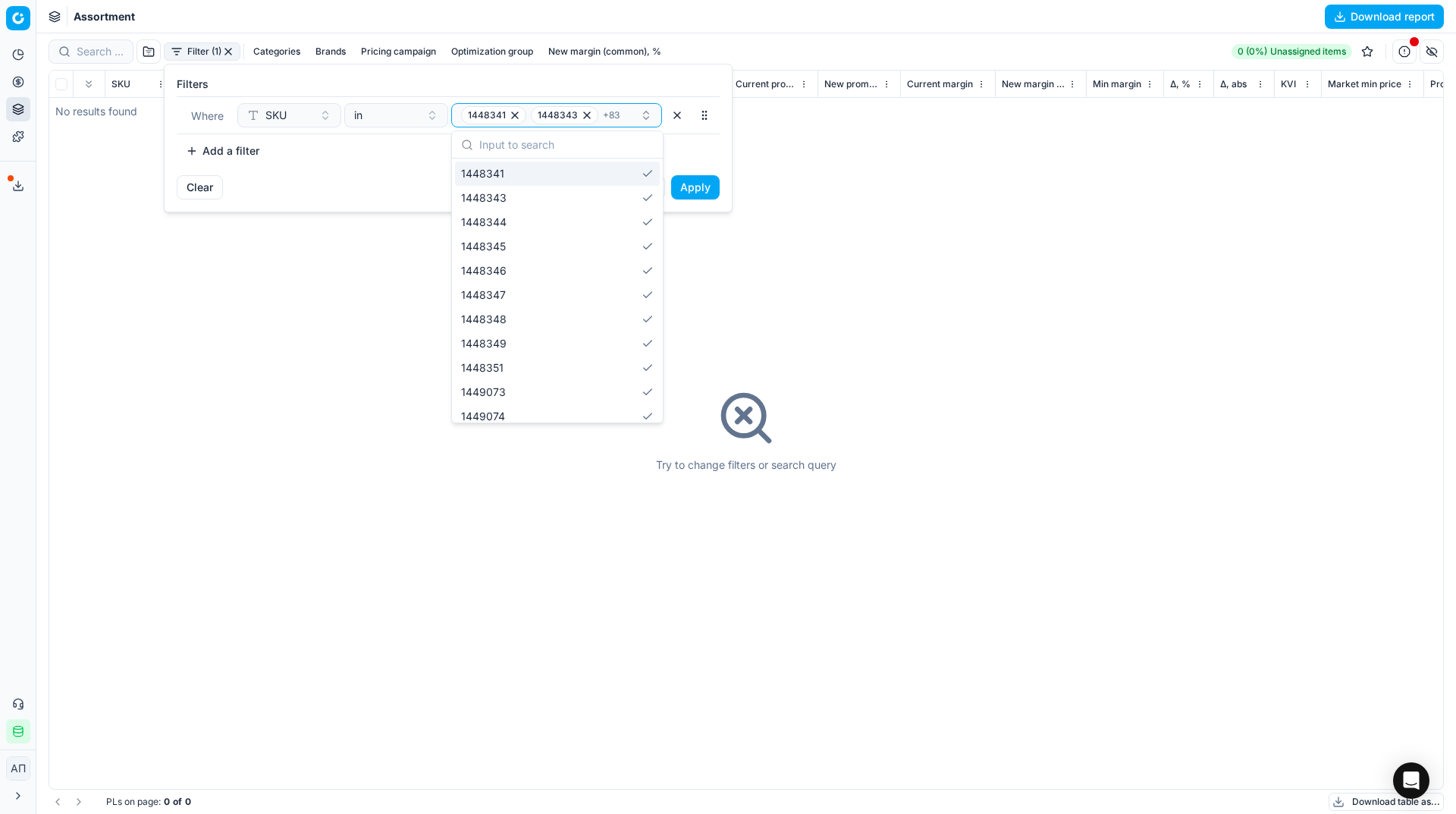
type input "74854,67631,554069,511711,511707"
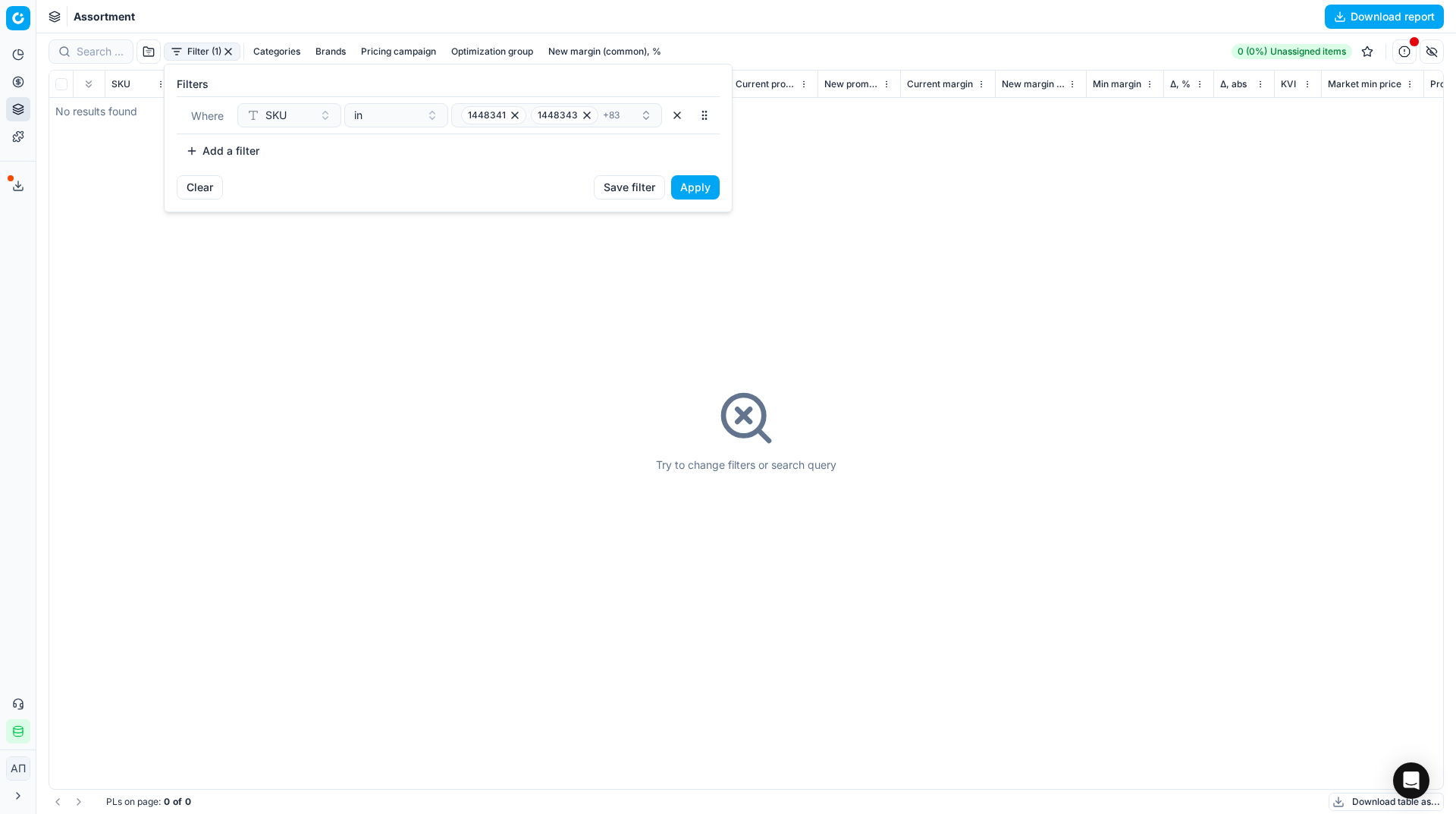
click at [674, 118] on button "button" at bounding box center [677, 115] width 24 height 24
click at [237, 110] on button "Add a filter" at bounding box center [222, 114] width 92 height 24
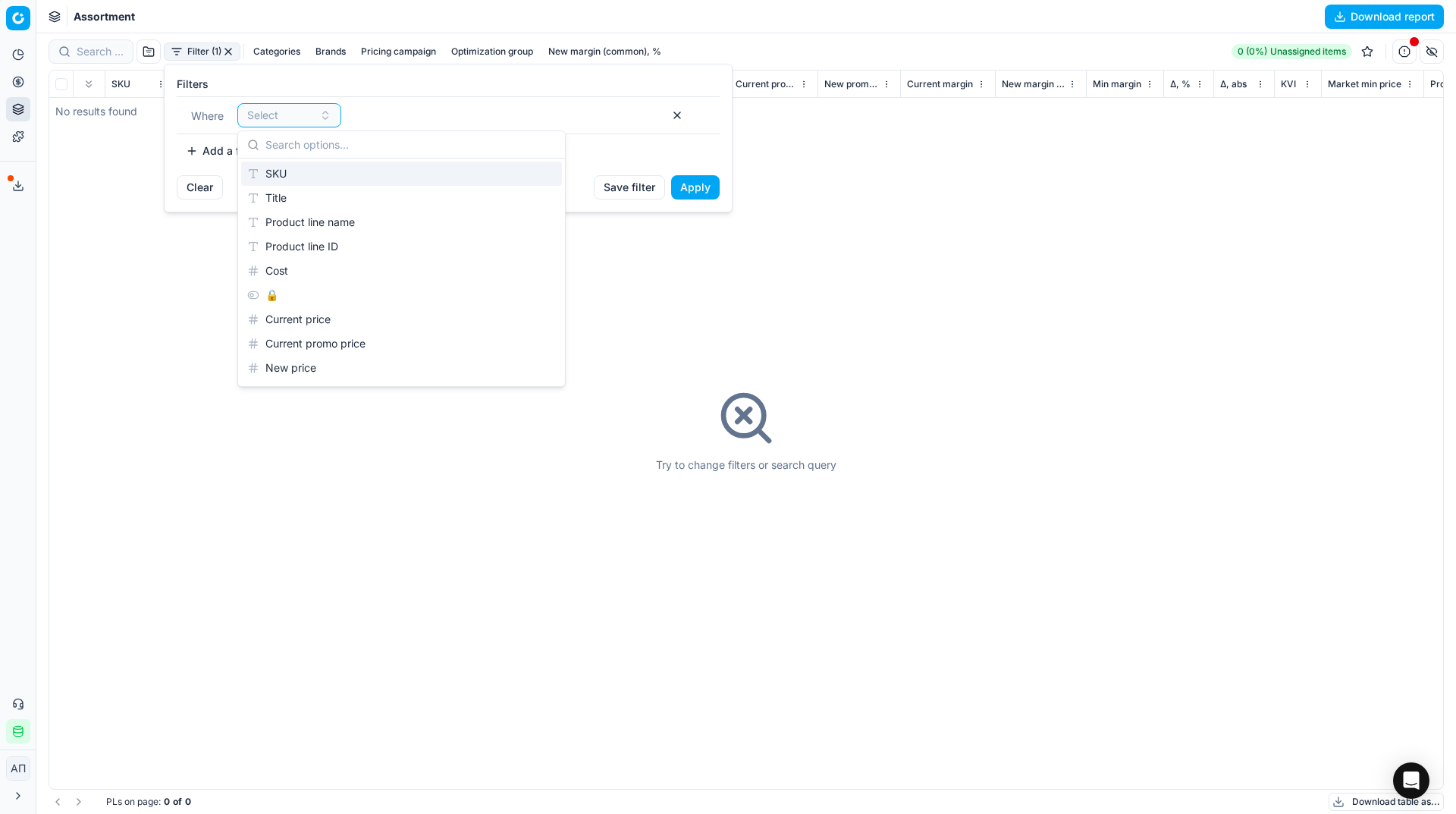
click at [285, 176] on div "SKU" at bounding box center [401, 173] width 320 height 24
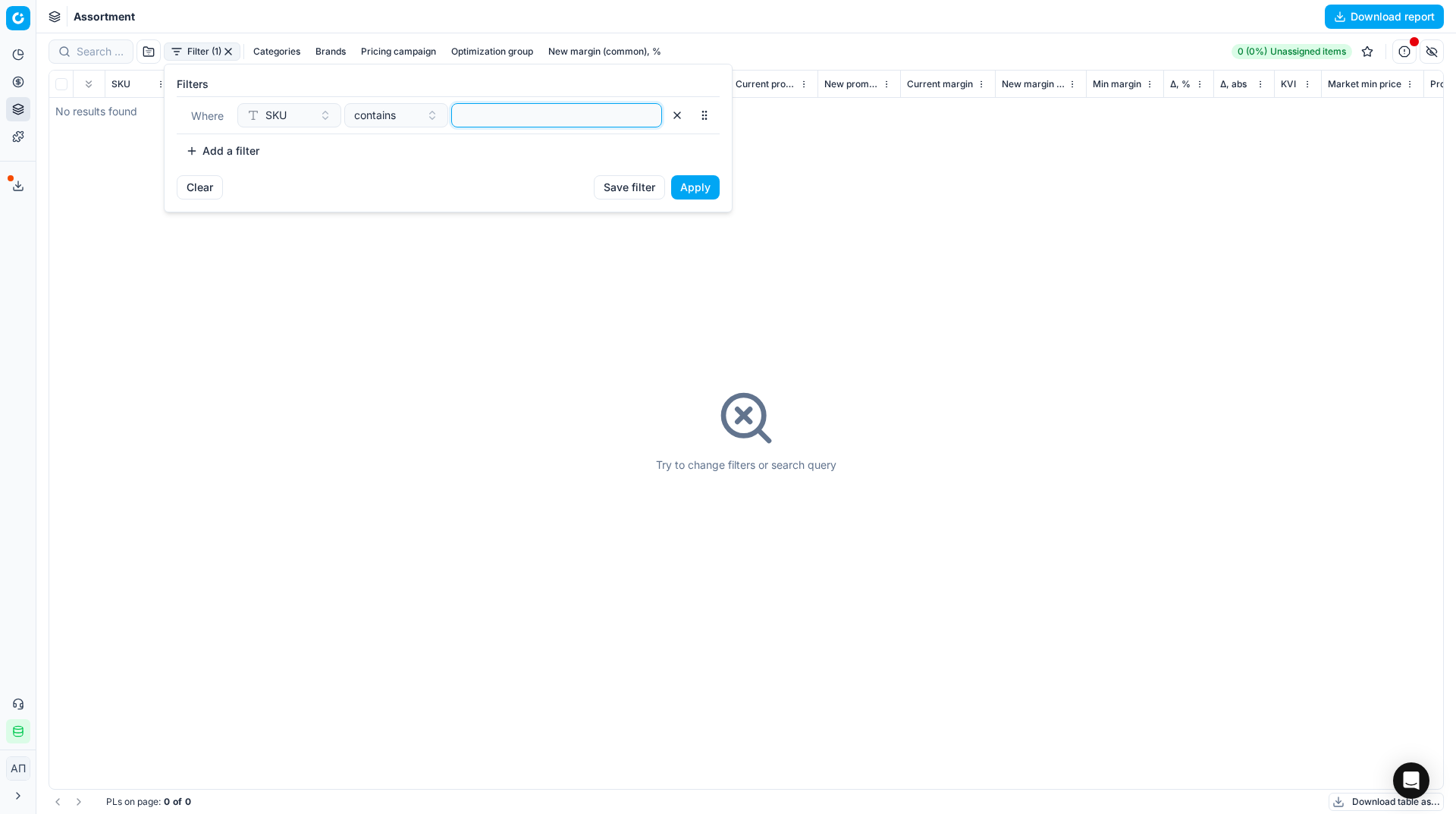
click at [506, 111] on input at bounding box center [556, 115] width 197 height 23
paste input "74854,67631,554069,511711,511707"
type input "74854,67631,554069,511711,511707"
click at [406, 125] on button "contains" at bounding box center [396, 115] width 104 height 24
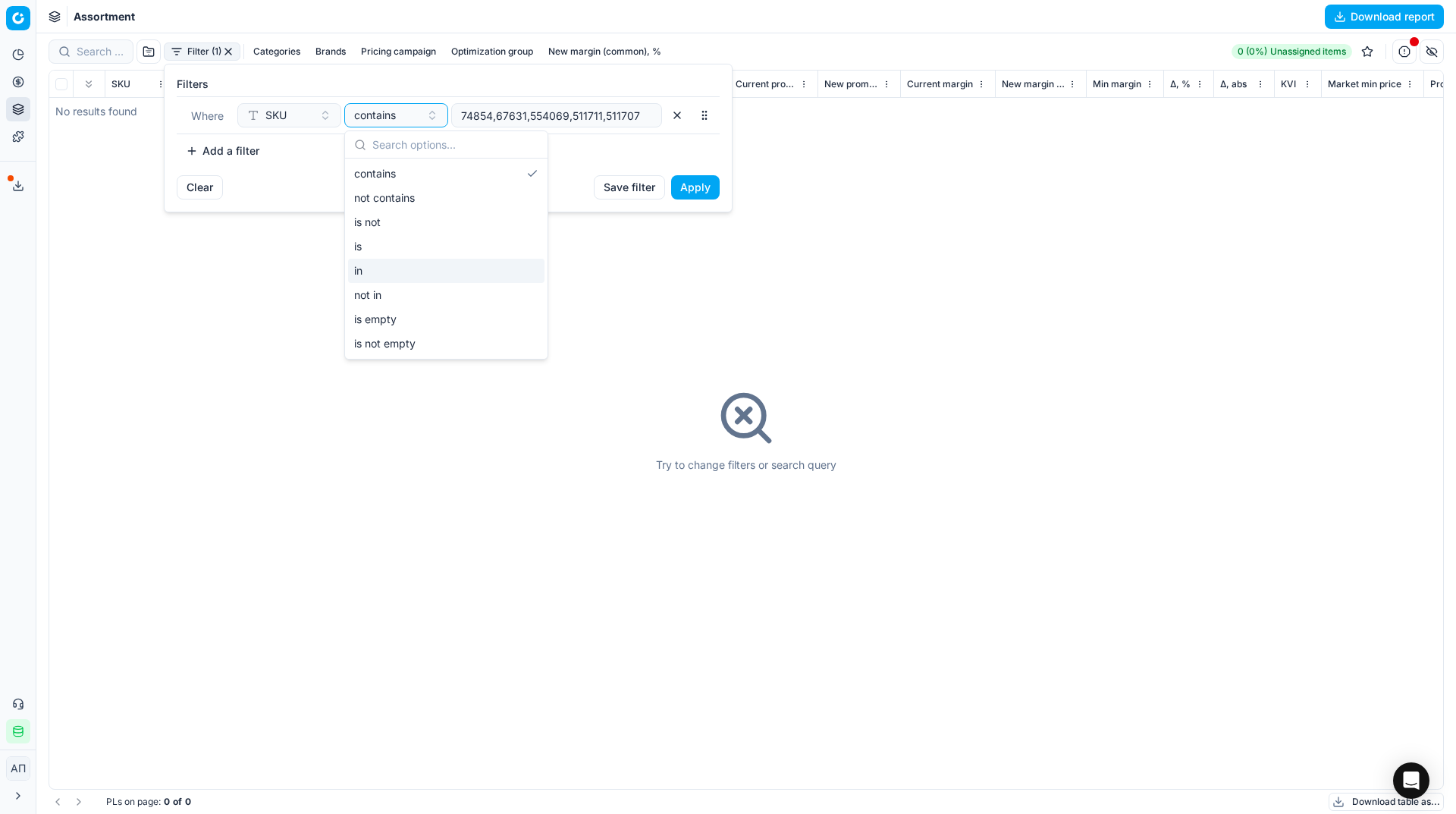
click at [410, 272] on div "in" at bounding box center [446, 270] width 196 height 24
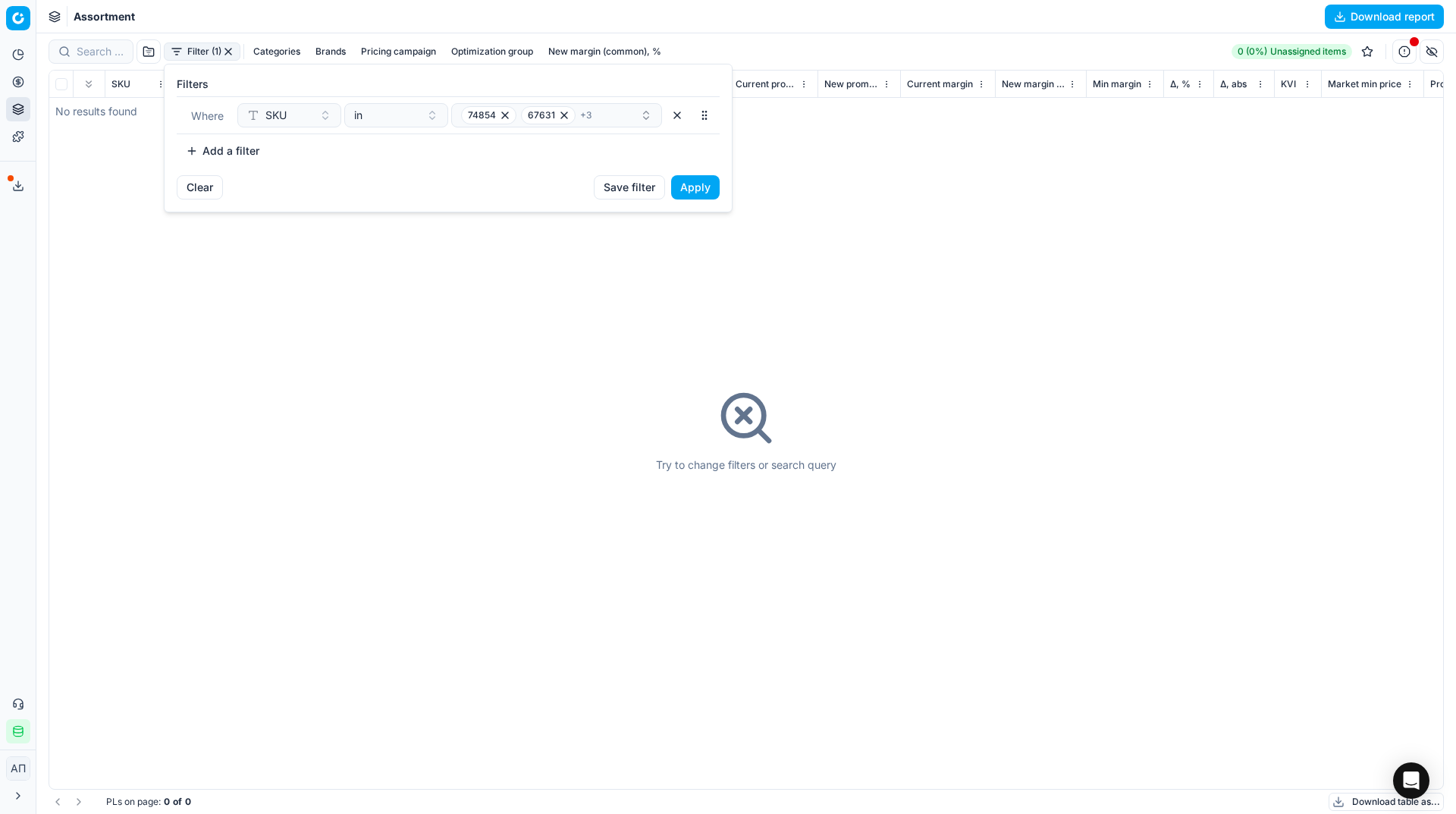
click at [688, 191] on button "Apply" at bounding box center [695, 187] width 48 height 24
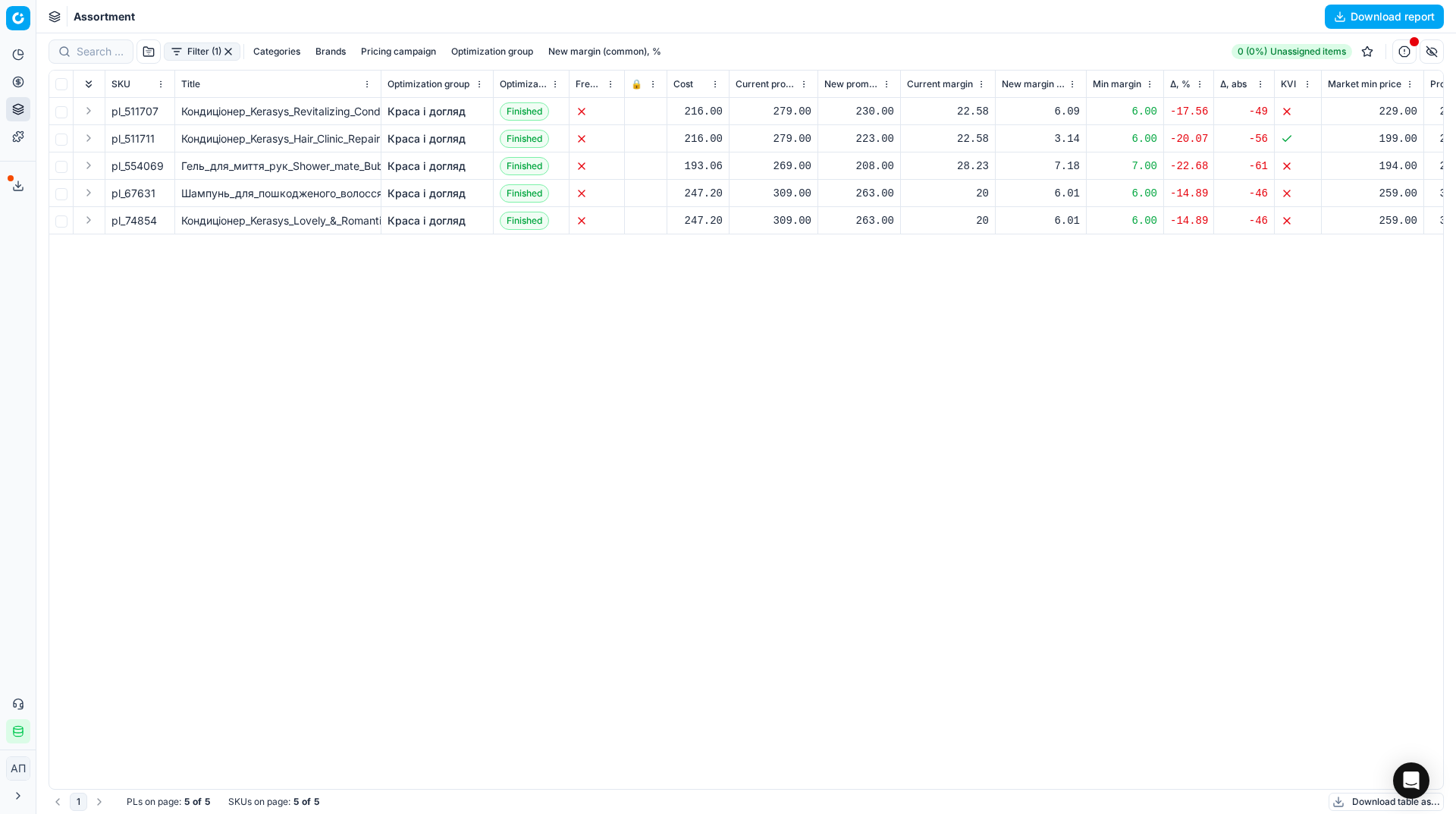
click at [421, 136] on link "Краса і догляд" at bounding box center [427, 139] width 78 height 15
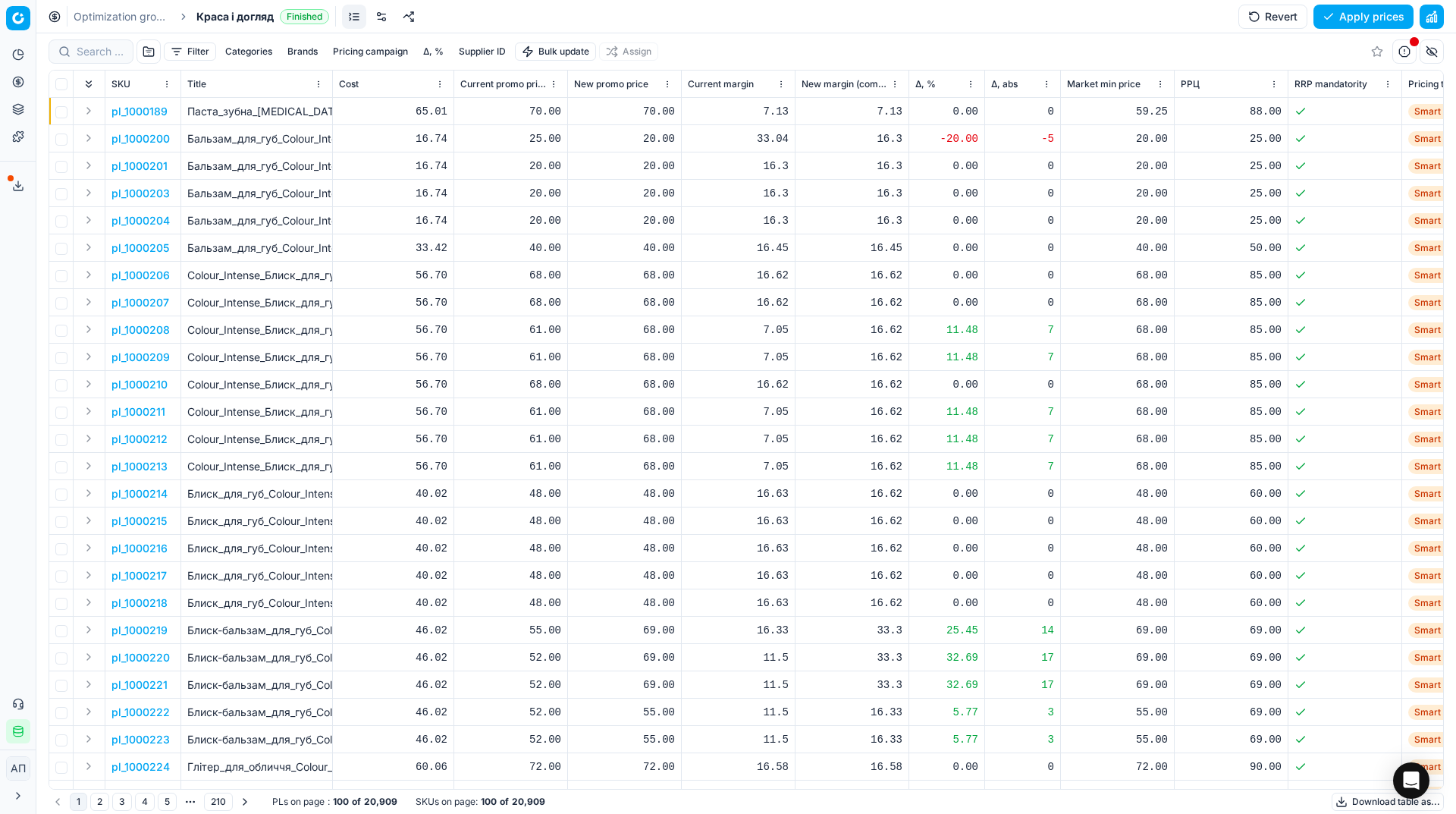
click at [172, 50] on button "Filter" at bounding box center [190, 52] width 53 height 19
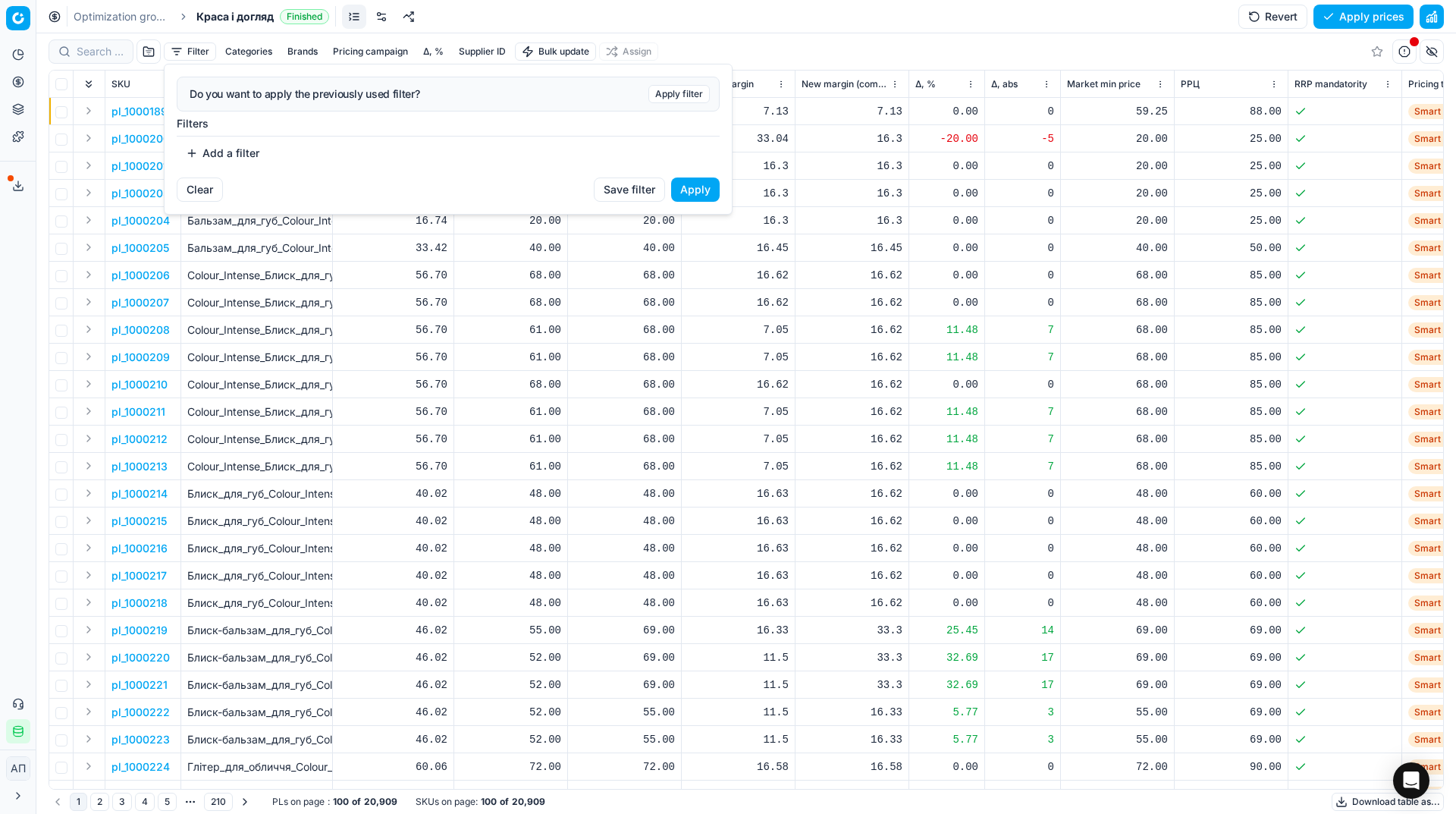
click at [215, 154] on button "Add a filter" at bounding box center [222, 153] width 92 height 24
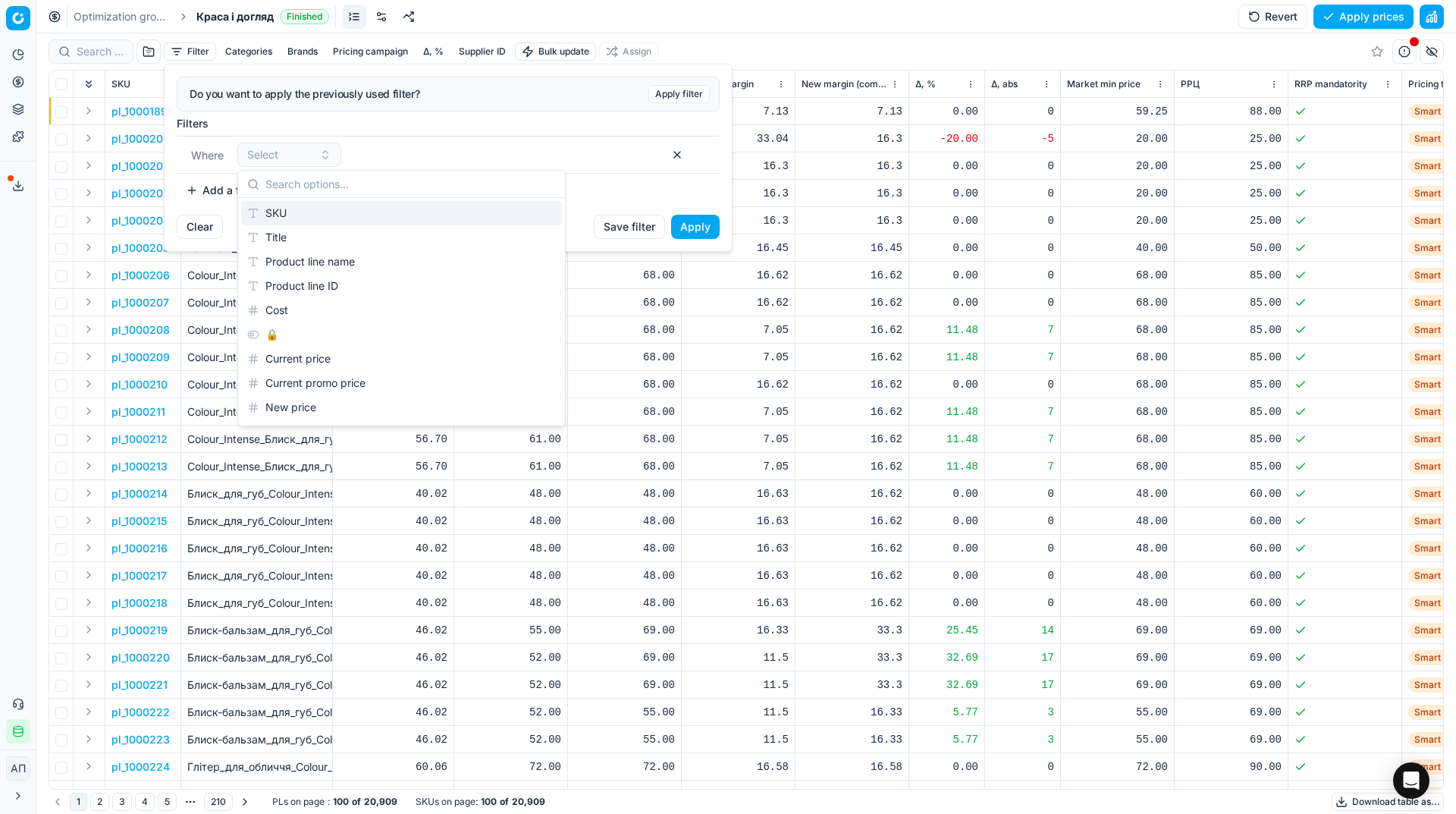
click at [665, 94] on button "Apply filter" at bounding box center [678, 94] width 61 height 19
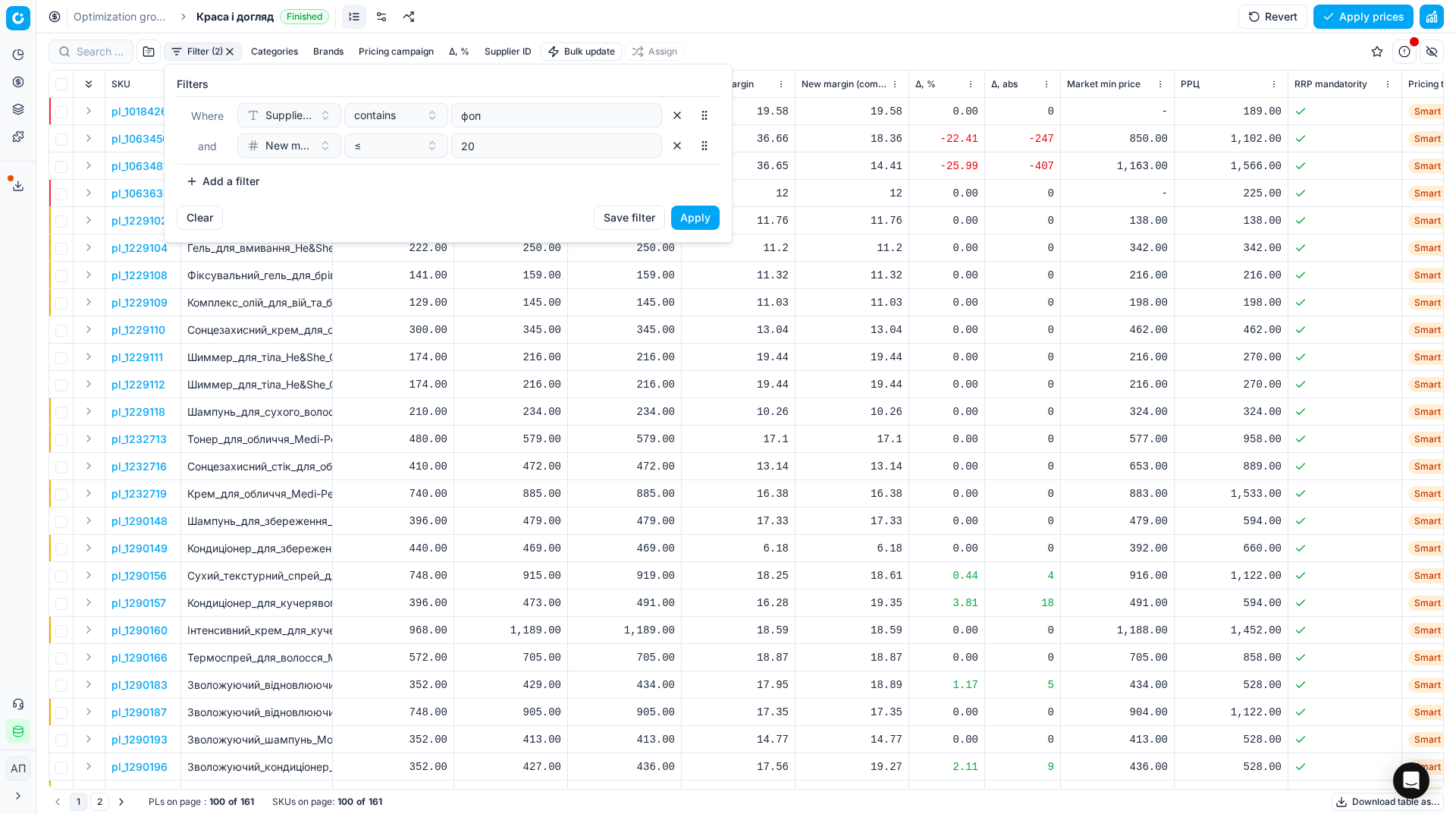
click at [195, 213] on button "Clear" at bounding box center [200, 218] width 46 height 24
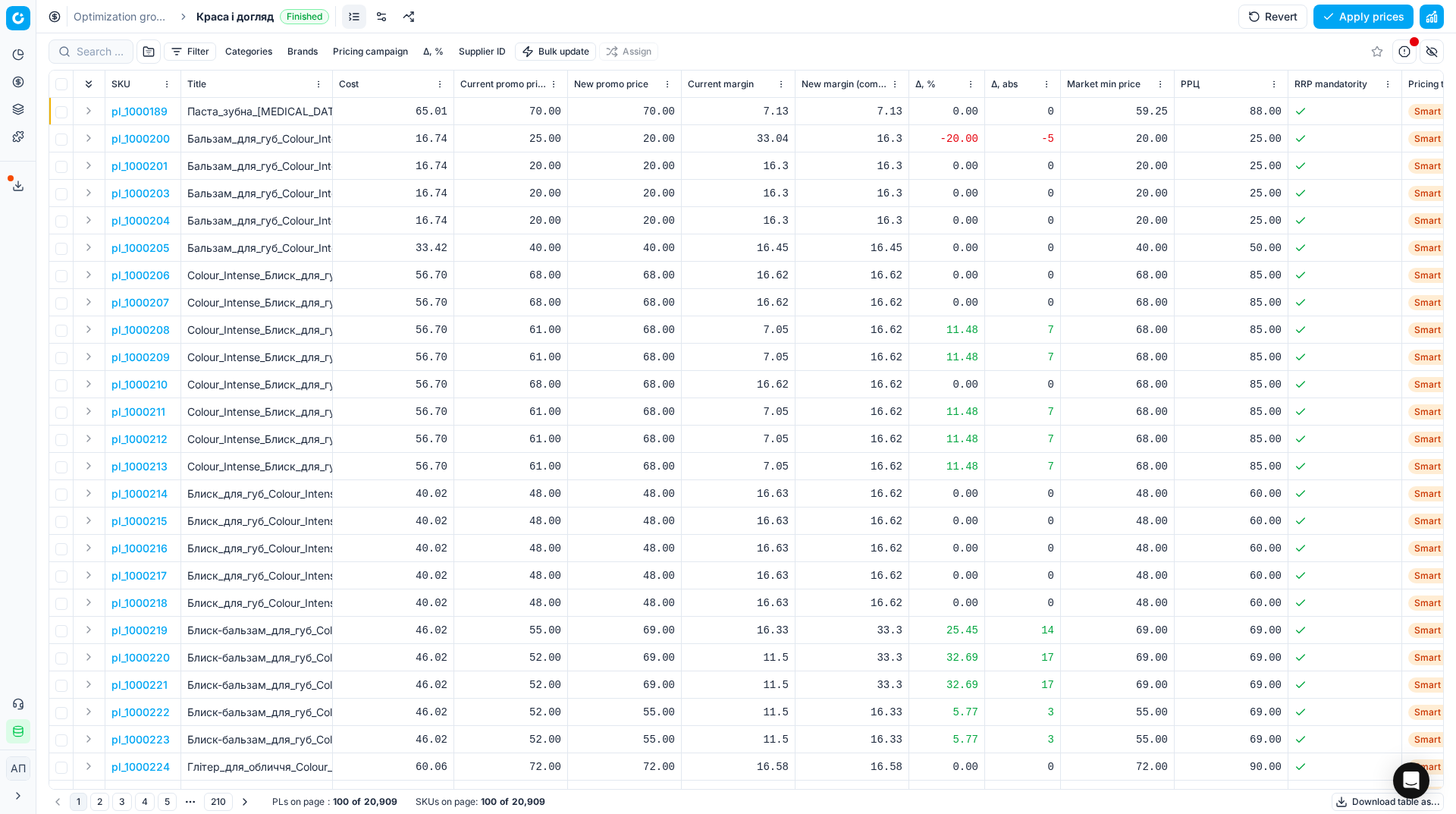
click at [212, 55] on button "Filter" at bounding box center [190, 52] width 53 height 19
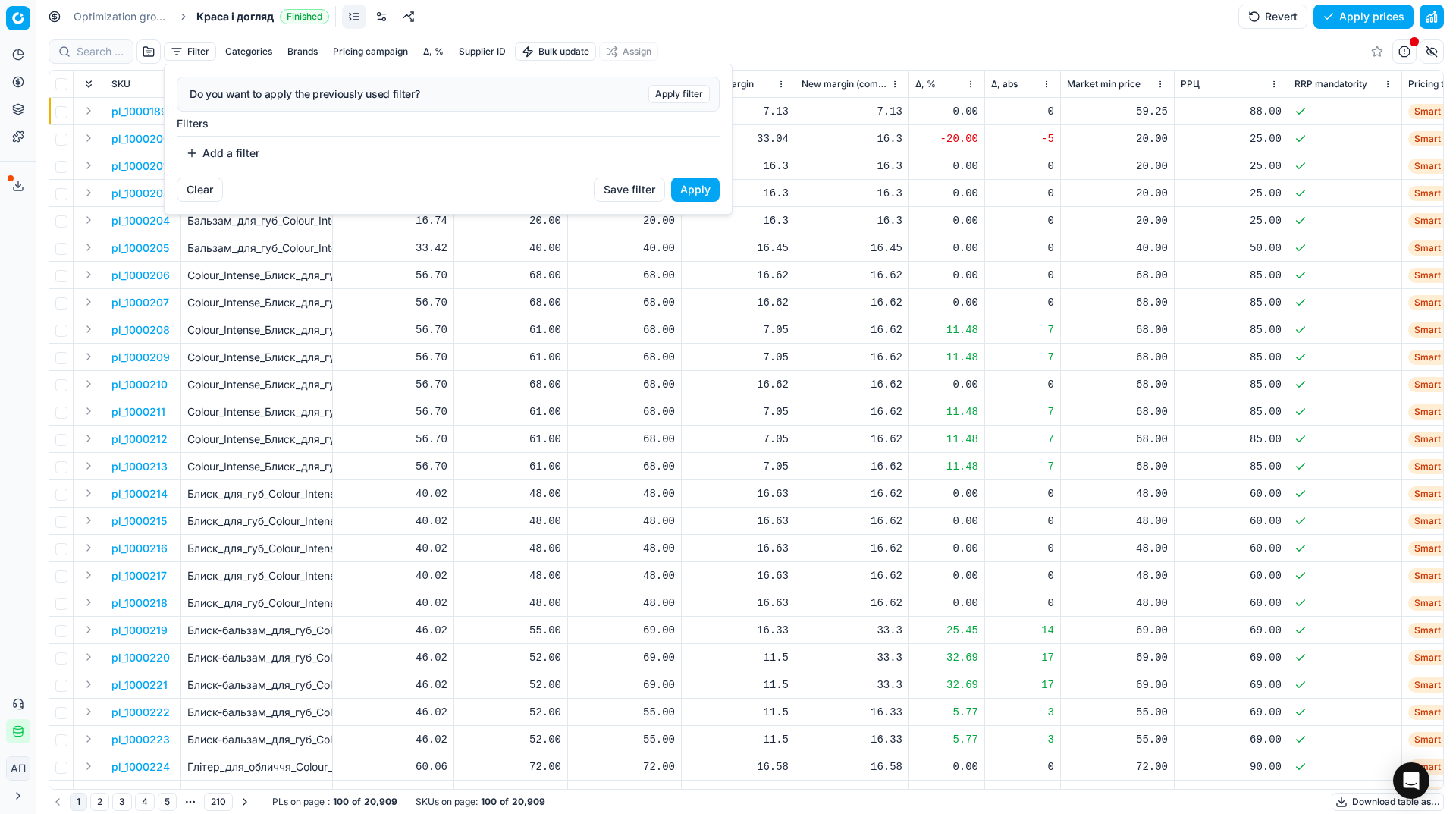
click at [234, 162] on button "Add a filter" at bounding box center [222, 153] width 92 height 24
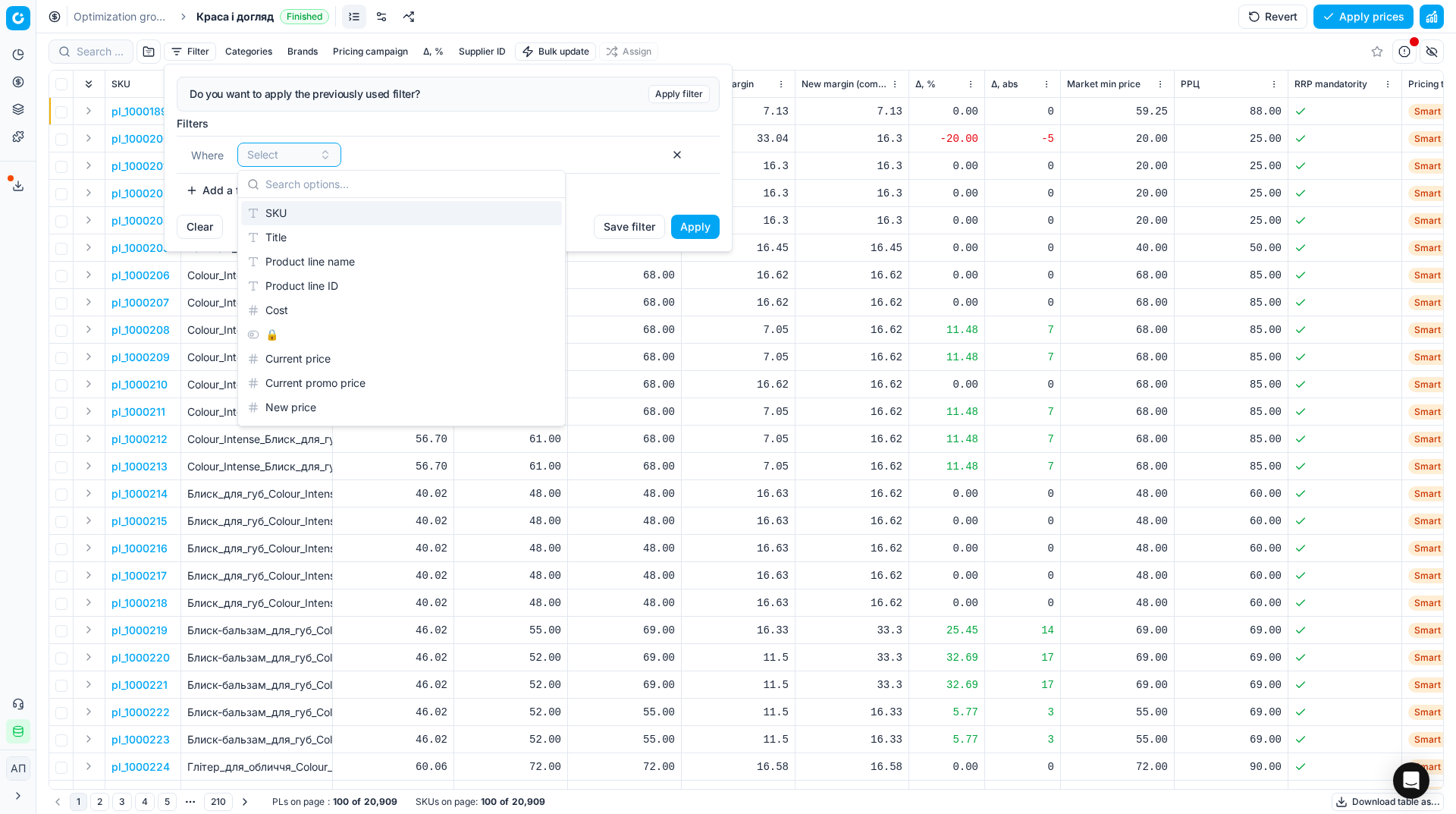
click at [296, 206] on div "SKU" at bounding box center [401, 213] width 320 height 24
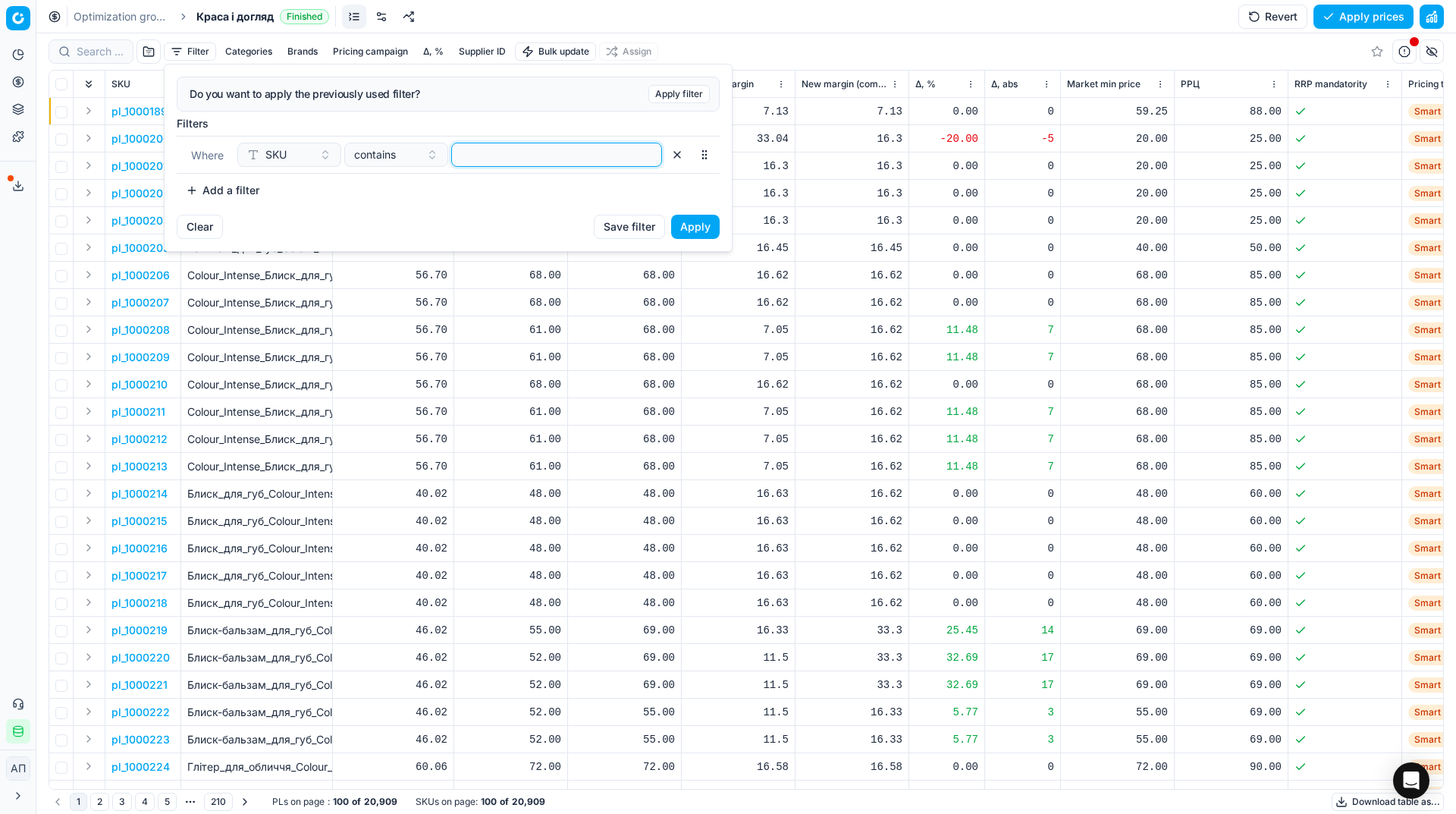
click at [514, 161] on input at bounding box center [556, 155] width 197 height 23
paste input "74854,67631,554069,511711,511707"
type input "74854,67631,554069,511711,511707"
click at [419, 163] on button "contains" at bounding box center [396, 155] width 104 height 24
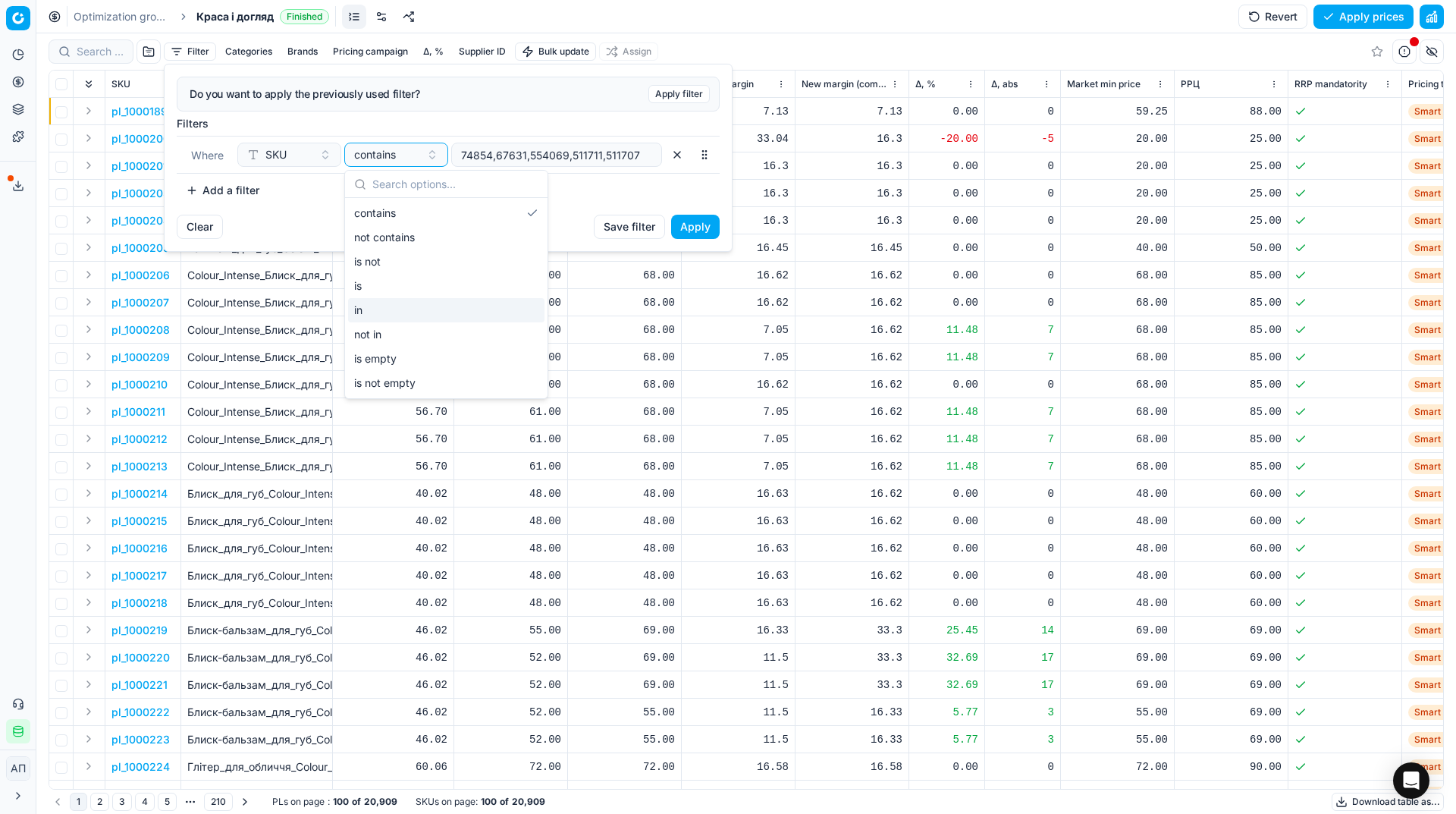
click at [397, 308] on div "in" at bounding box center [446, 310] width 196 height 24
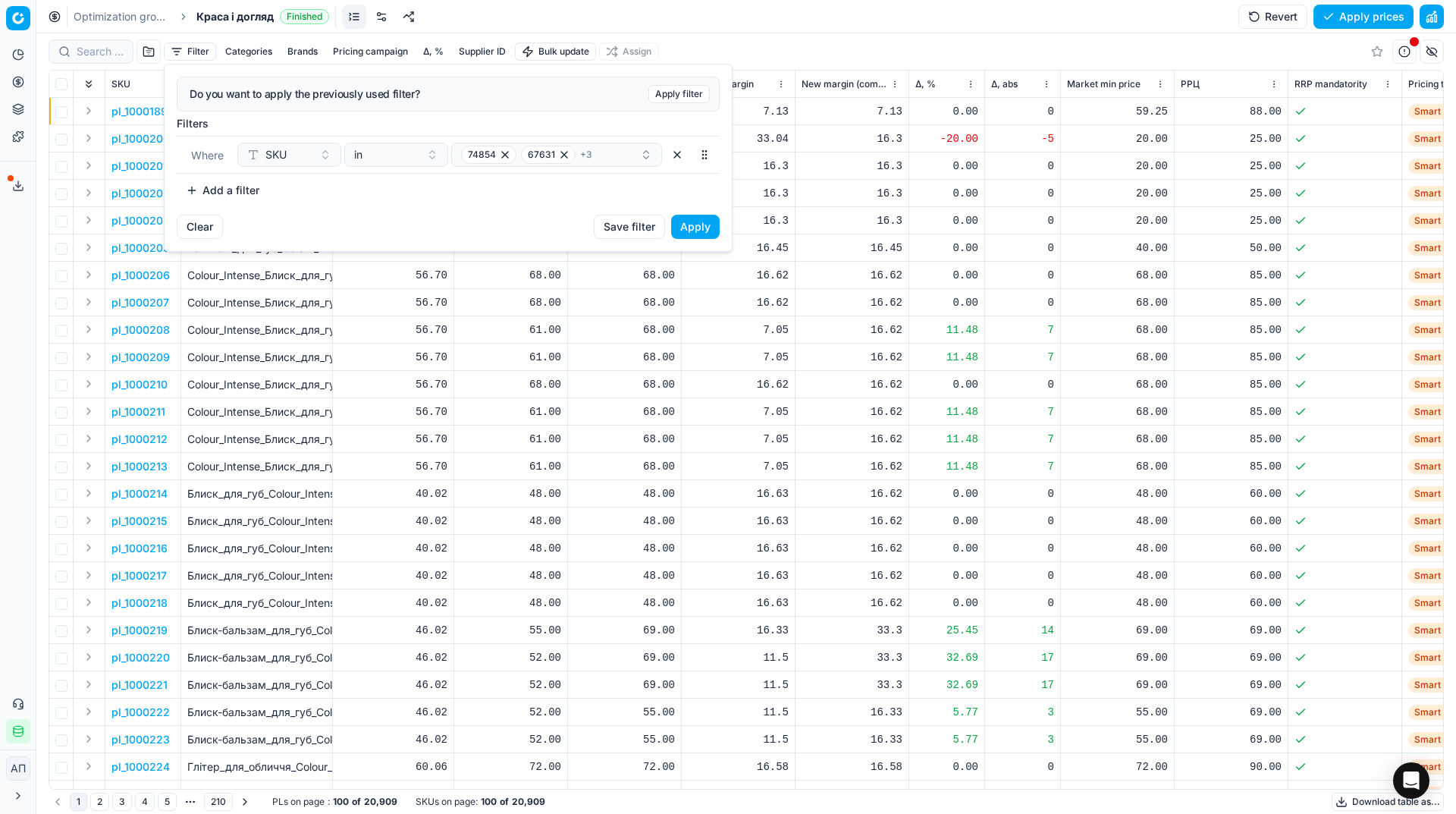
click at [693, 232] on button "Apply" at bounding box center [695, 227] width 48 height 24
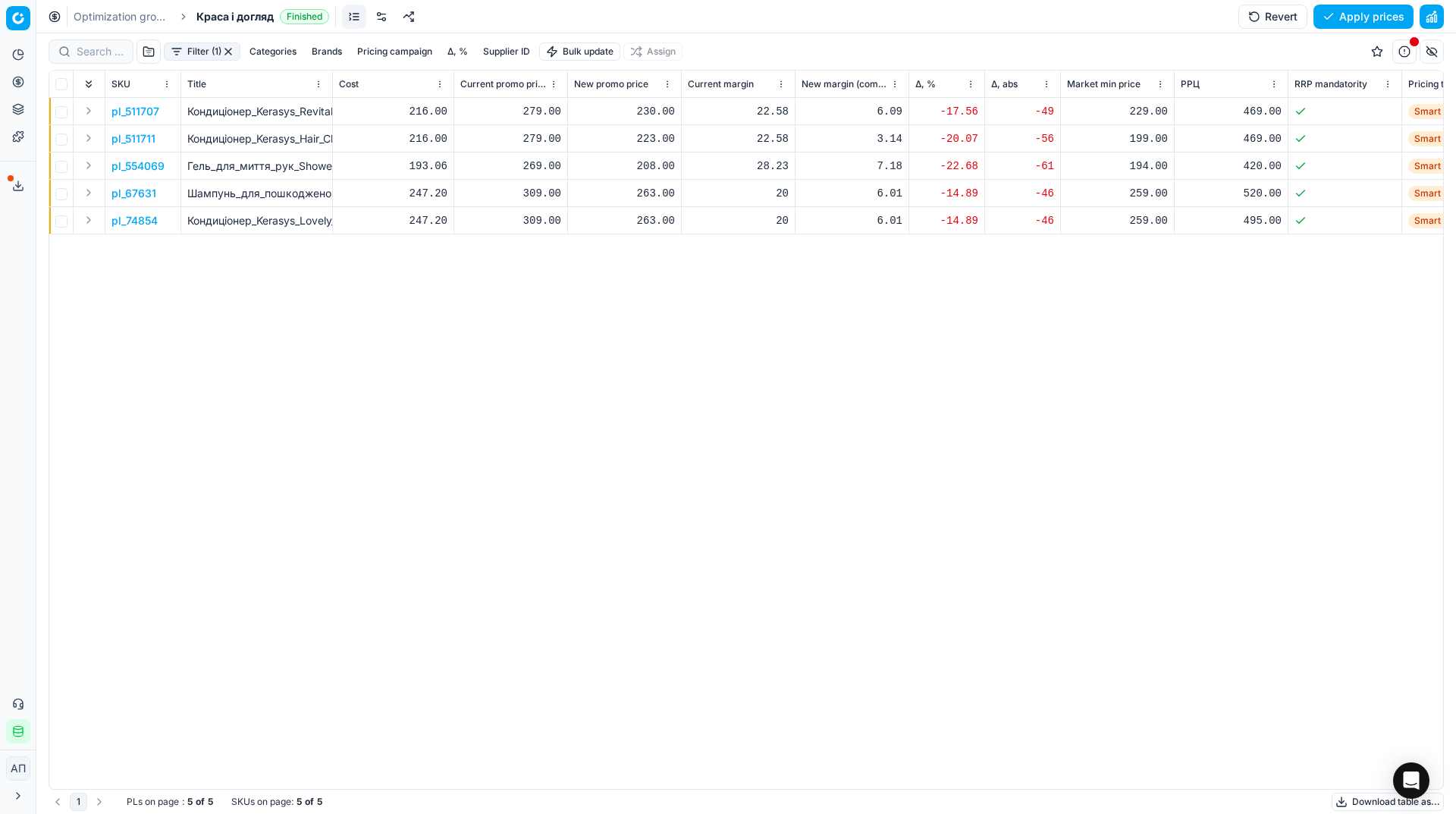
click at [151, 110] on p "pl_511707" at bounding box center [135, 111] width 48 height 15
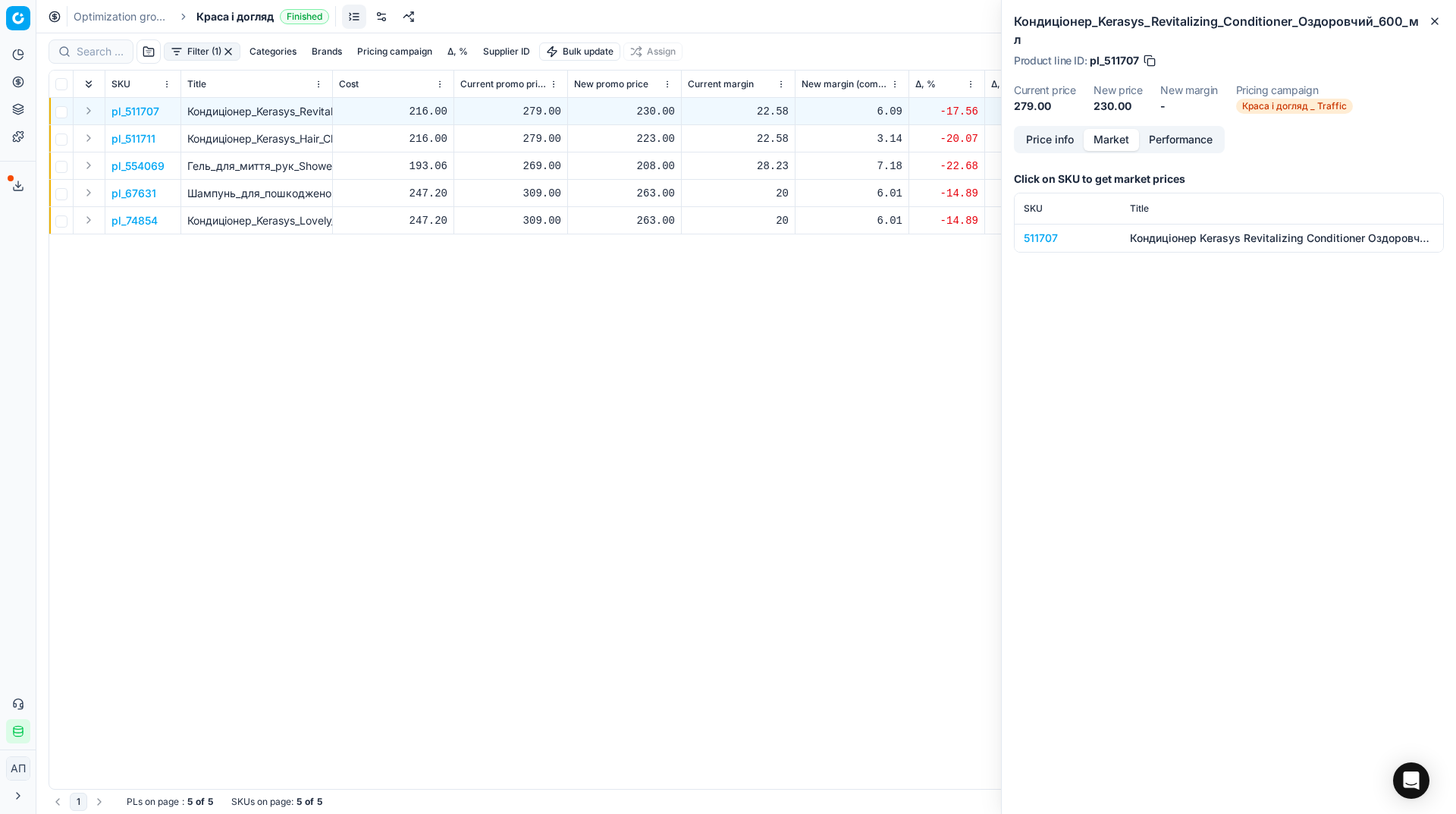
click at [1109, 129] on button "Market" at bounding box center [1112, 140] width 56 height 22
click at [1054, 231] on div "511707" at bounding box center [1067, 238] width 88 height 15
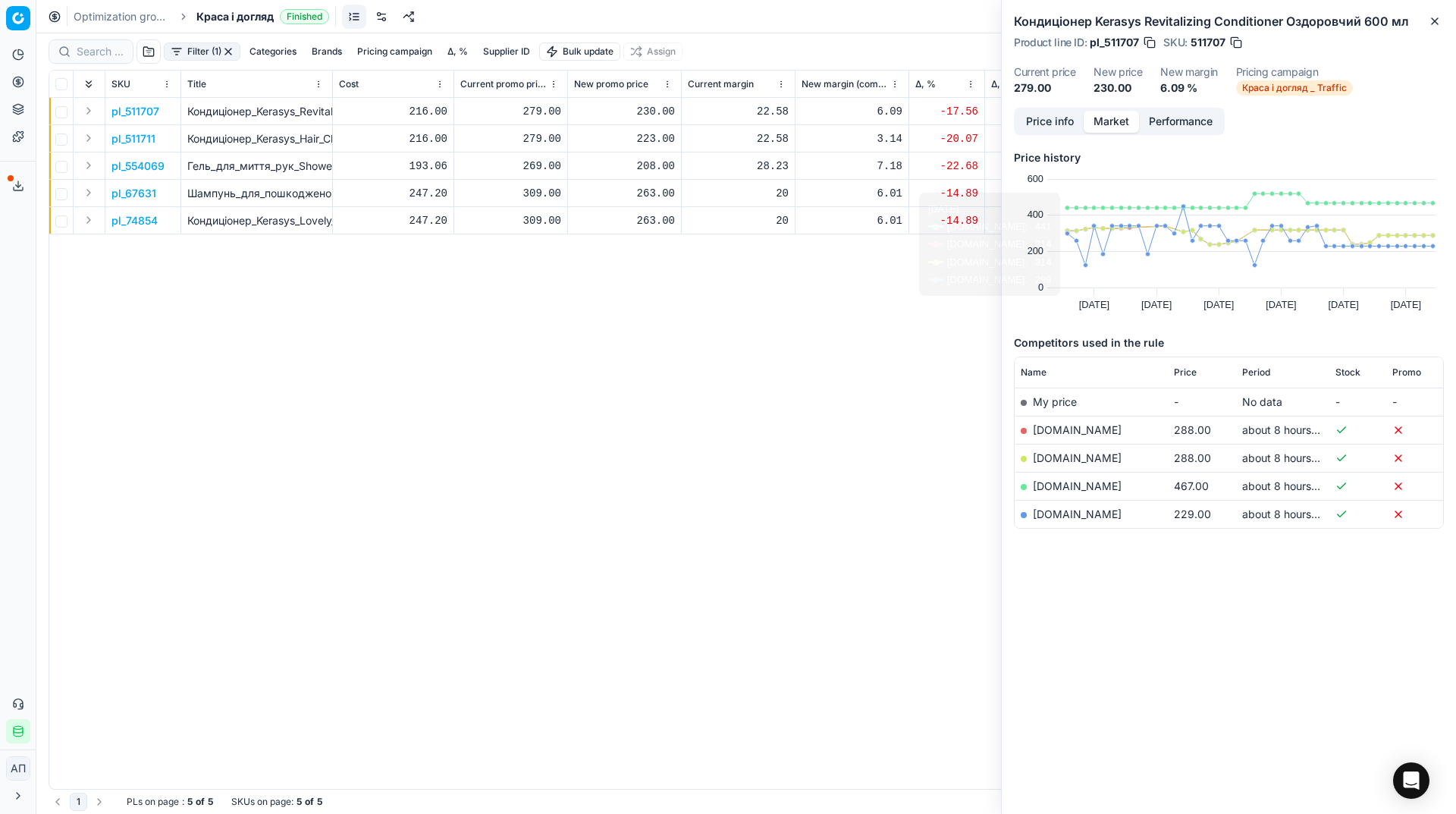
click at [1195, 365] on th "Price" at bounding box center [1201, 372] width 68 height 31
click at [1195, 373] on span "Price" at bounding box center [1185, 372] width 23 height 12
click at [1162, 586] on div "Competitors used in the rule Name Price Period Stock Promo [DOMAIN_NAME] 229.00…" at bounding box center [1228, 457] width 429 height 267
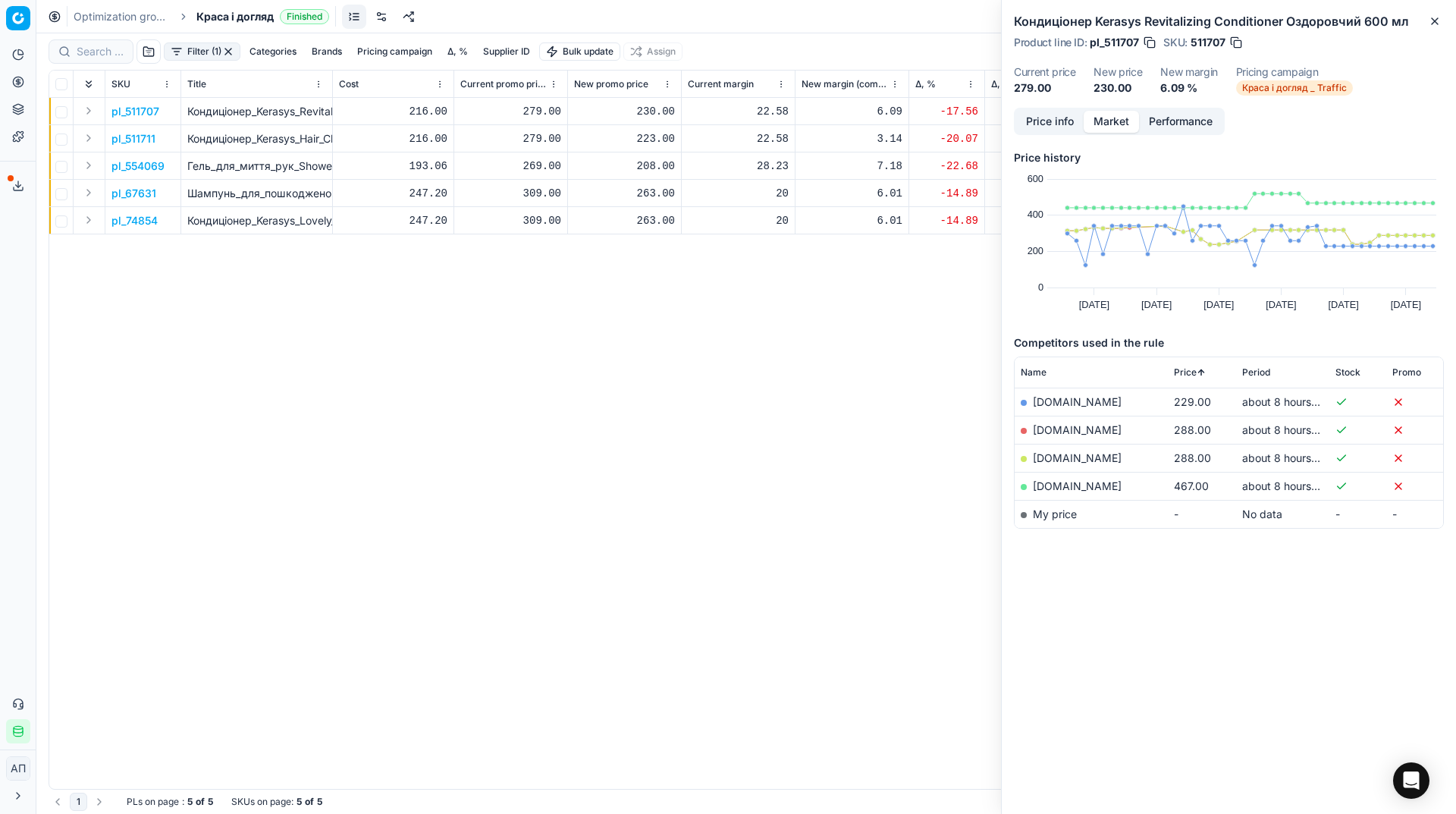
click at [647, 109] on div "230.00" at bounding box center [624, 111] width 101 height 15
type input "279.00"
click at [133, 136] on p "pl_511711" at bounding box center [133, 139] width 44 height 15
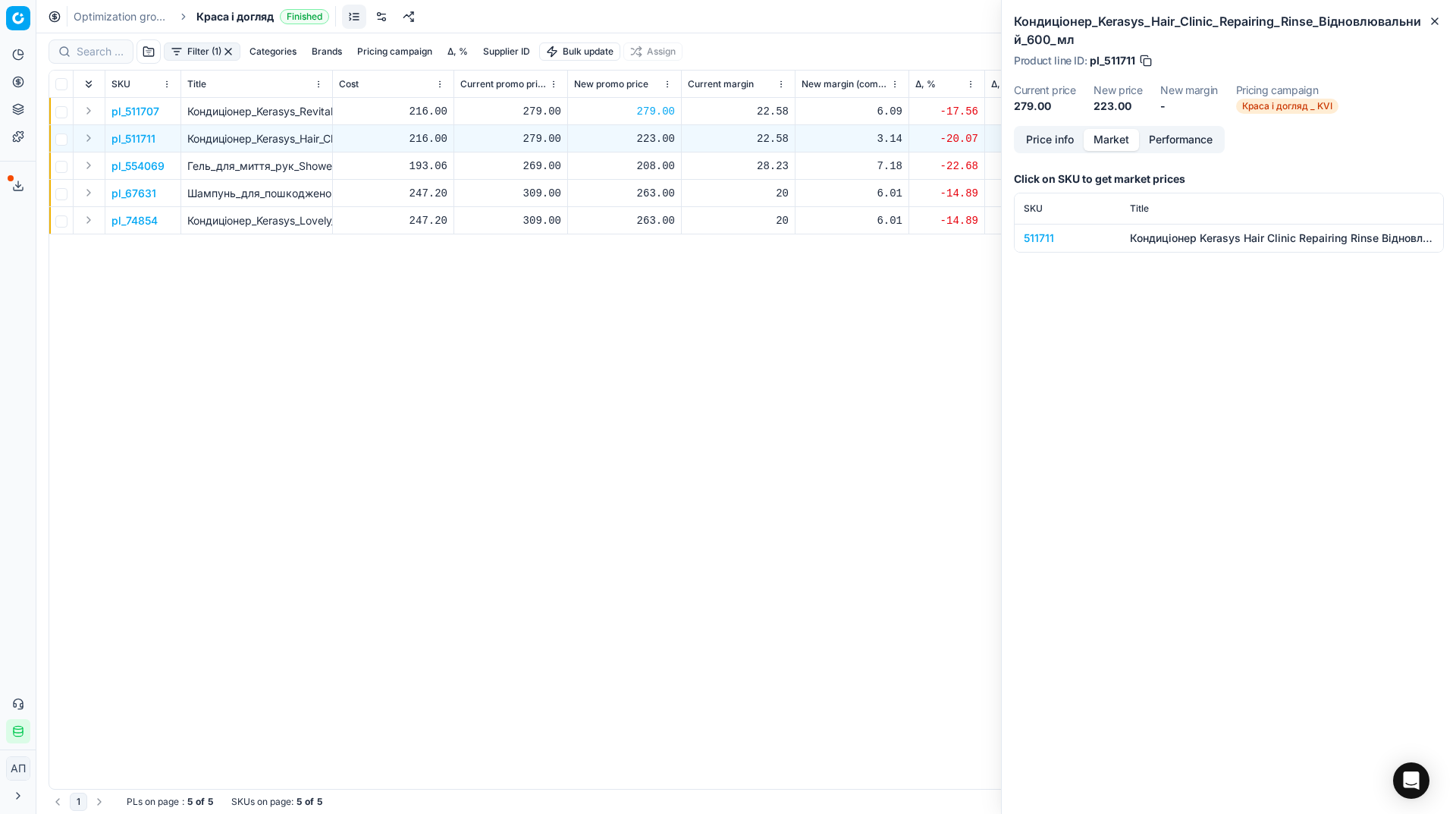
click at [1041, 237] on div "511711" at bounding box center [1067, 238] width 88 height 15
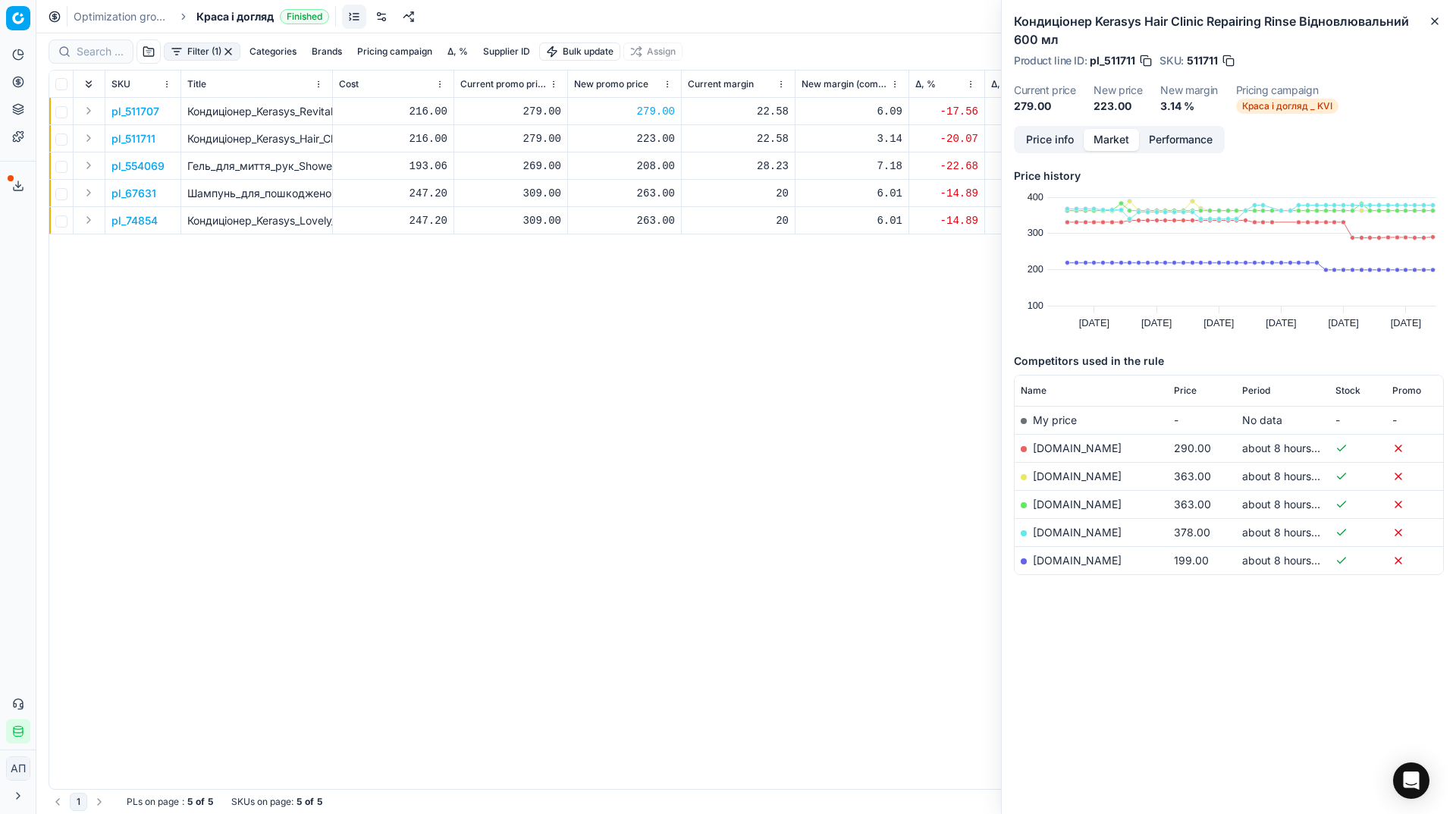
click at [1196, 389] on span "Price" at bounding box center [1185, 390] width 23 height 12
click at [1197, 389] on icon at bounding box center [1201, 391] width 9 height 9
click at [653, 135] on div "223.00" at bounding box center [624, 139] width 101 height 15
type input "279.00"
click at [130, 166] on p "pl_554069" at bounding box center [137, 166] width 53 height 15
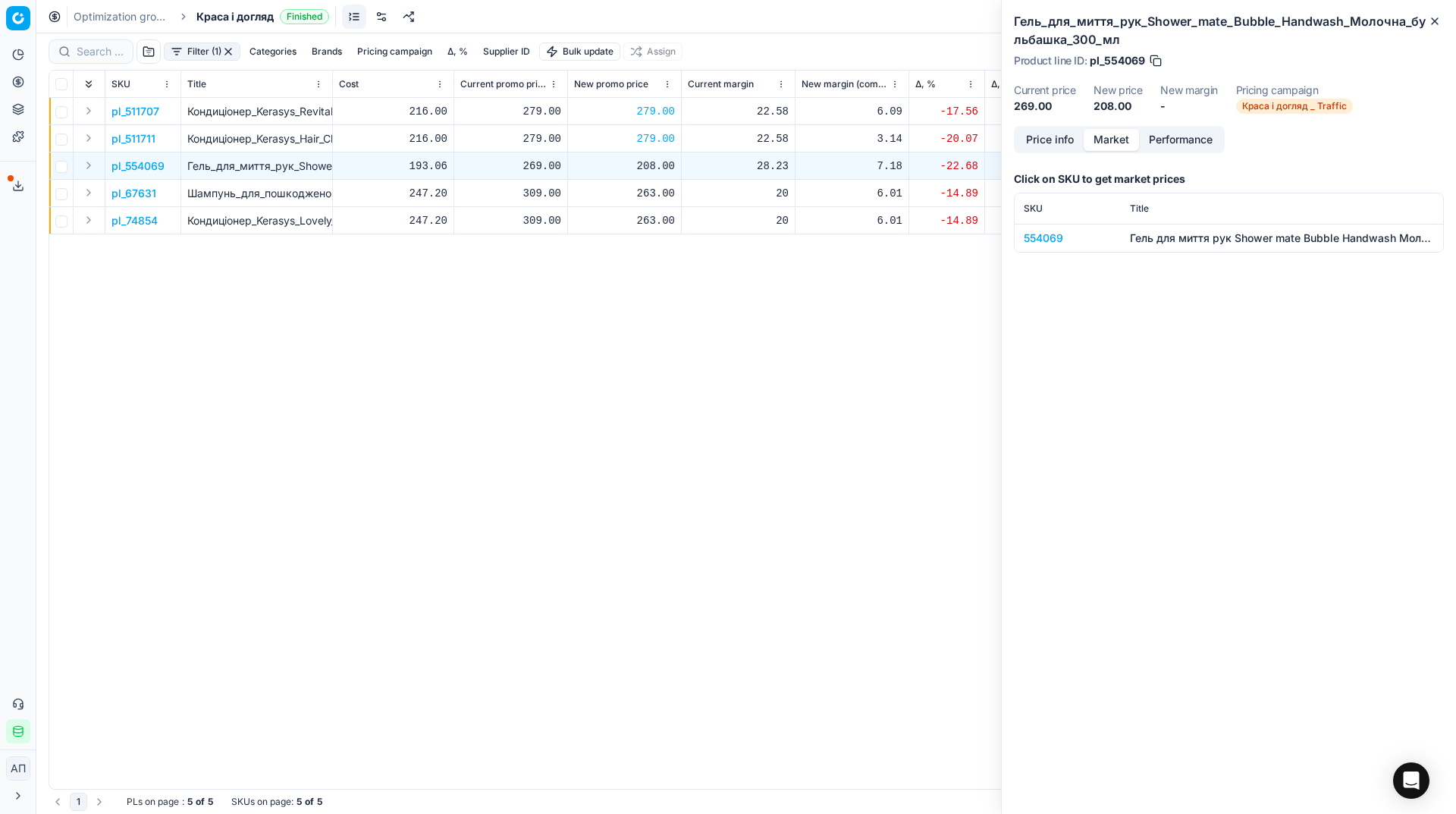
click at [1055, 233] on div "554069" at bounding box center [1067, 238] width 88 height 15
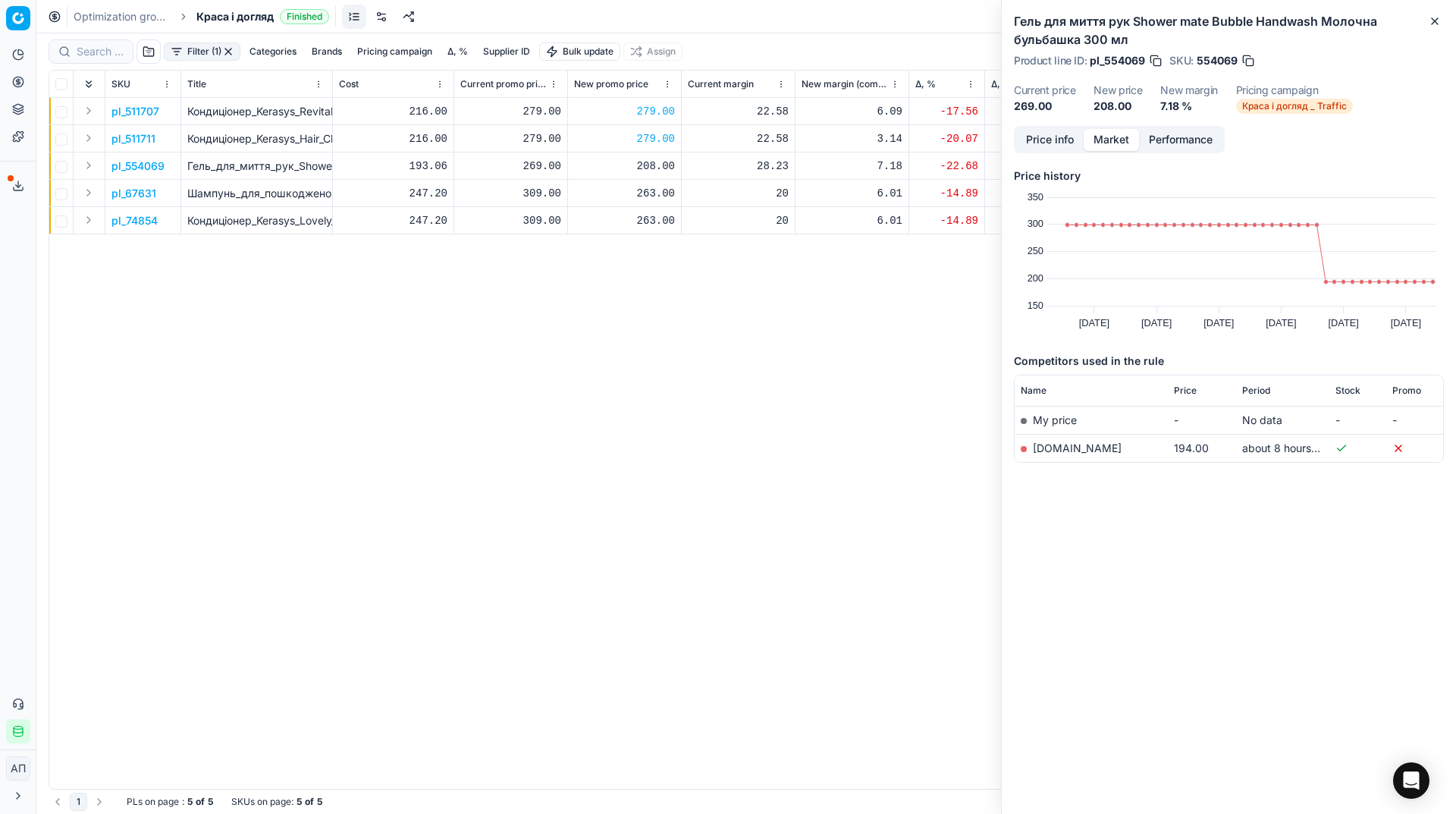
click at [663, 168] on div "208.00" at bounding box center [624, 166] width 101 height 15
type input "269.00"
click at [144, 193] on p "pl_67631" at bounding box center [133, 194] width 44 height 15
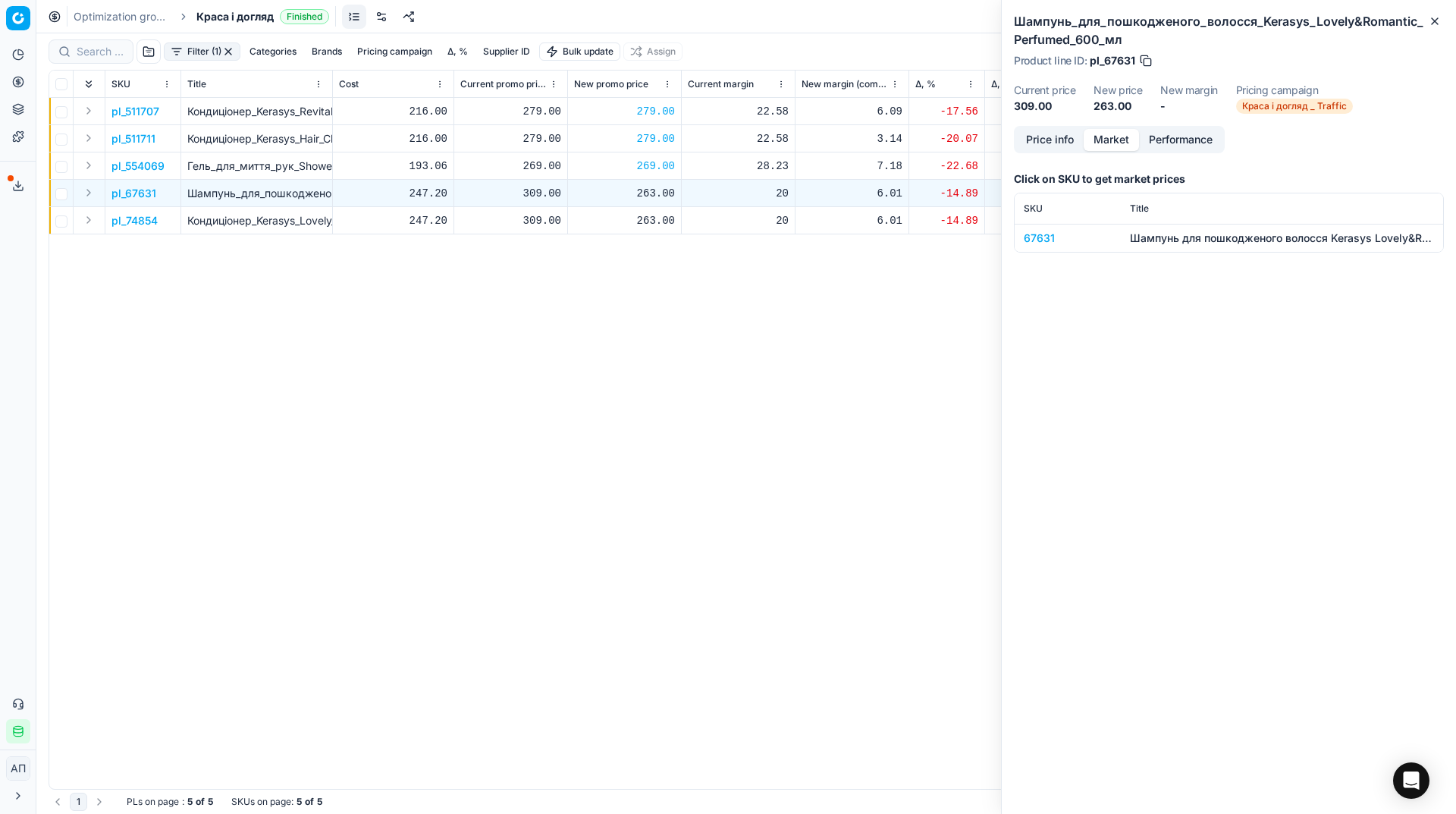
click at [1053, 232] on div "67631" at bounding box center [1067, 238] width 88 height 15
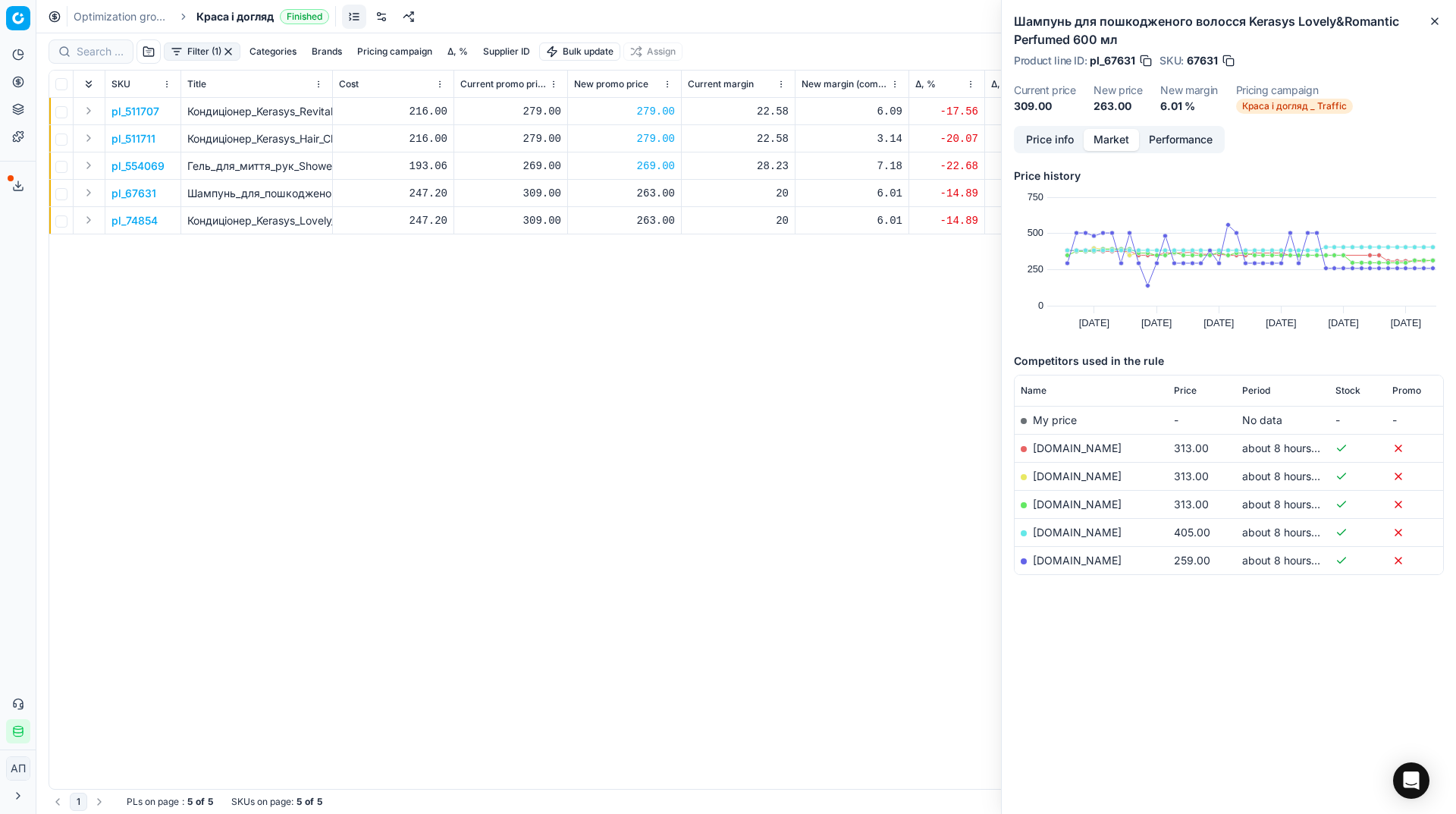
click at [1184, 393] on span "Price" at bounding box center [1185, 390] width 23 height 12
click at [663, 196] on div "263.00" at bounding box center [624, 194] width 101 height 15
type input "309.00"
click at [145, 219] on p "pl_74854" at bounding box center [134, 220] width 46 height 15
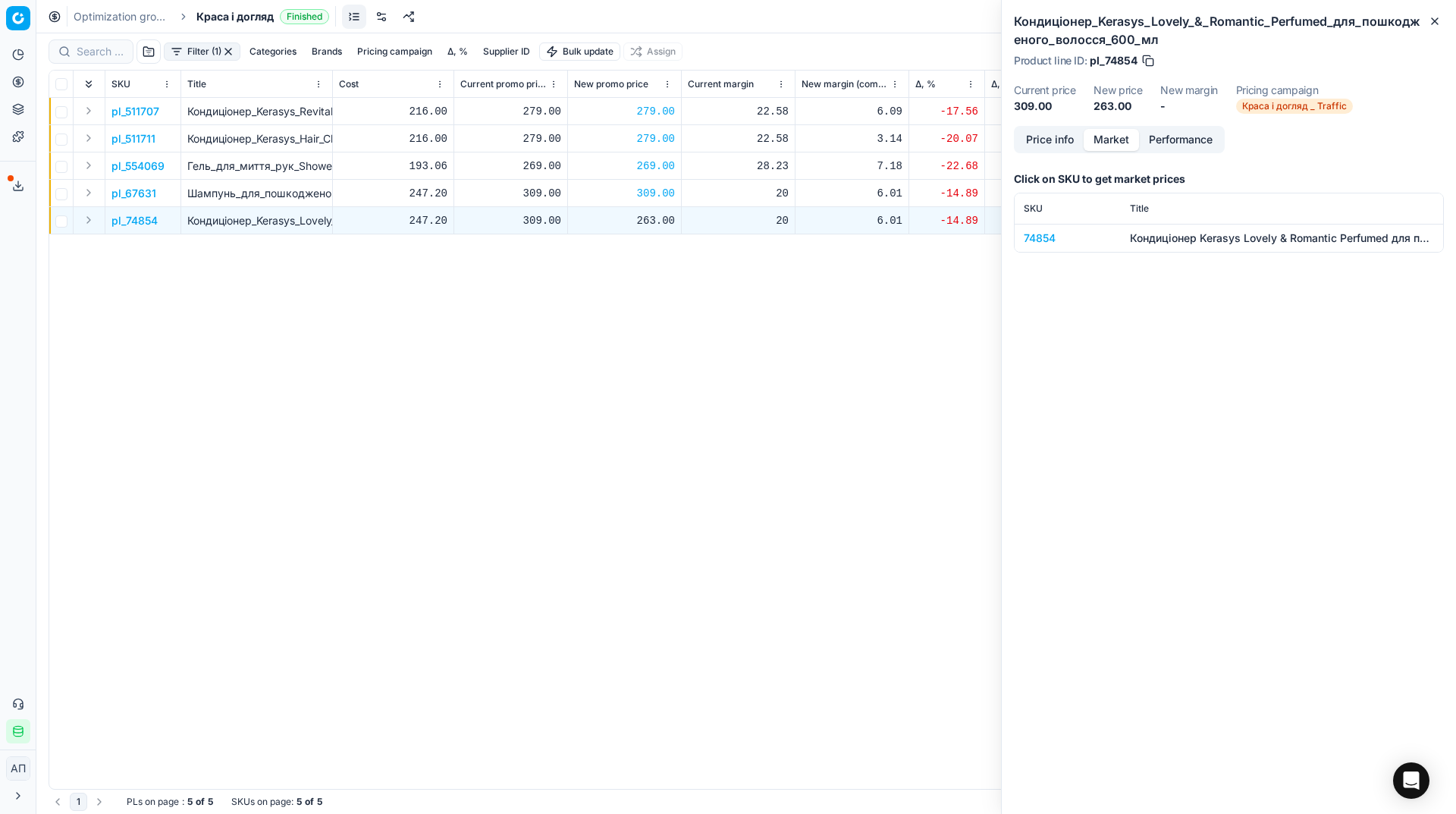
click at [1046, 237] on div "74854" at bounding box center [1067, 238] width 88 height 15
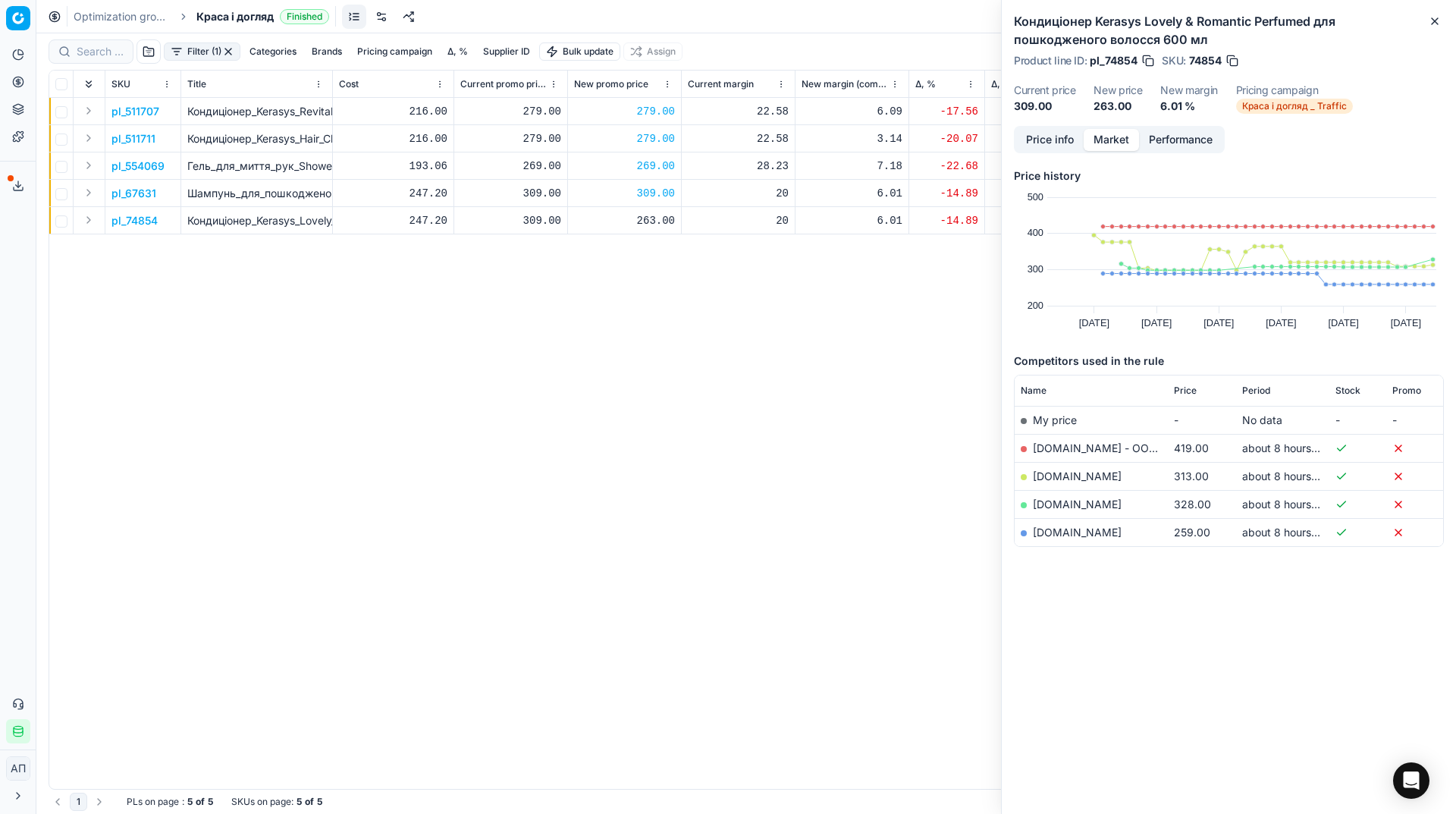
click at [1184, 392] on span "Price" at bounding box center [1185, 390] width 23 height 12
click at [647, 224] on div "263.00" at bounding box center [624, 220] width 101 height 15
type input "309.00"
click at [1428, 19] on icon "button" at bounding box center [1434, 20] width 12 height 12
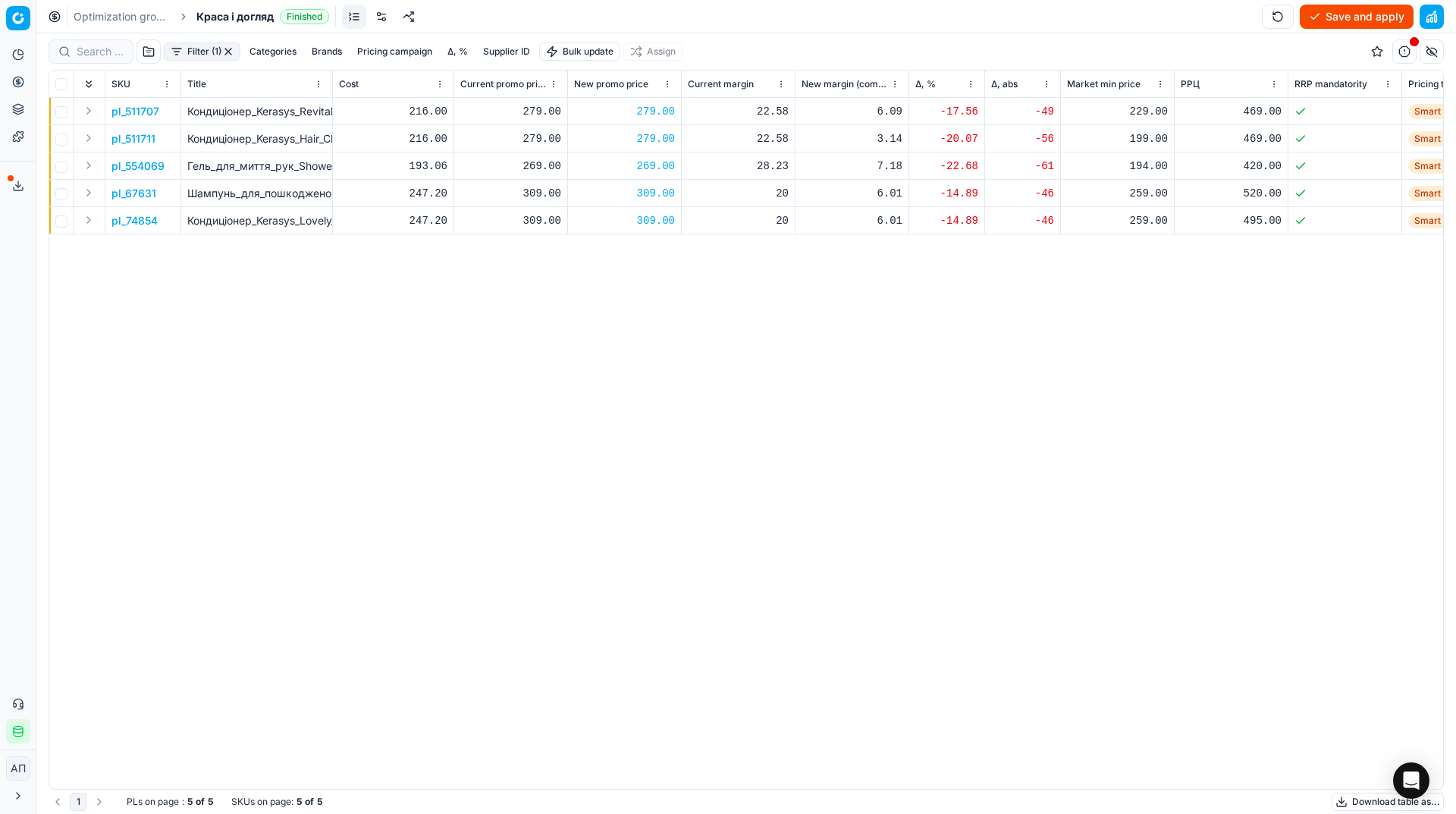
click at [1347, 18] on button "Save and apply" at bounding box center [1356, 17] width 114 height 24
click at [136, 17] on link "Optimization groups" at bounding box center [121, 17] width 97 height 15
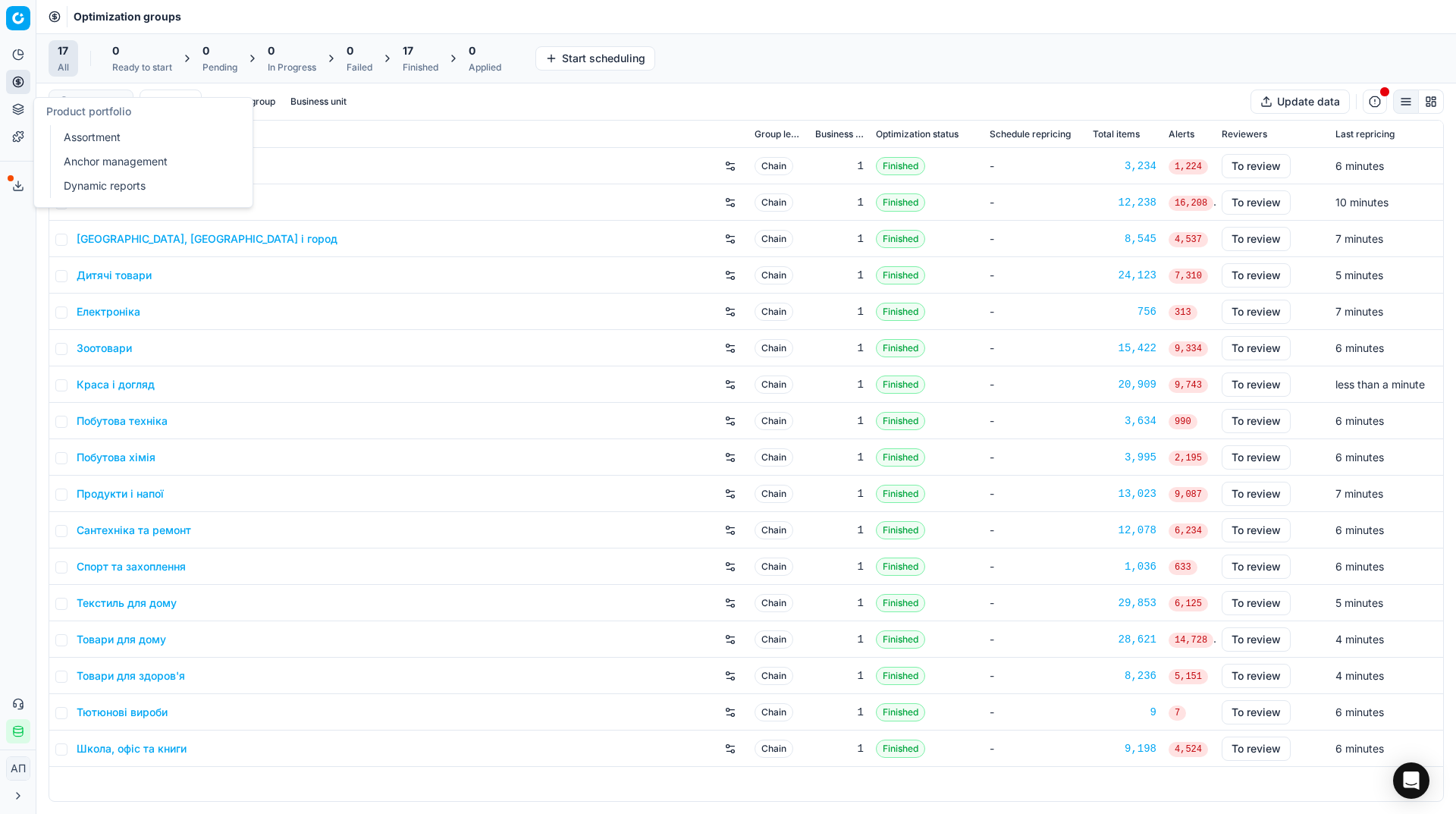
click at [73, 141] on link "Assortment" at bounding box center [145, 137] width 177 height 21
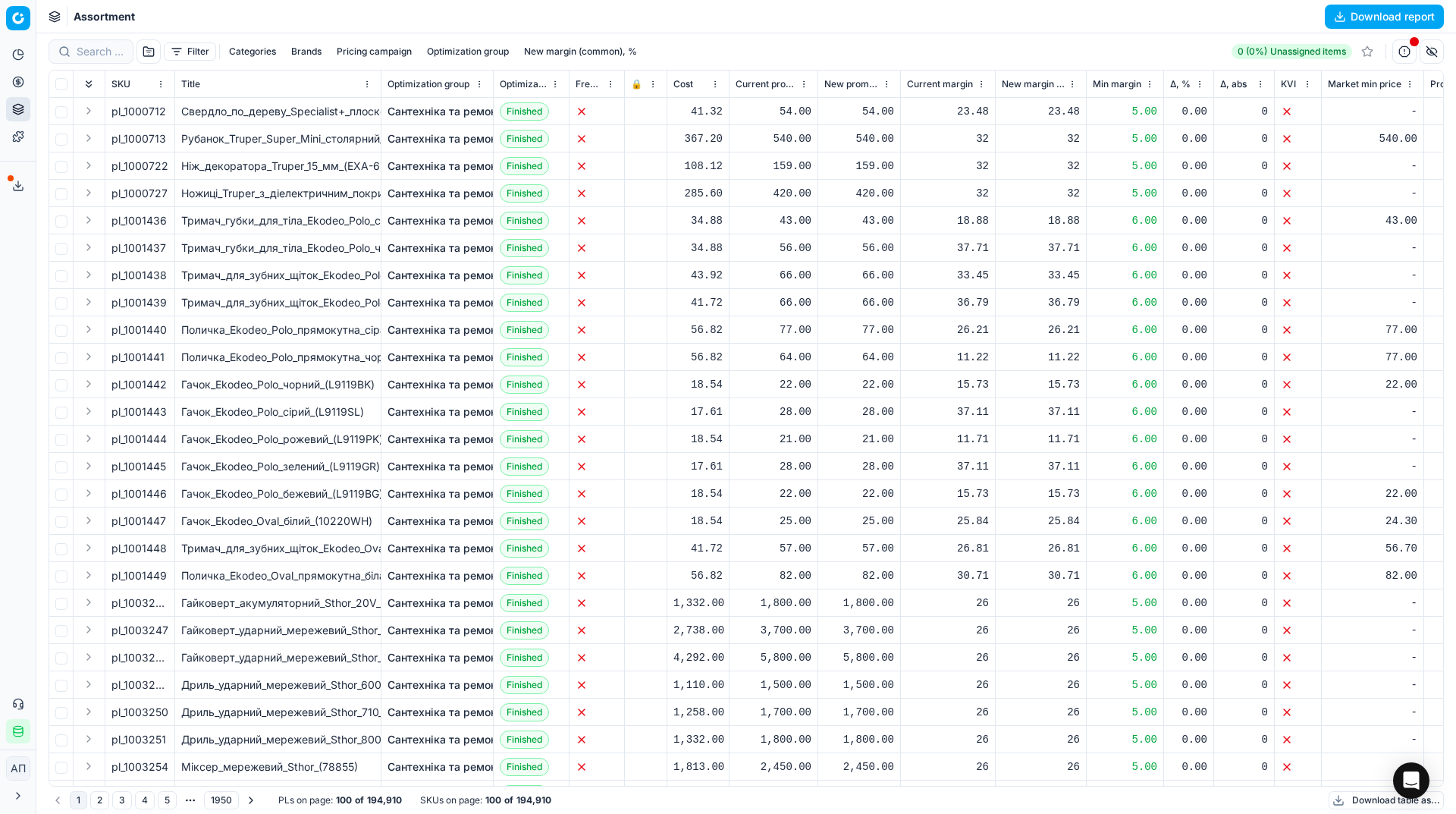
click at [148, 53] on button "button" at bounding box center [148, 52] width 24 height 24
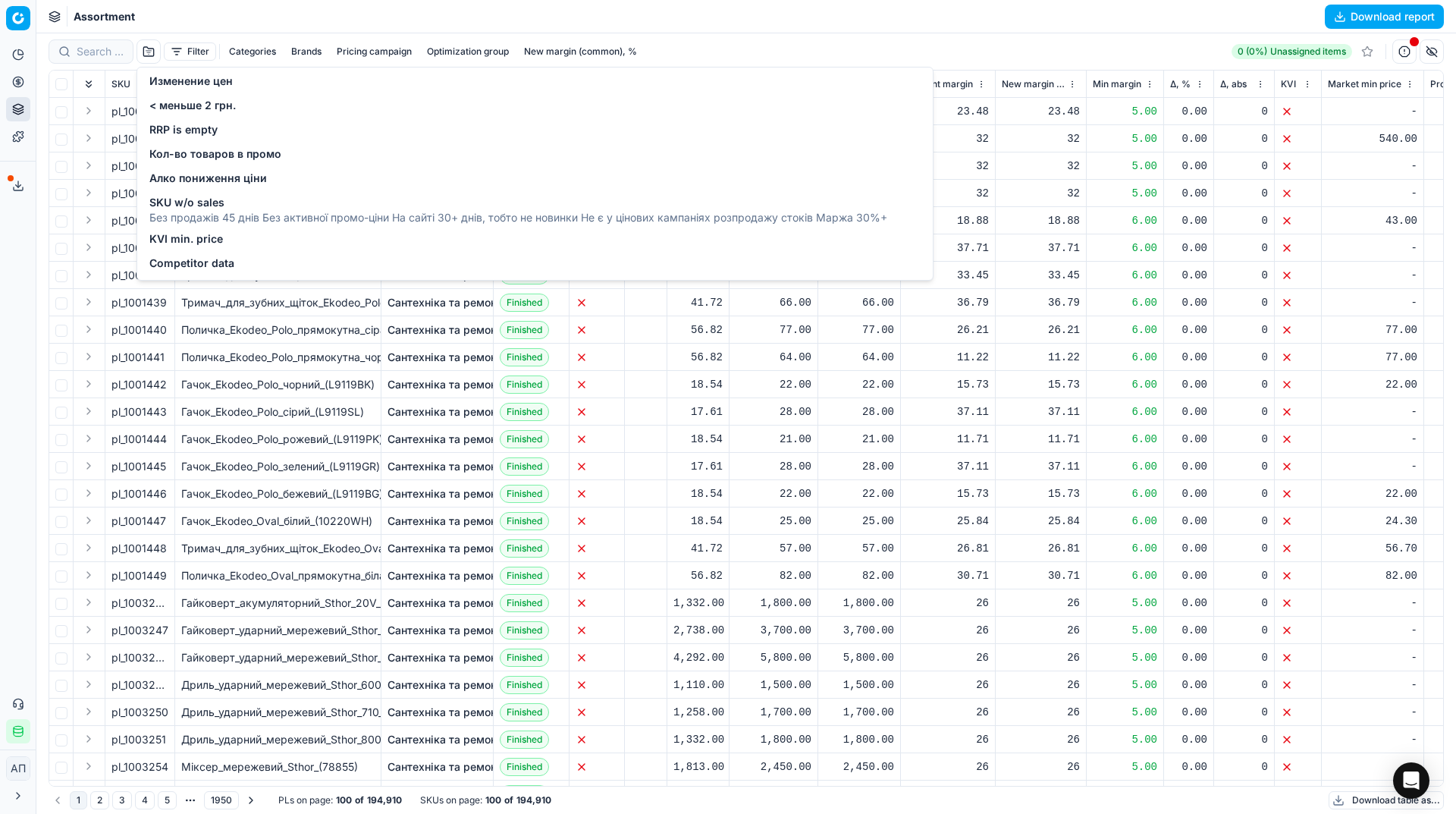
click at [179, 86] on span "Изменение цен" at bounding box center [191, 81] width 83 height 15
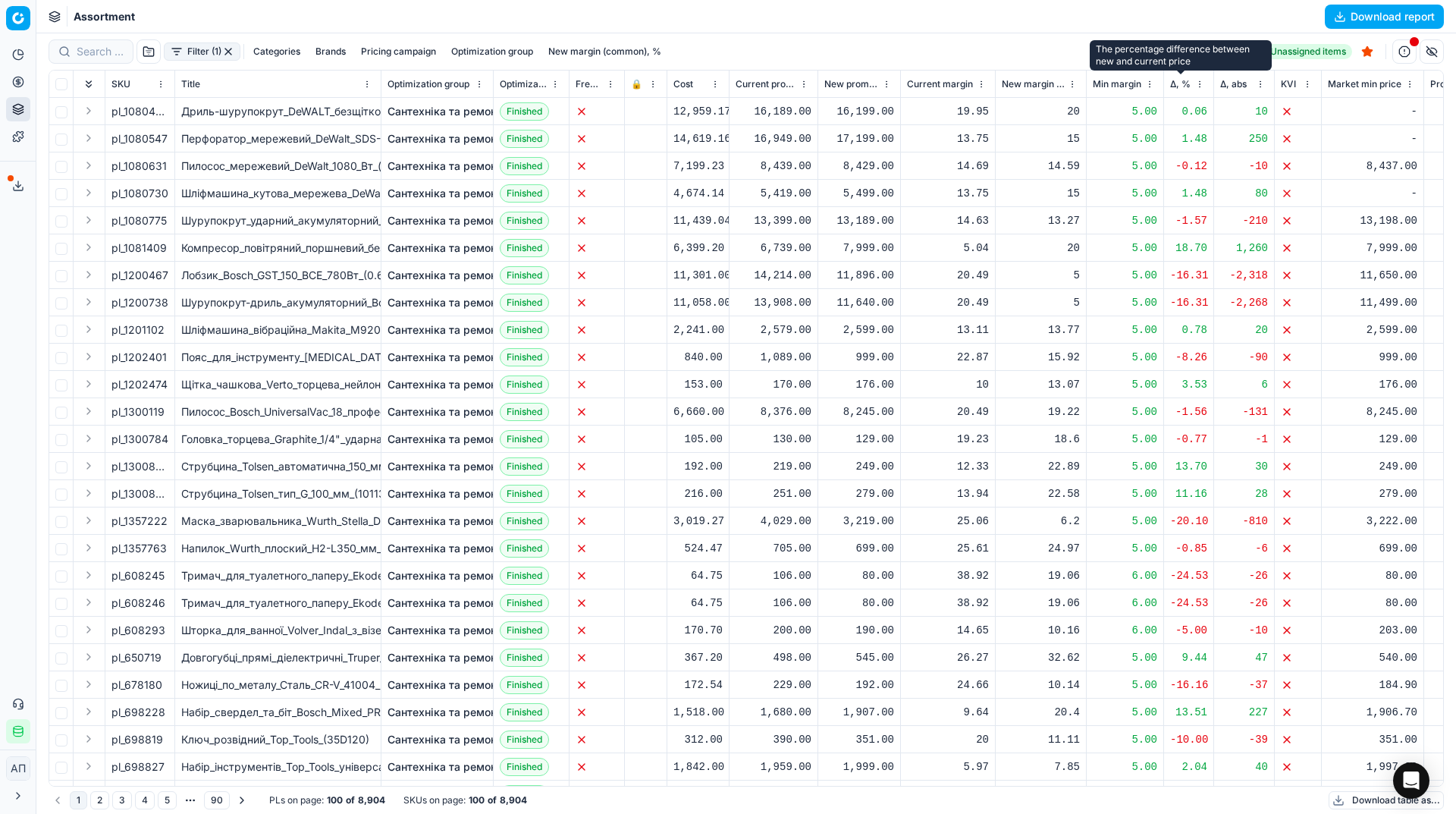
click at [1175, 86] on span "Δ, %" at bounding box center [1180, 83] width 20 height 12
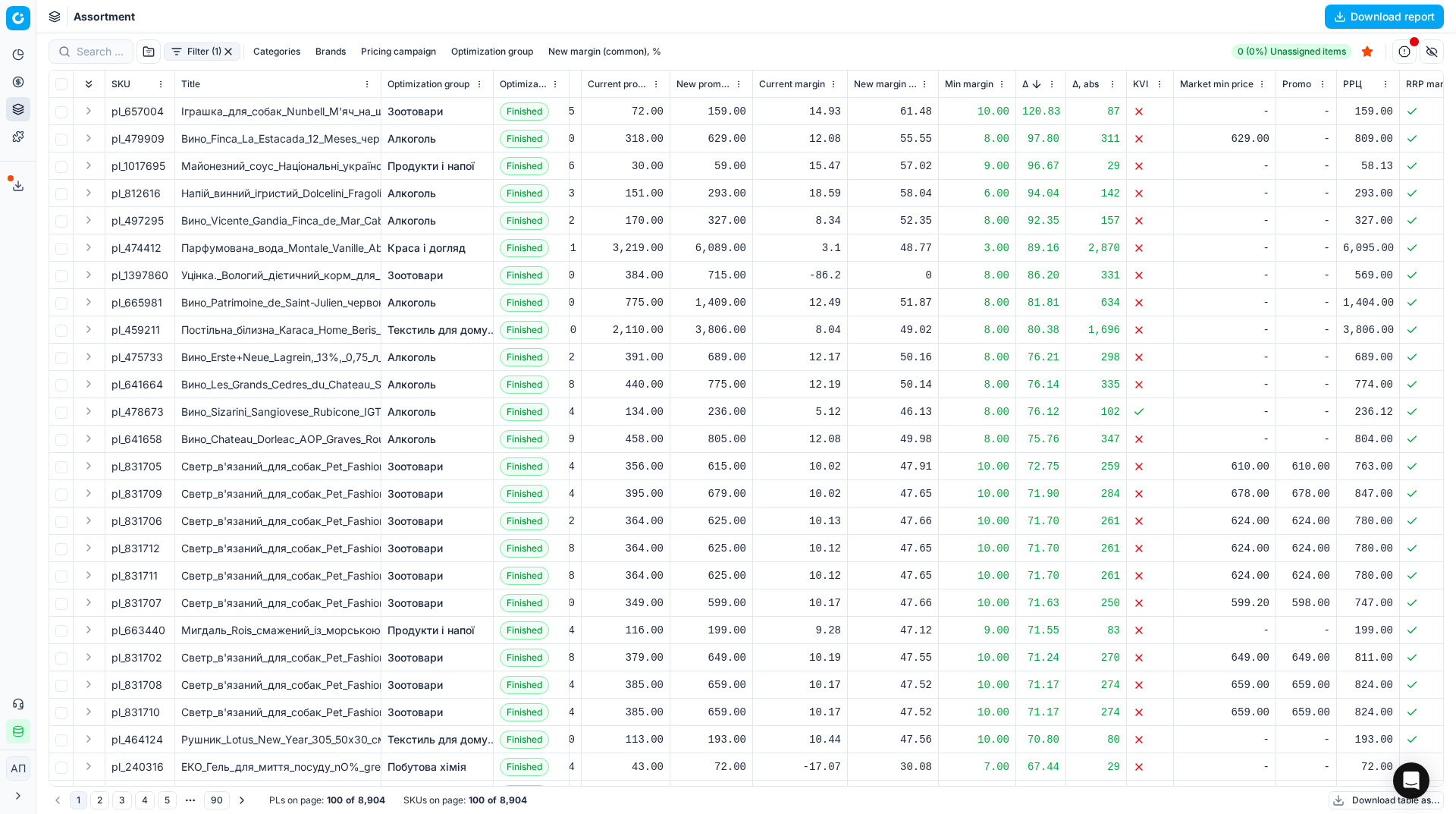
scroll to position [0, 156]
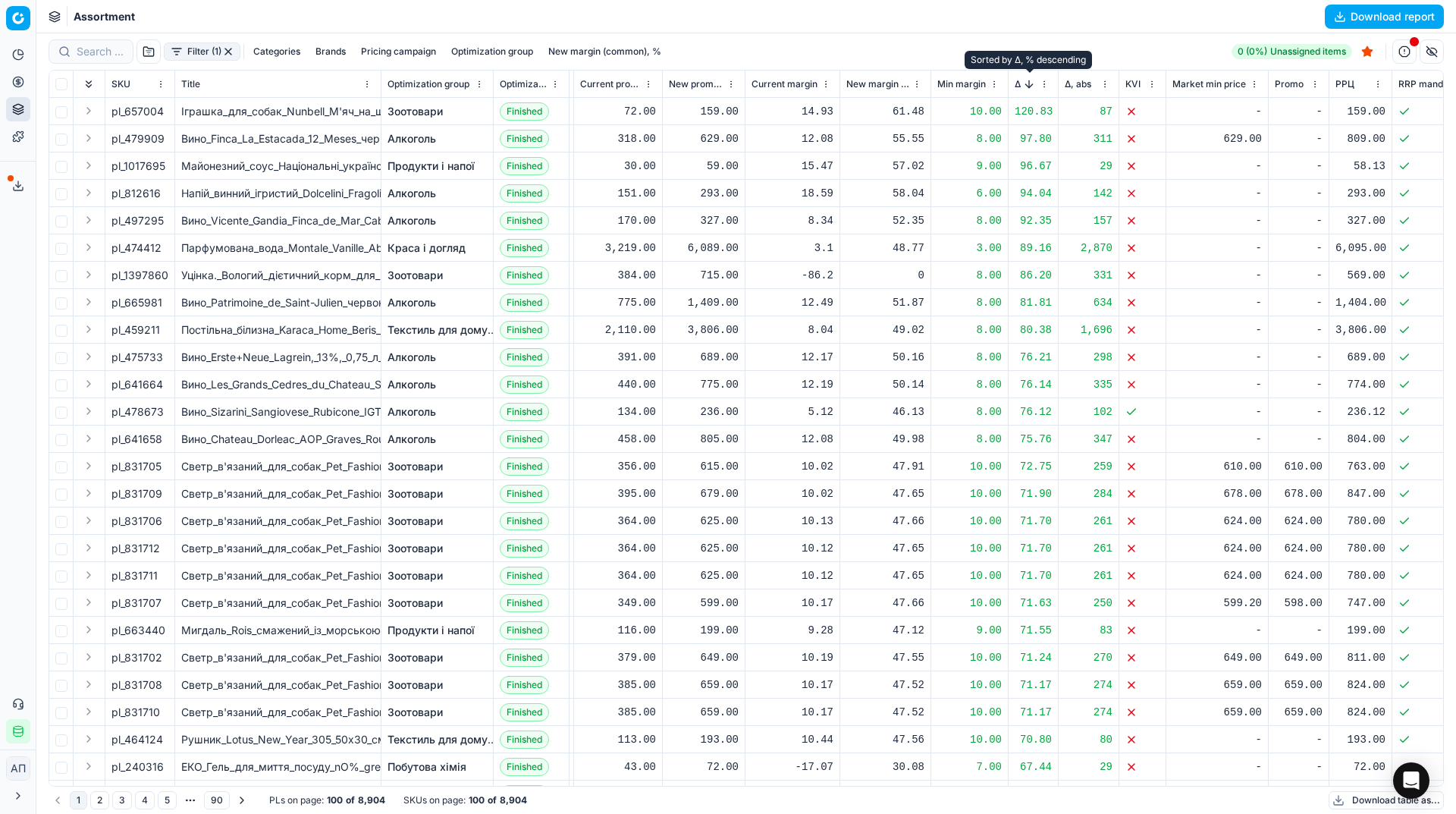
click at [1022, 86] on button "Sorted by Δ, % descending" at bounding box center [1028, 84] width 15 height 15
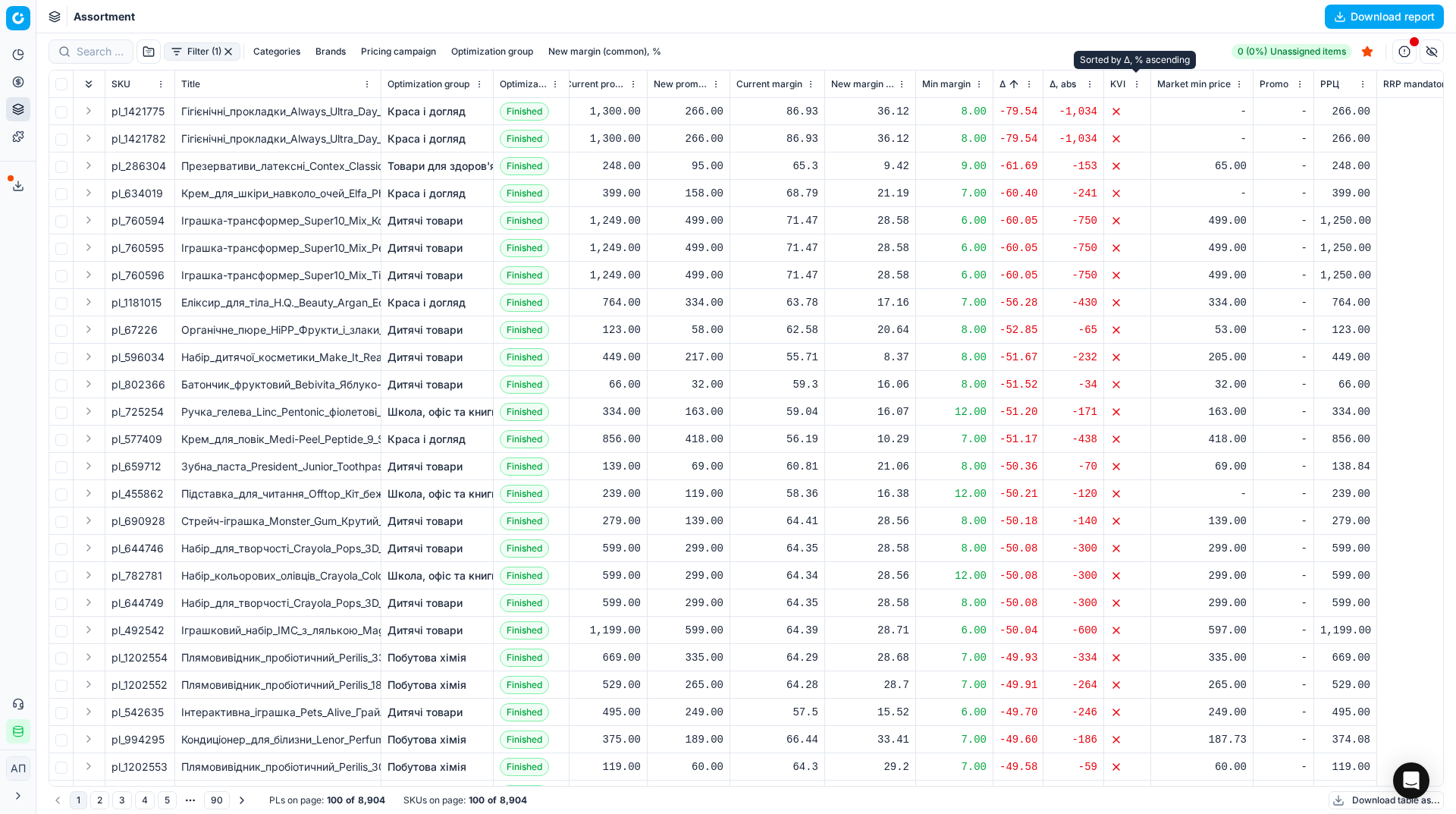
scroll to position [0, 46]
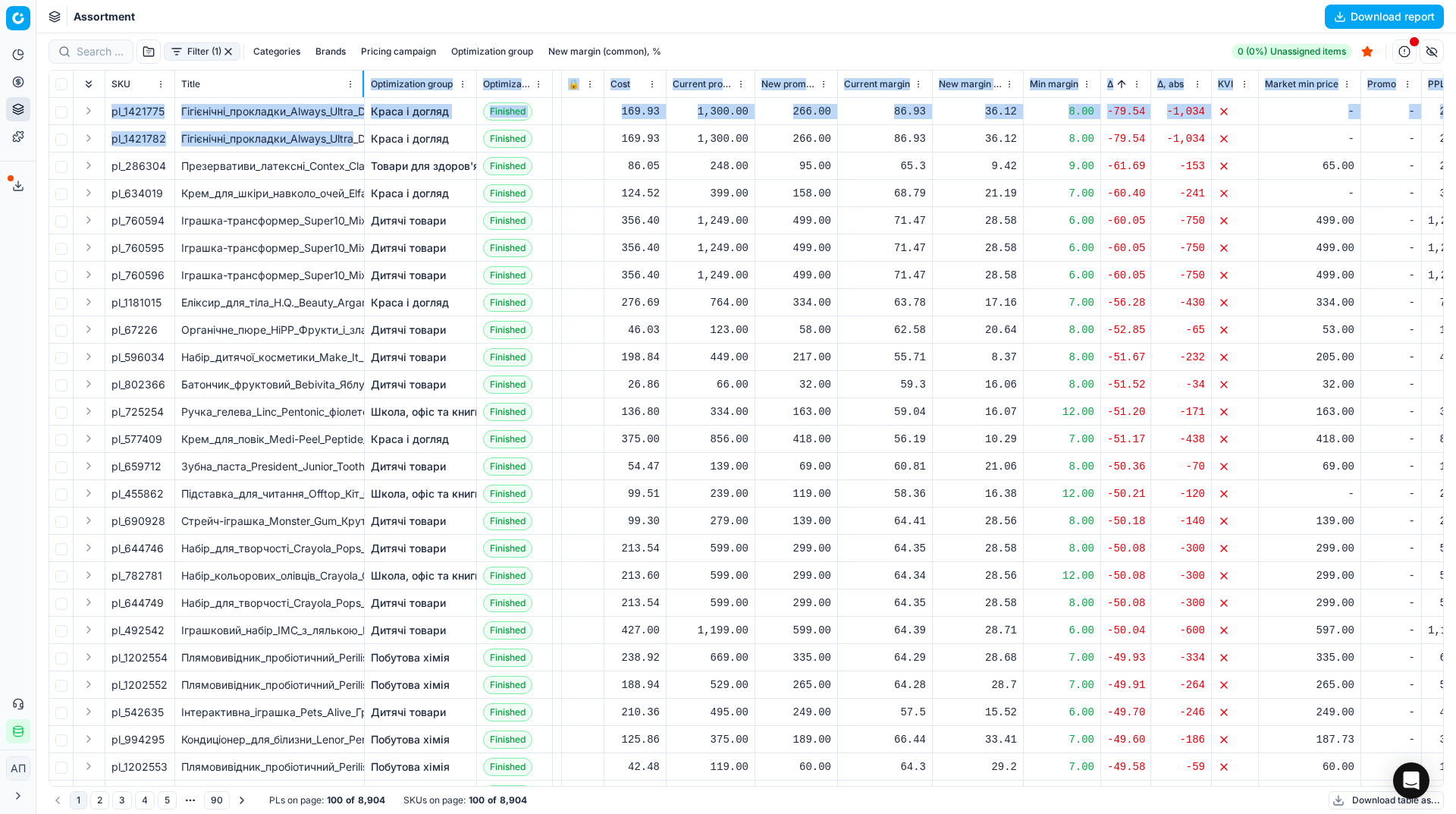
drag, startPoint x: 380, startPoint y: 82, endPoint x: 357, endPoint y: 132, distance: 55.0
click at [357, 132] on div "SKU Title Optimization group Optimization status Freeze price 🔒 Cost Current pr…" at bounding box center [746, 428] width 1394 height 715
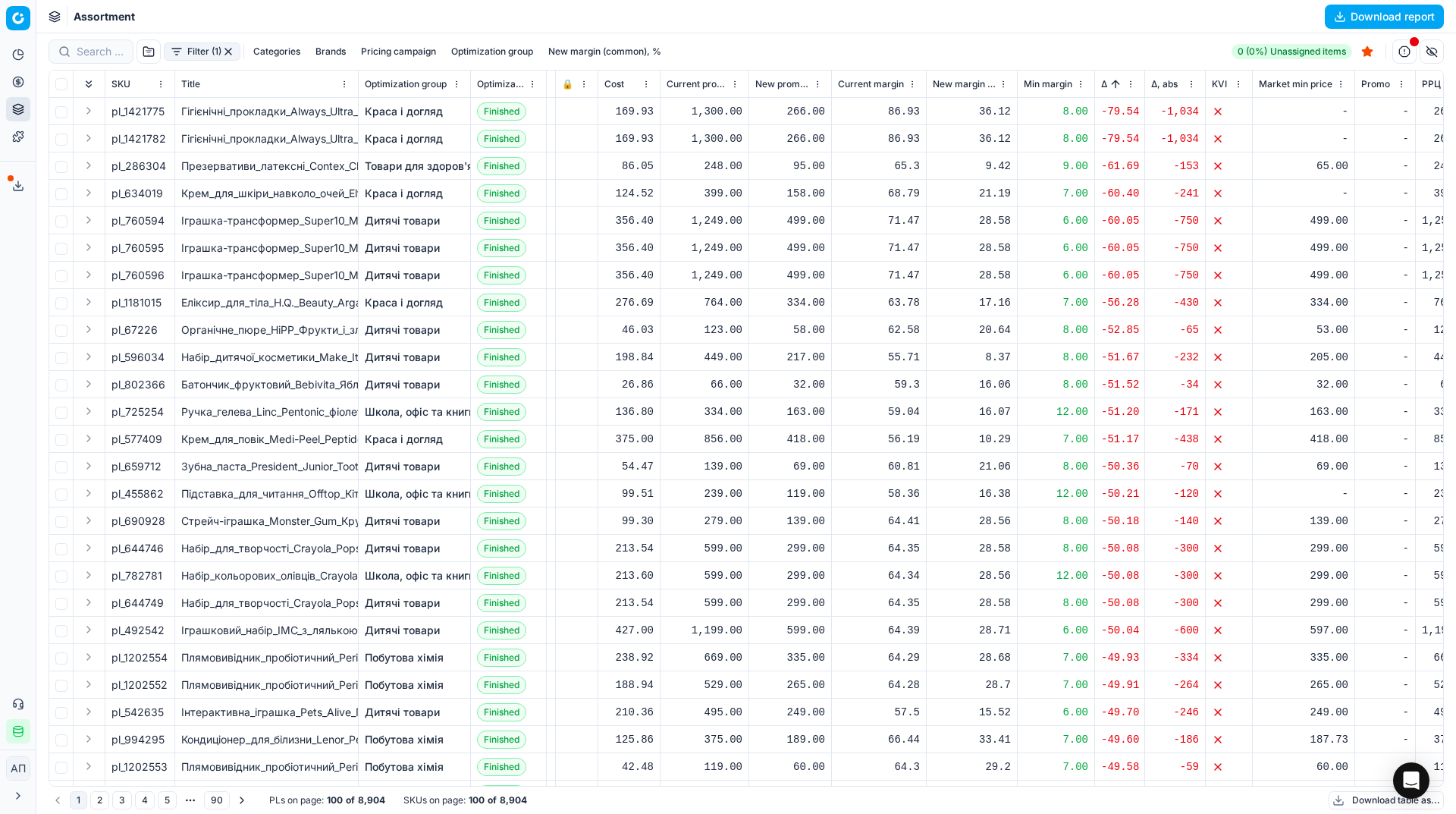
click at [673, 163] on div "248.00" at bounding box center [704, 166] width 76 height 15
drag, startPoint x: 128, startPoint y: 168, endPoint x: 136, endPoint y: 166, distance: 8.2
click at [136, 166] on span "pl_286304" at bounding box center [138, 166] width 55 height 15
copy div "286304"
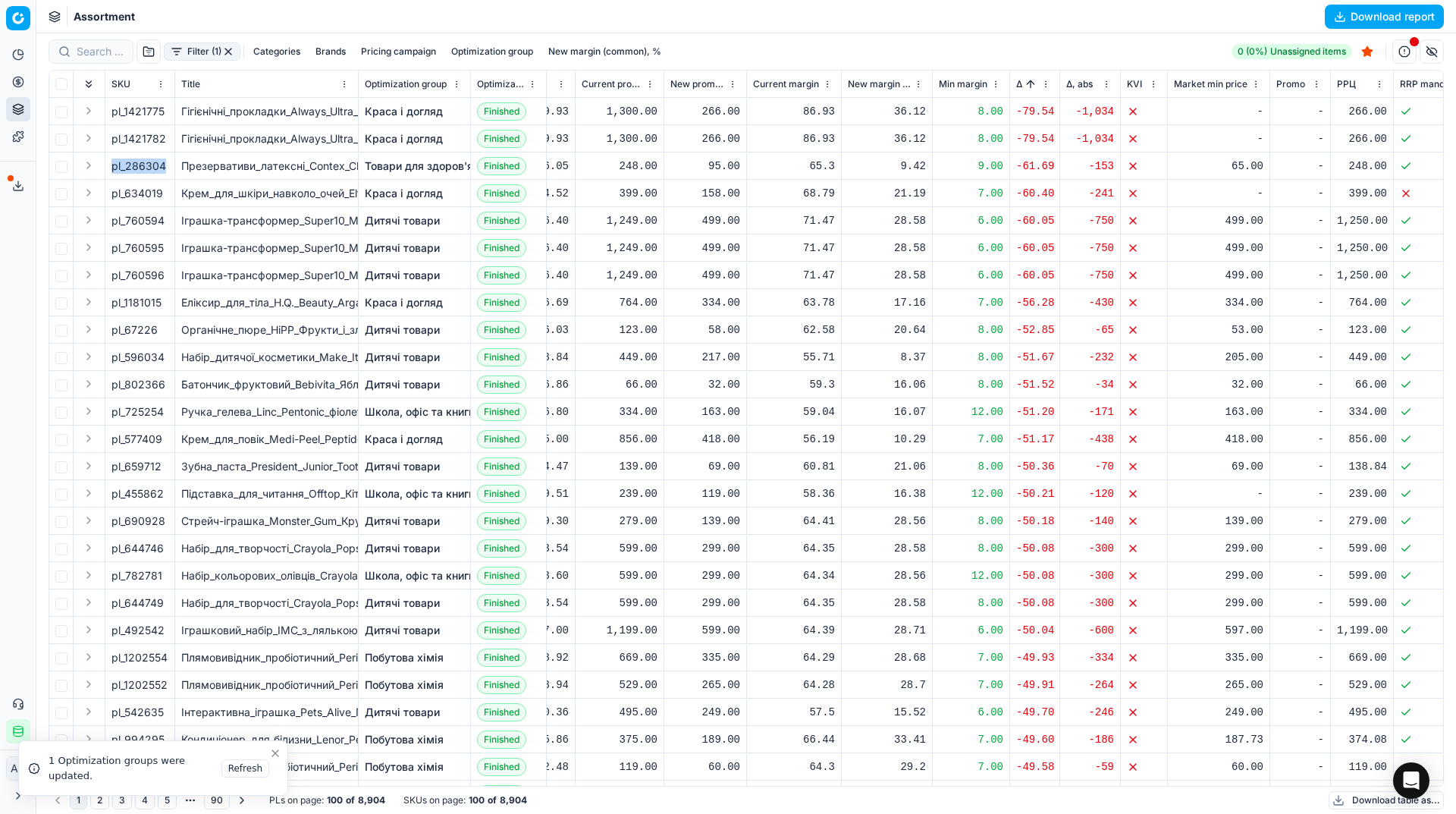
scroll to position [0, 128]
click at [230, 50] on button "button" at bounding box center [228, 51] width 12 height 12
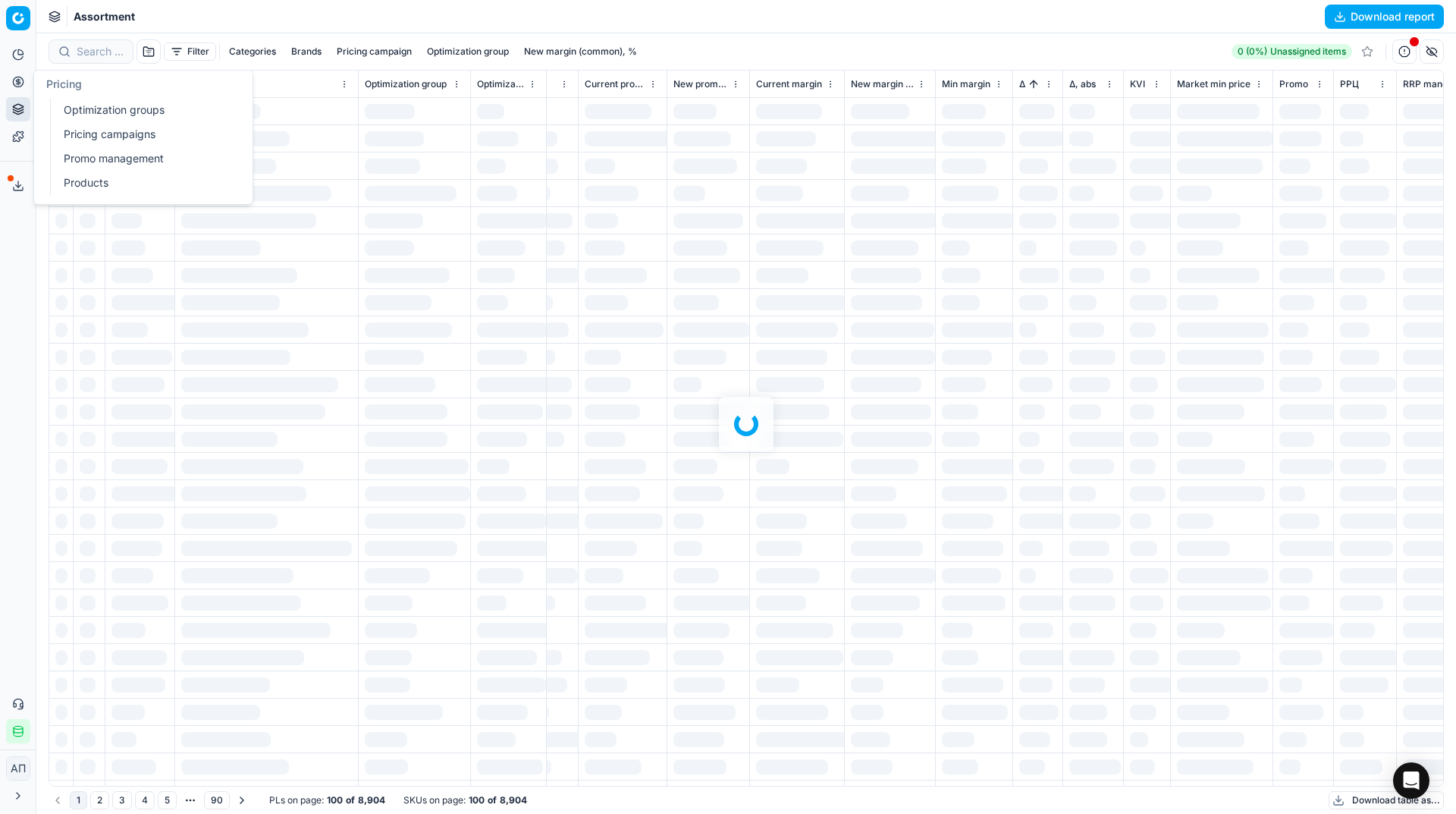
click at [19, 78] on circle at bounding box center [18, 81] width 10 height 10
click at [64, 102] on link "Optimization groups" at bounding box center [145, 109] width 177 height 21
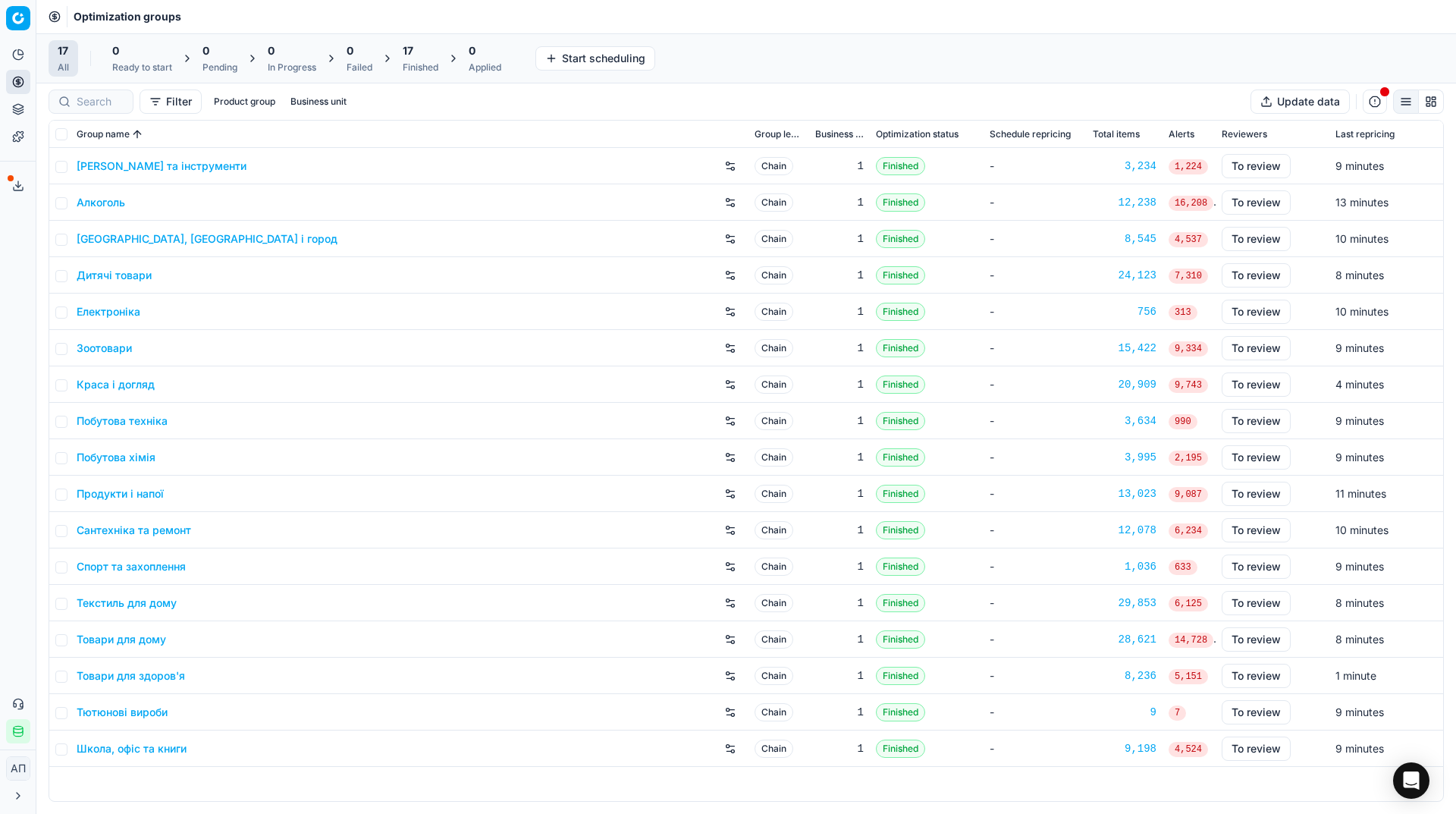
click at [18, 238] on div "Analytics Pricing Product portfolio Templates Export service 24 Contact support…" at bounding box center [18, 393] width 35 height 713
click at [417, 58] on div "17 Finished" at bounding box center [420, 58] width 35 height 31
click at [492, 58] on button "Apply prices All" at bounding box center [494, 58] width 100 height 24
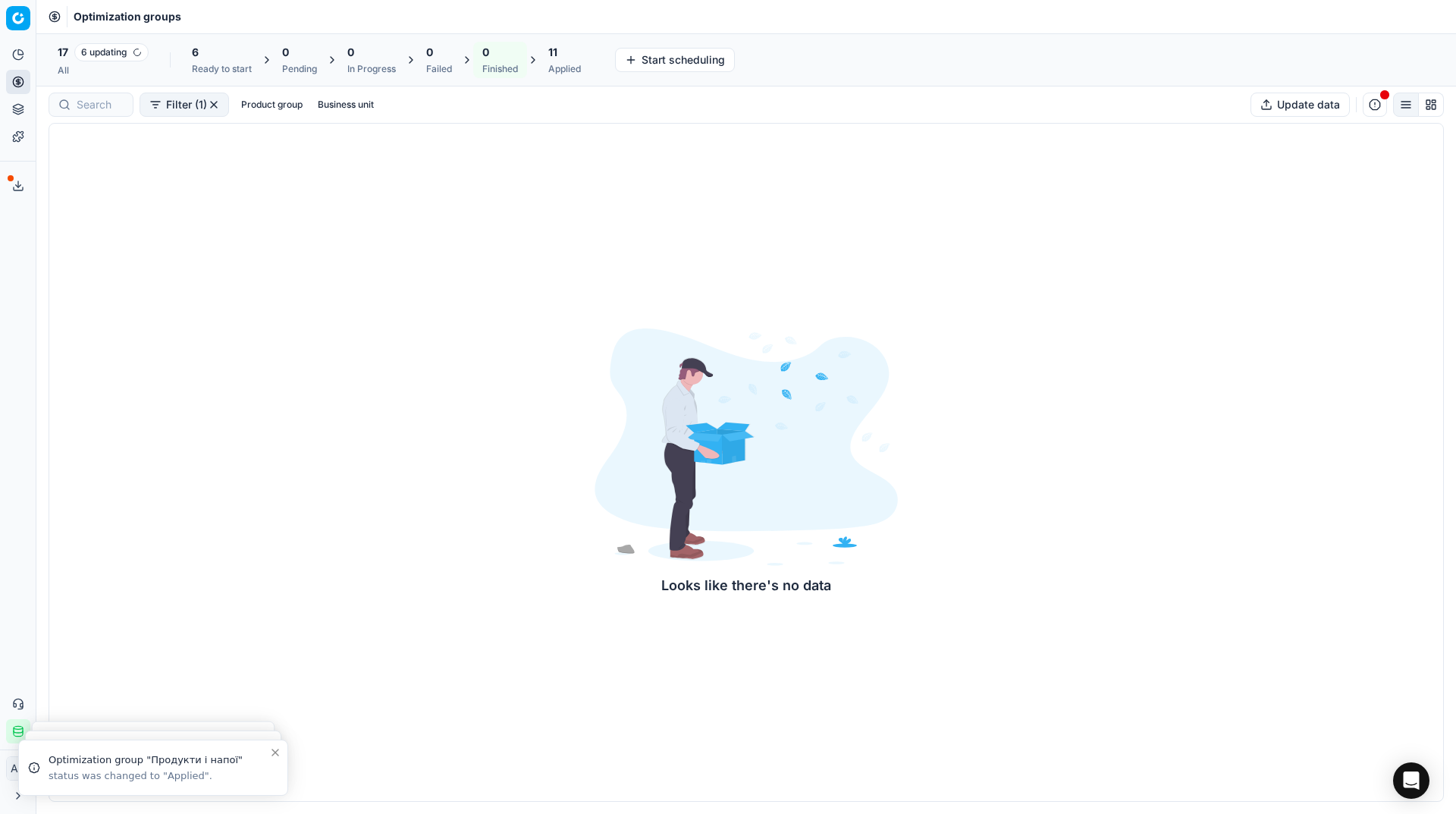
click at [80, 55] on span "6 updating" at bounding box center [111, 53] width 74 height 19
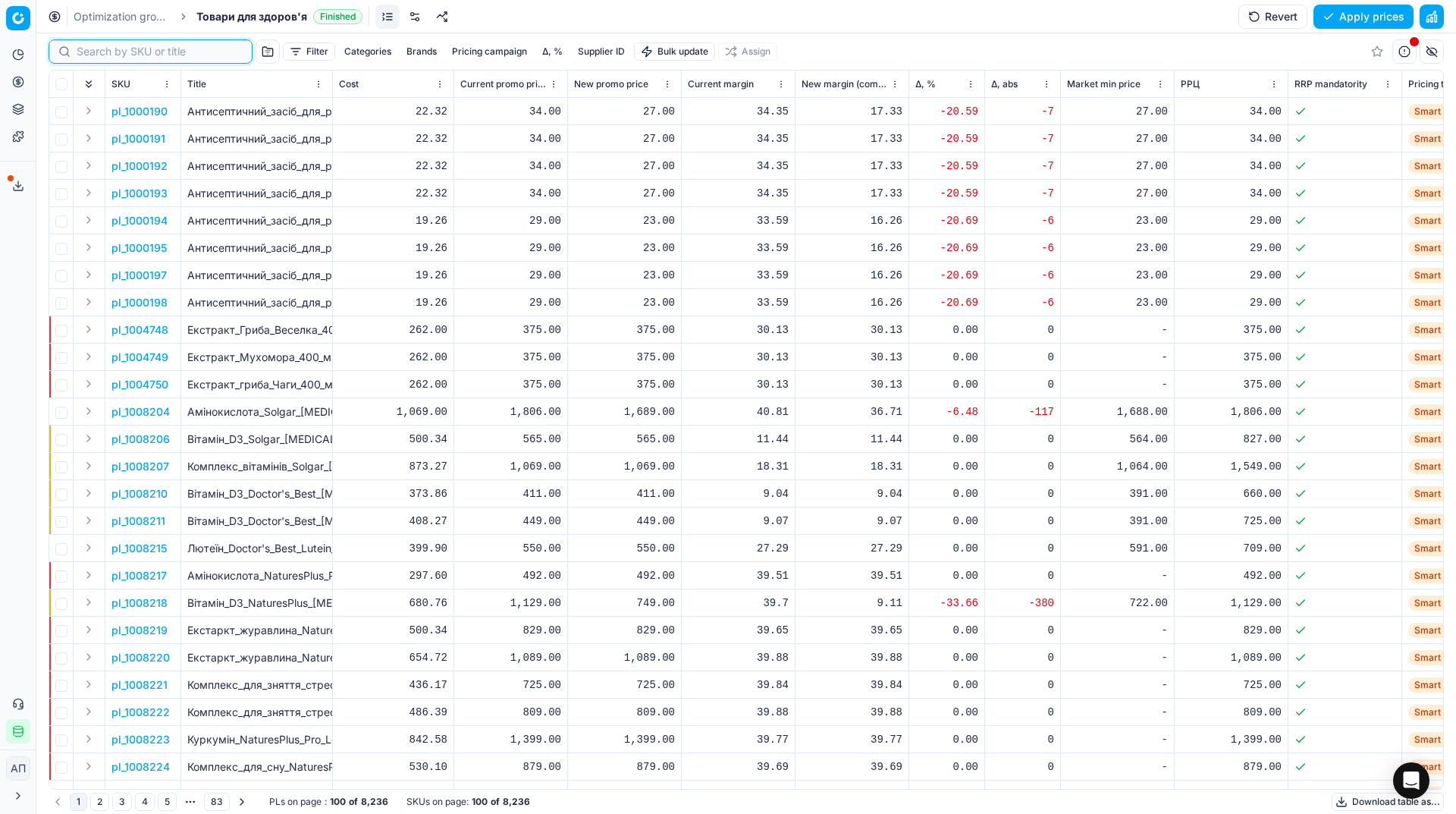
click at [109, 51] on input at bounding box center [159, 52] width 166 height 15
paste input "286304"
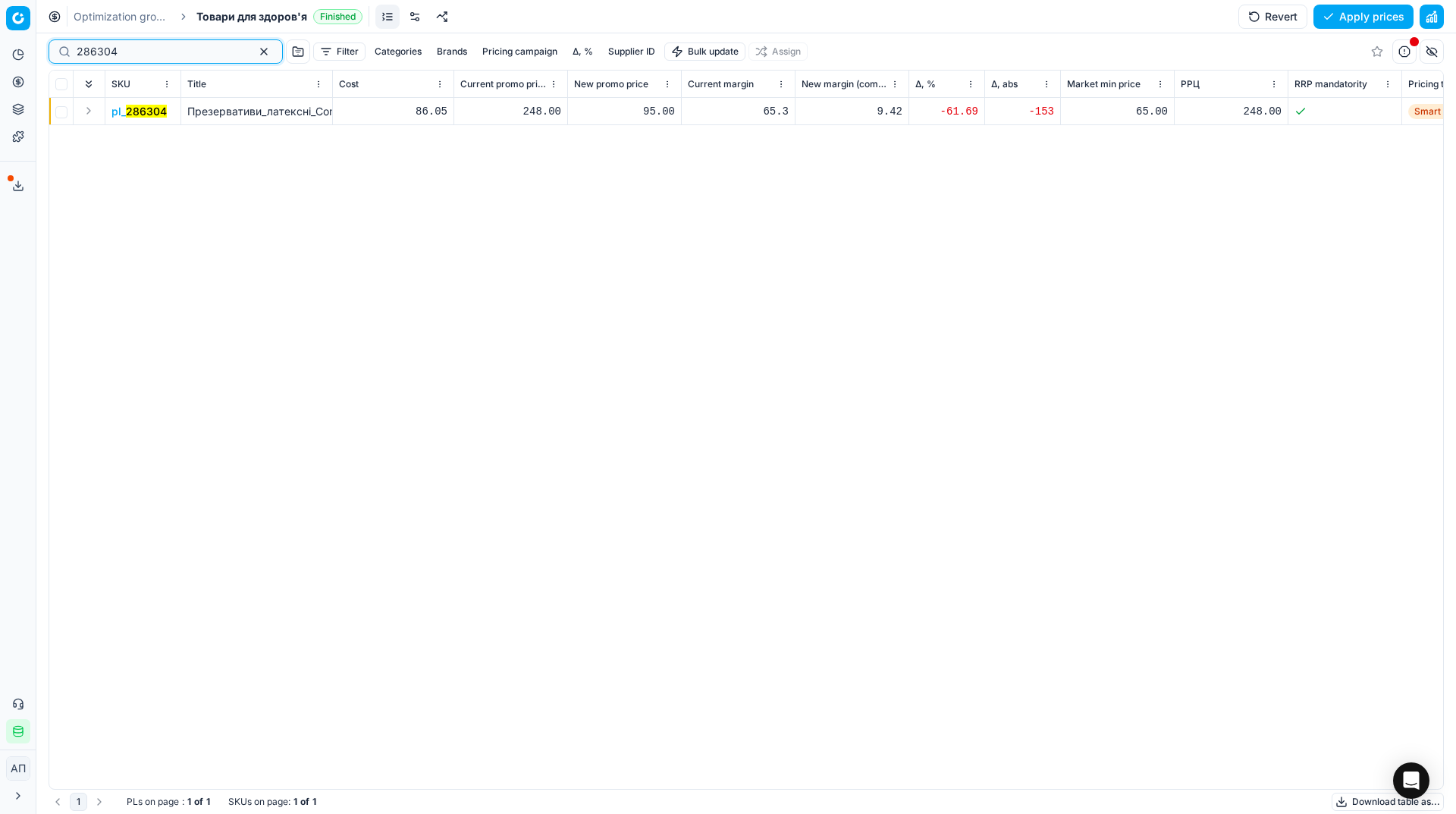
type input "286304"
click at [142, 109] on mark "286304" at bounding box center [146, 111] width 41 height 13
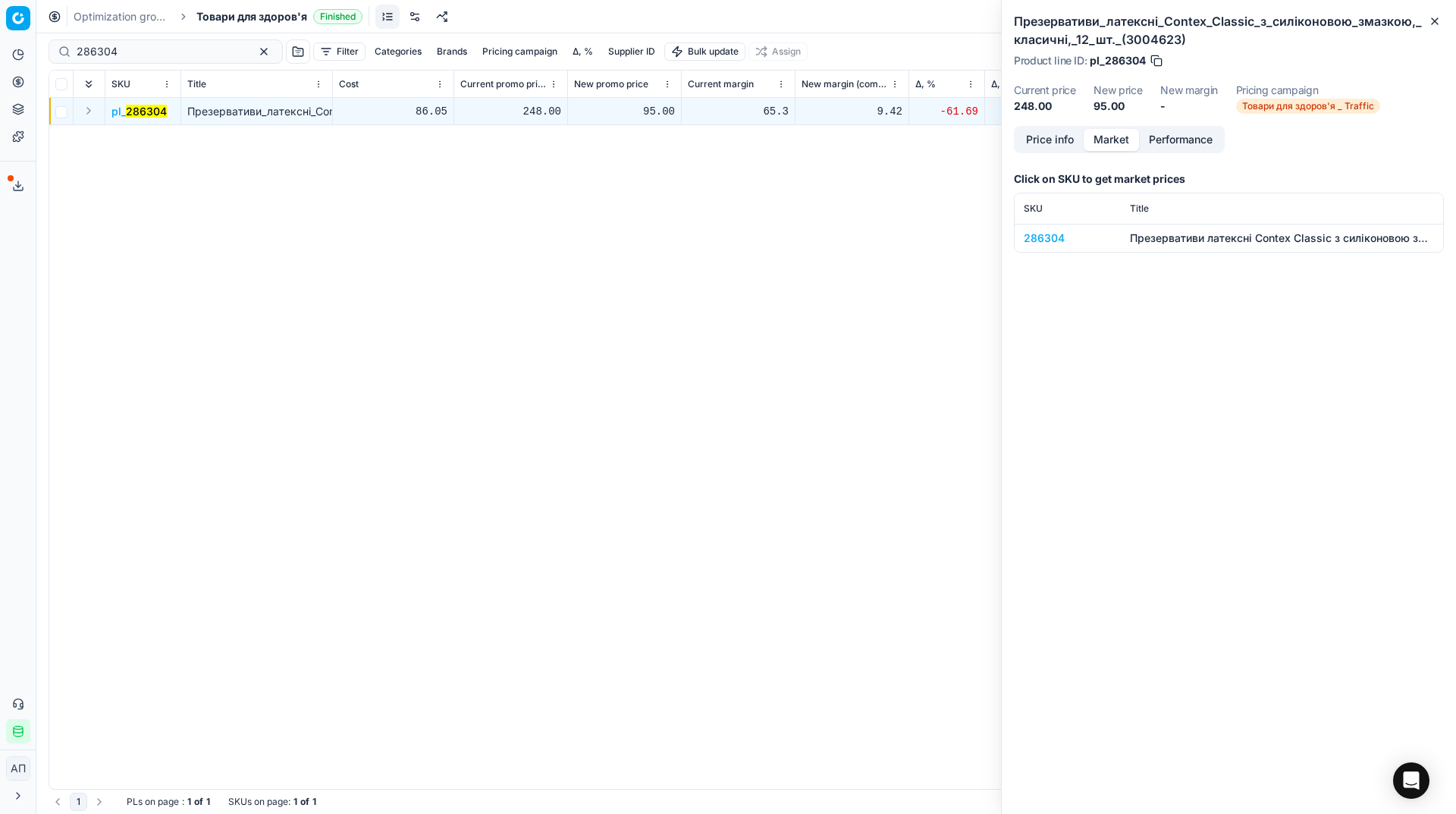
click at [1106, 133] on button "Market" at bounding box center [1112, 140] width 56 height 22
click at [1043, 244] on div "286304" at bounding box center [1067, 238] width 88 height 15
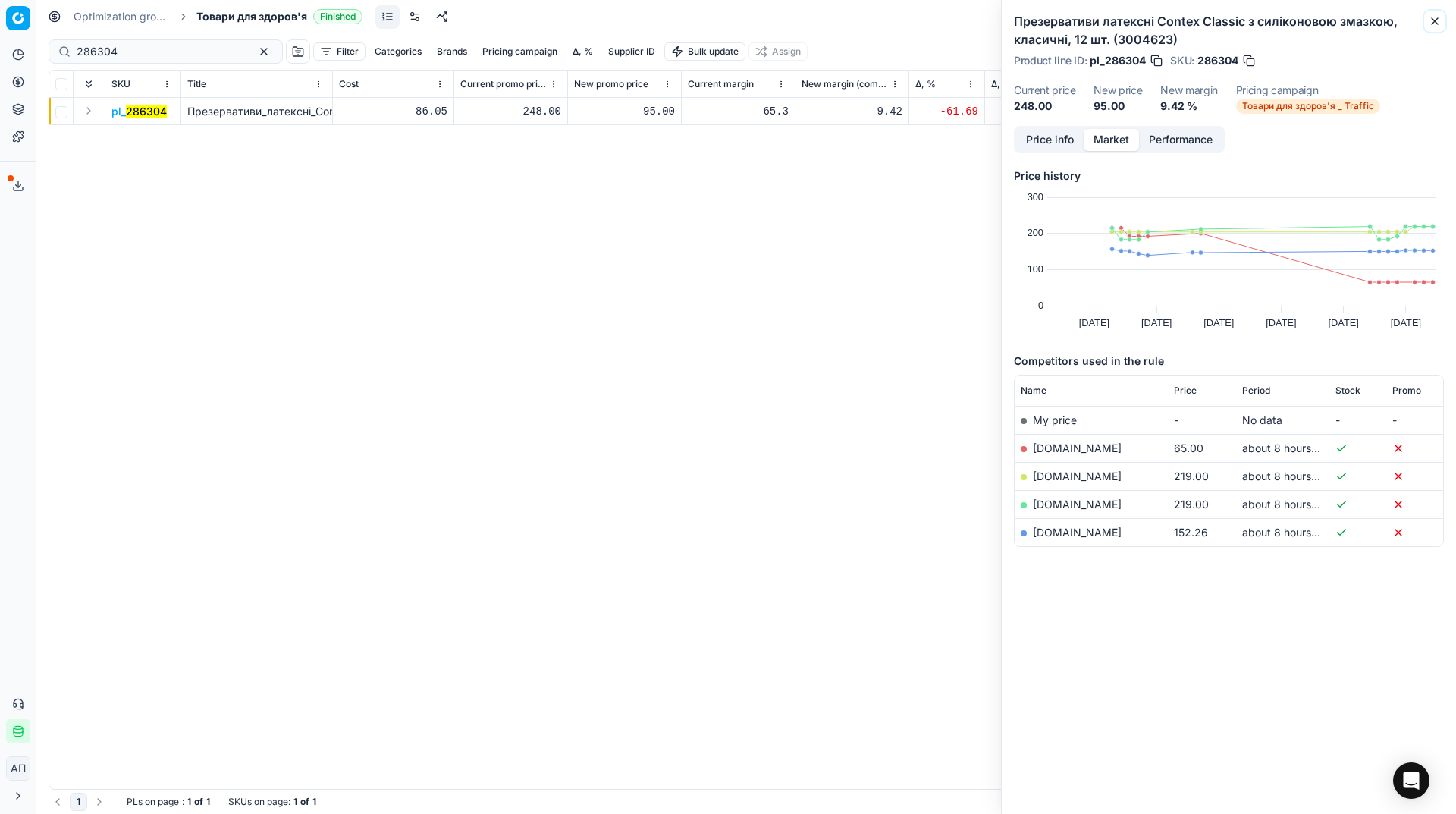
click at [1428, 28] on button "Close" at bounding box center [1435, 21] width 19 height 19
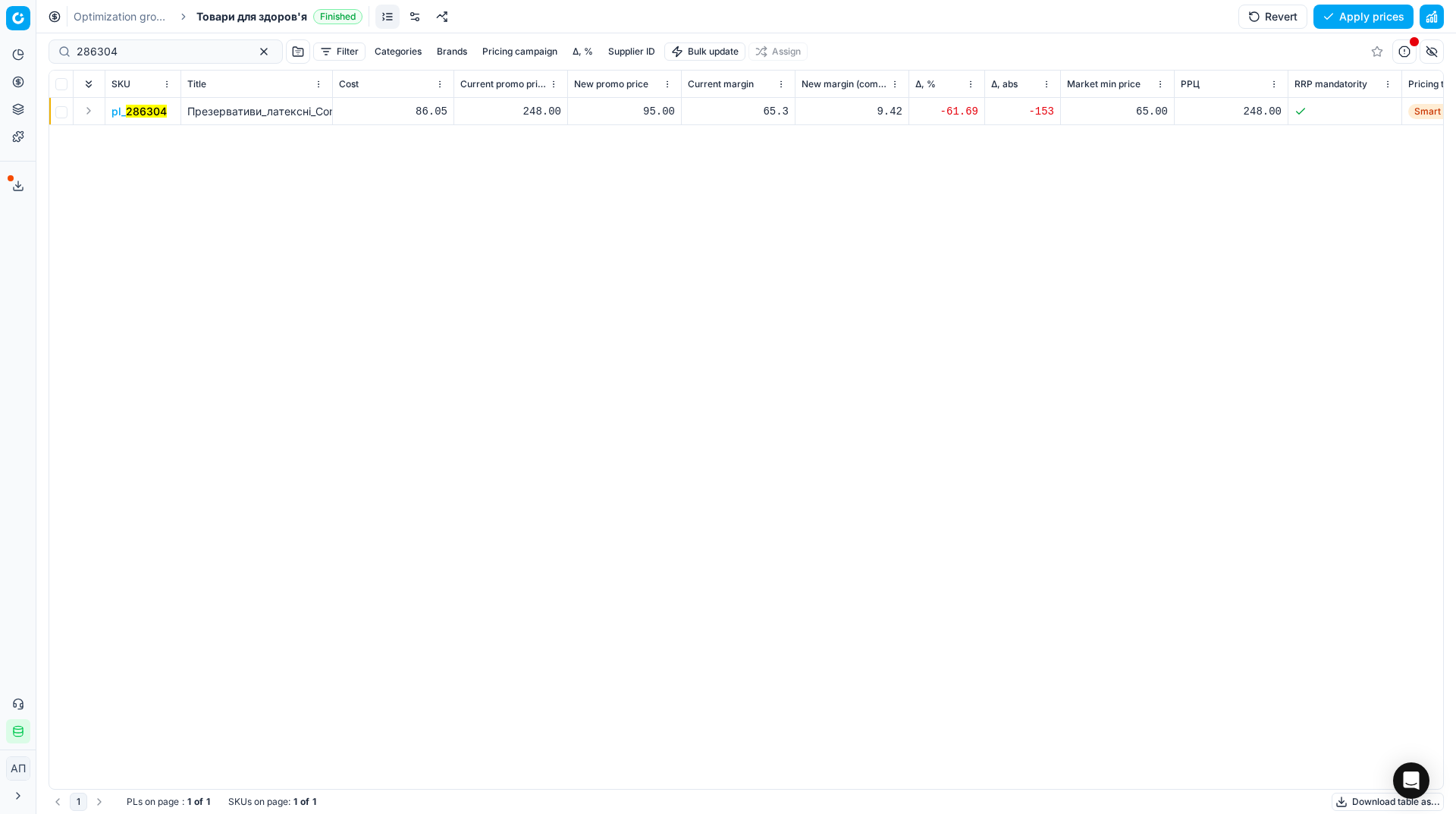
click at [654, 116] on div "95.00" at bounding box center [624, 111] width 101 height 15
type input "219.00"
click at [1338, 26] on button "Save and apply" at bounding box center [1356, 17] width 114 height 24
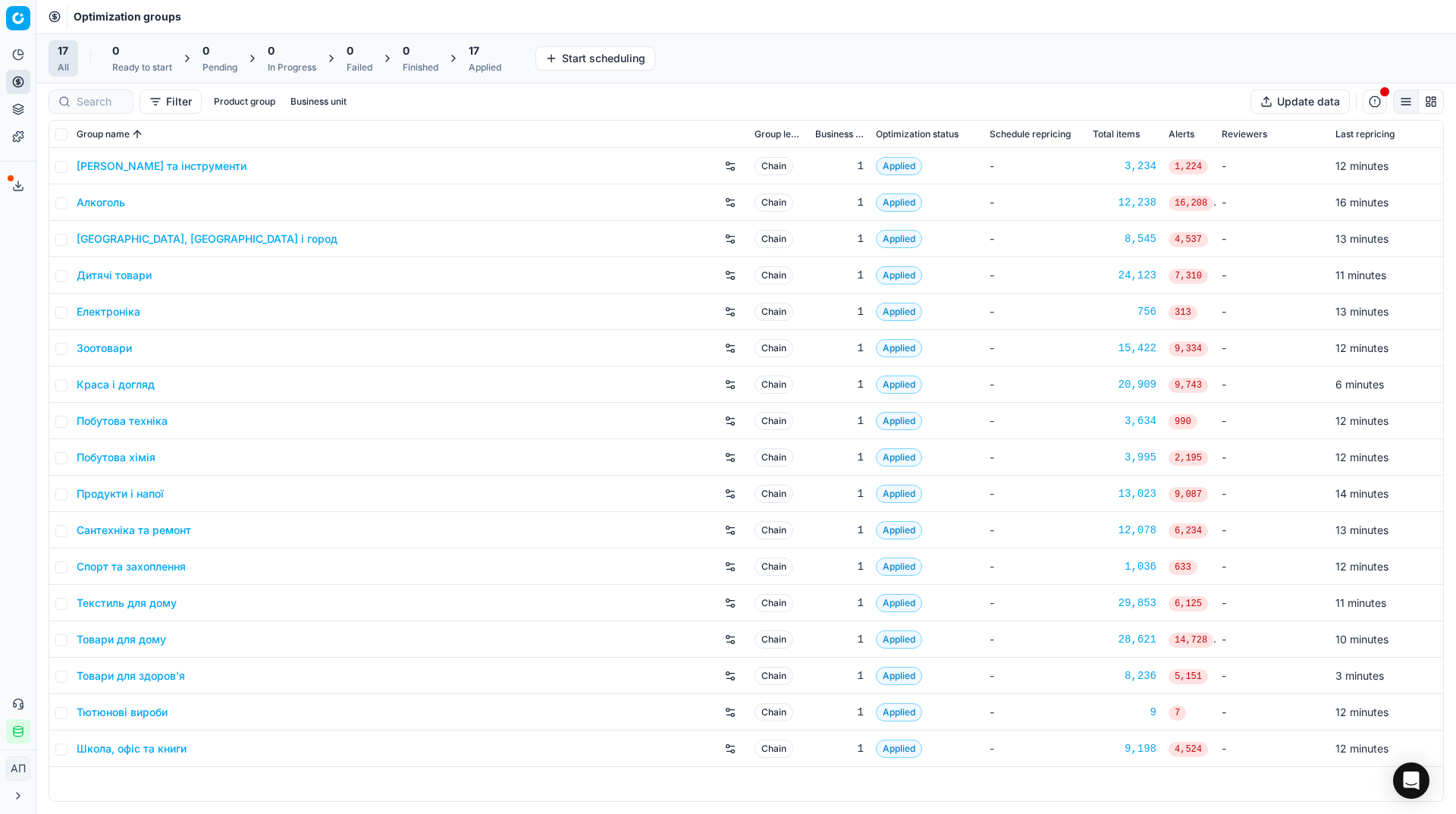
click at [478, 61] on div "17 Applied" at bounding box center [484, 58] width 32 height 31
click at [558, 62] on button "Export prices All" at bounding box center [558, 58] width 103 height 24
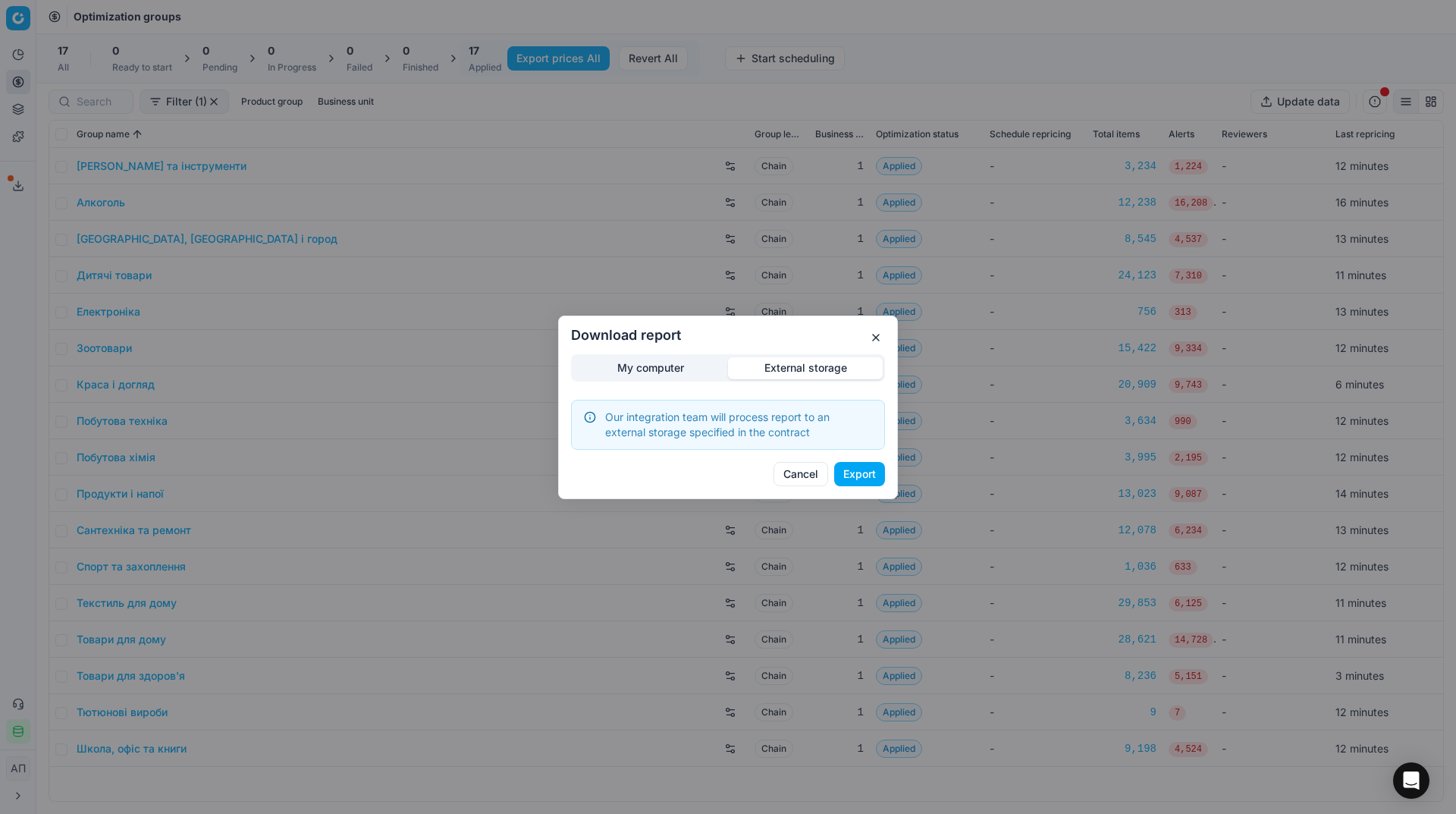
click at [828, 294] on div "Download report My computer External storage Our integration team will process …" at bounding box center [728, 407] width 1456 height 814
click at [857, 480] on button "Export" at bounding box center [859, 474] width 51 height 24
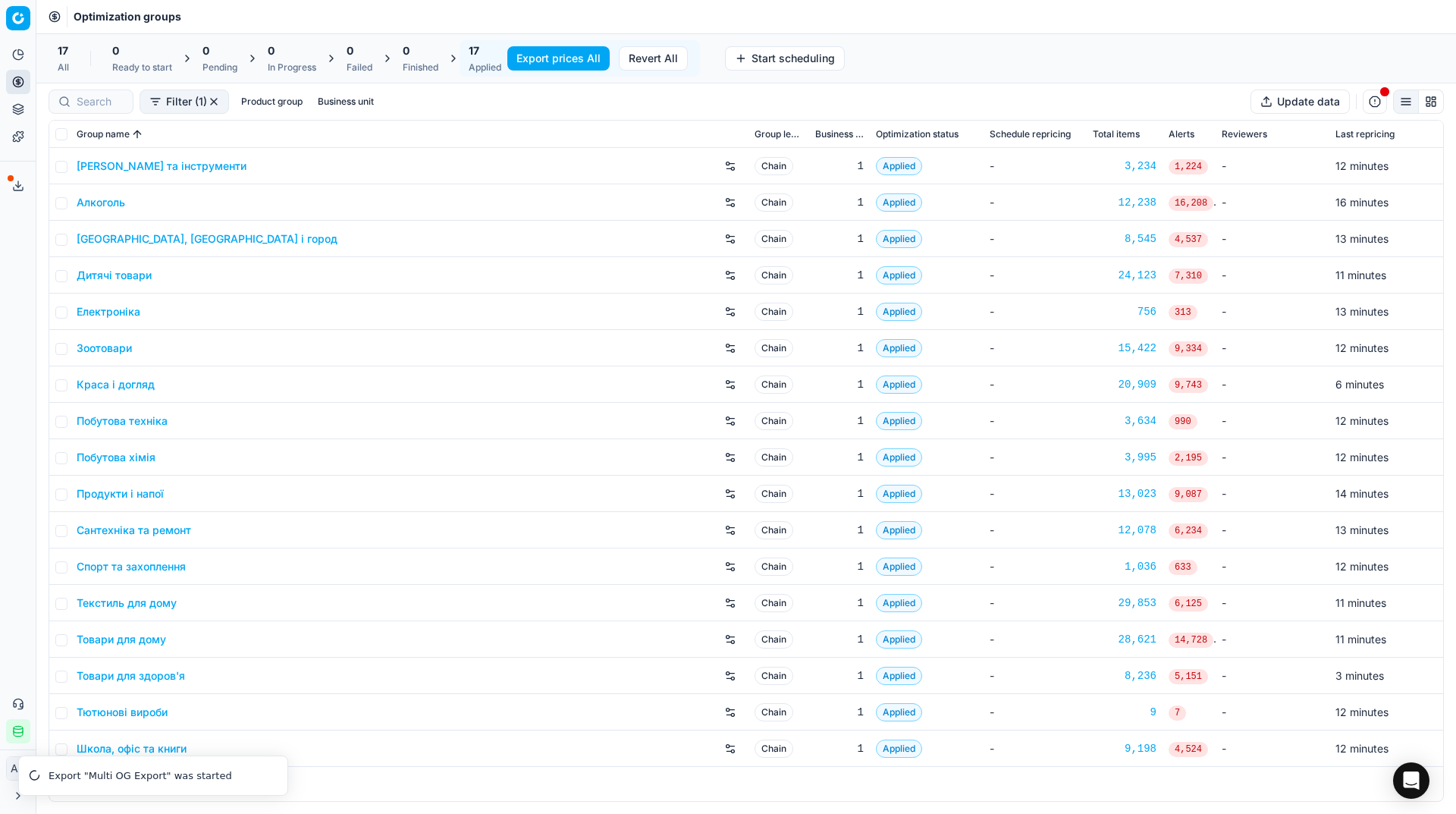
click at [118, 207] on link "Алкоголь" at bounding box center [101, 203] width 48 height 15
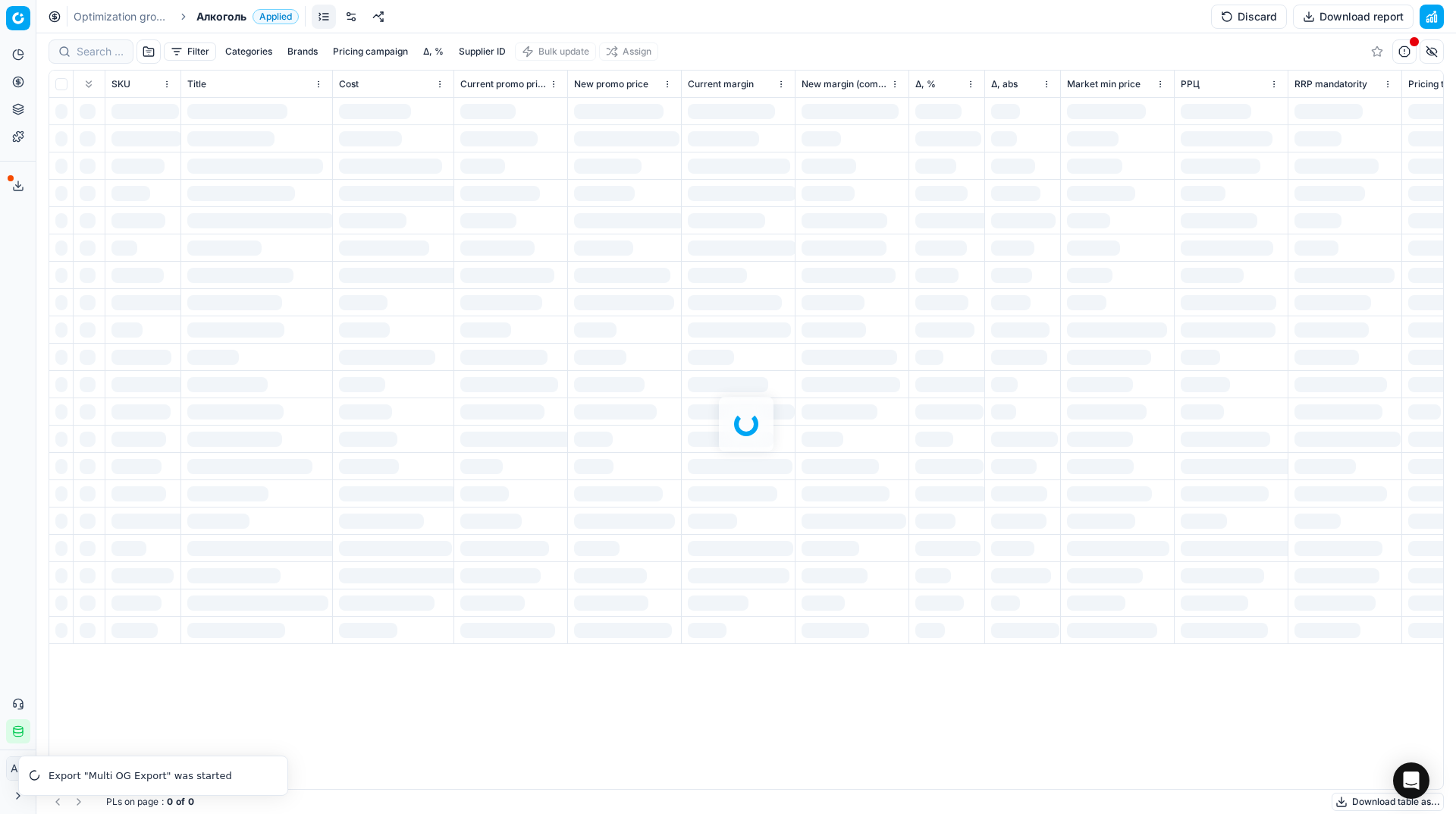
click at [95, 53] on div "Filter Categories Brands Pricing campaign Δ, % Supplier ID Bulk update Assign S…" at bounding box center [745, 423] width 1419 height 781
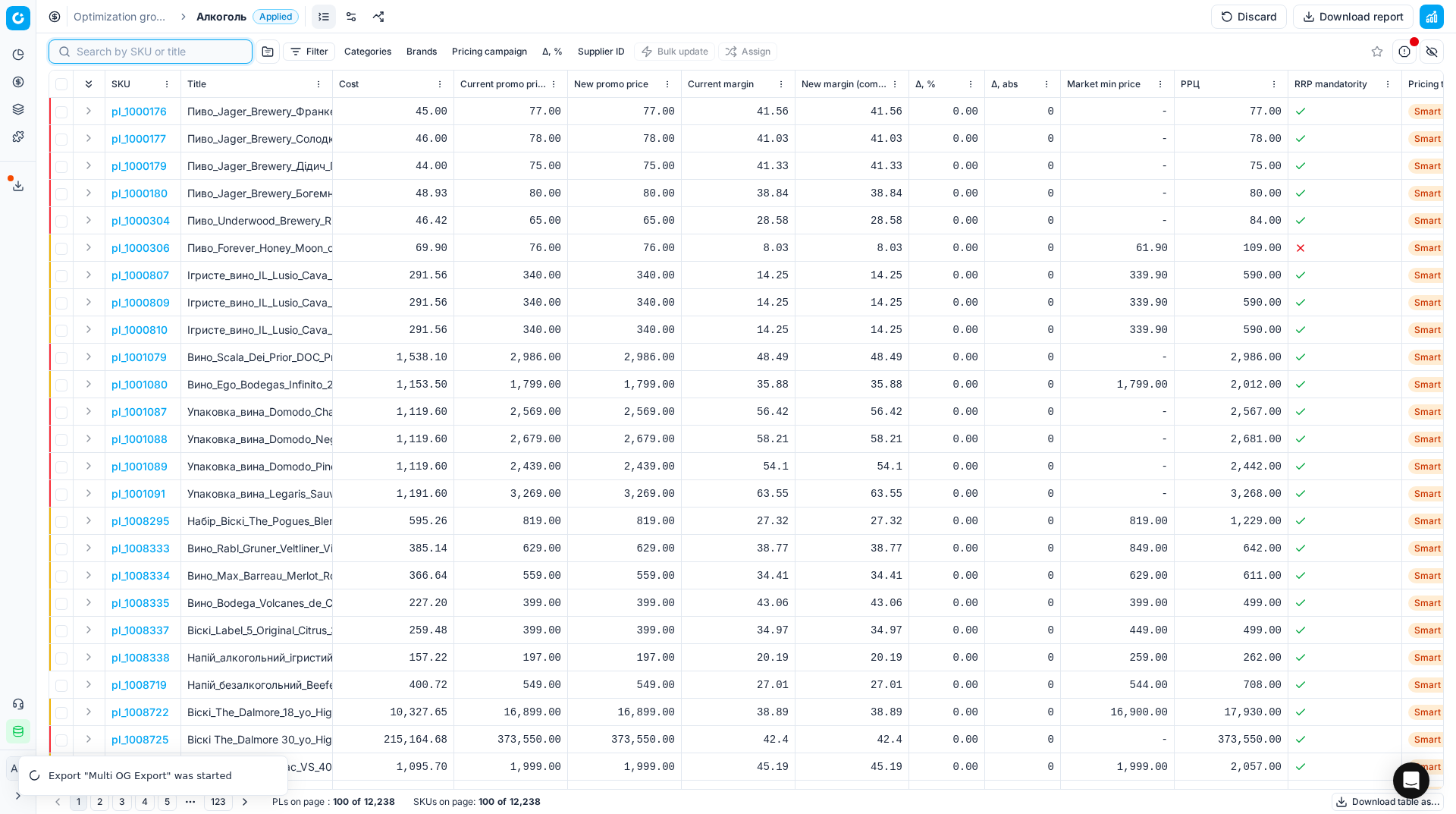
click at [95, 53] on input at bounding box center [159, 52] width 166 height 15
paste input "481903"
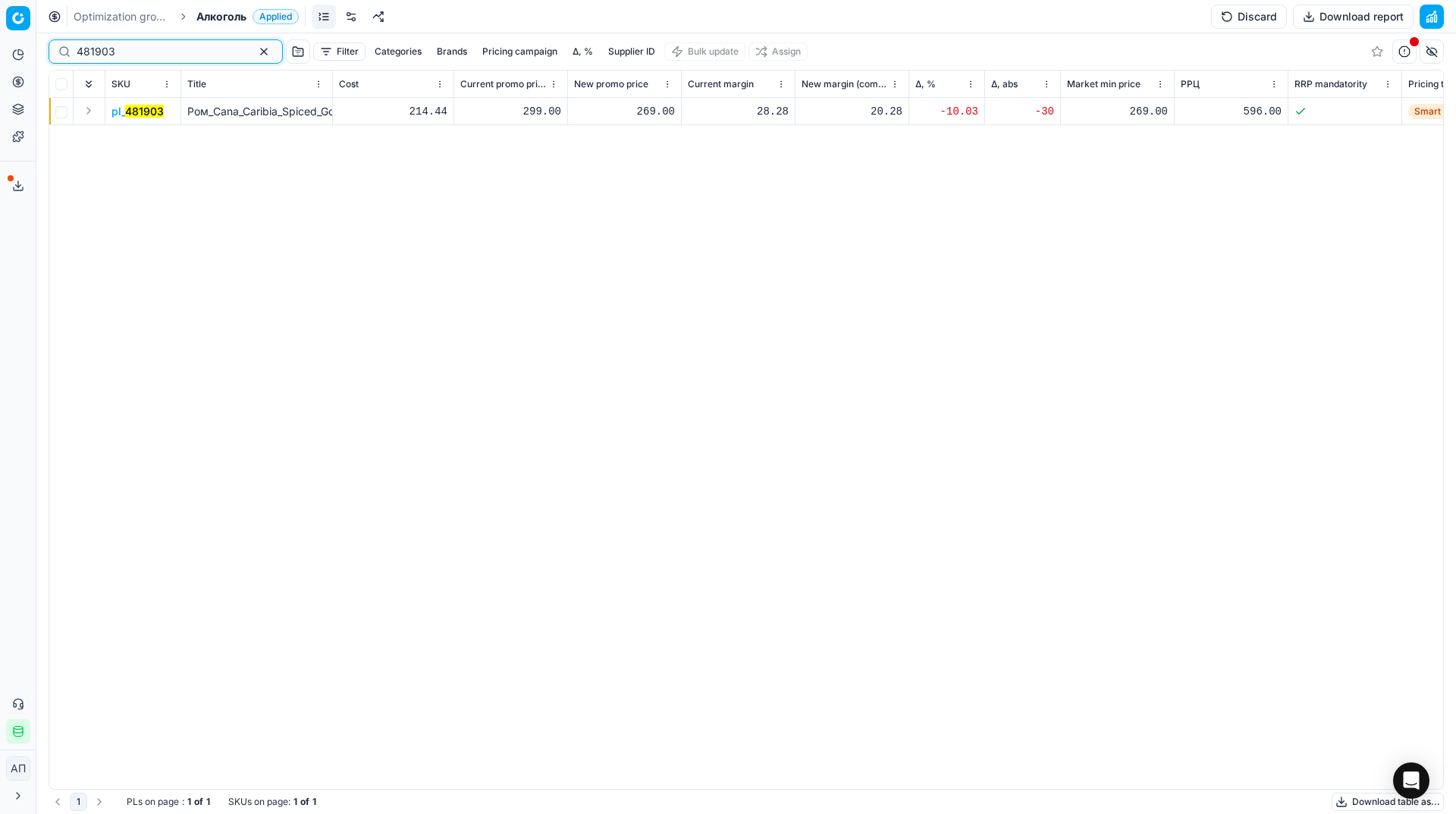
click at [146, 51] on input "481903" at bounding box center [159, 52] width 166 height 15
paste input "21087"
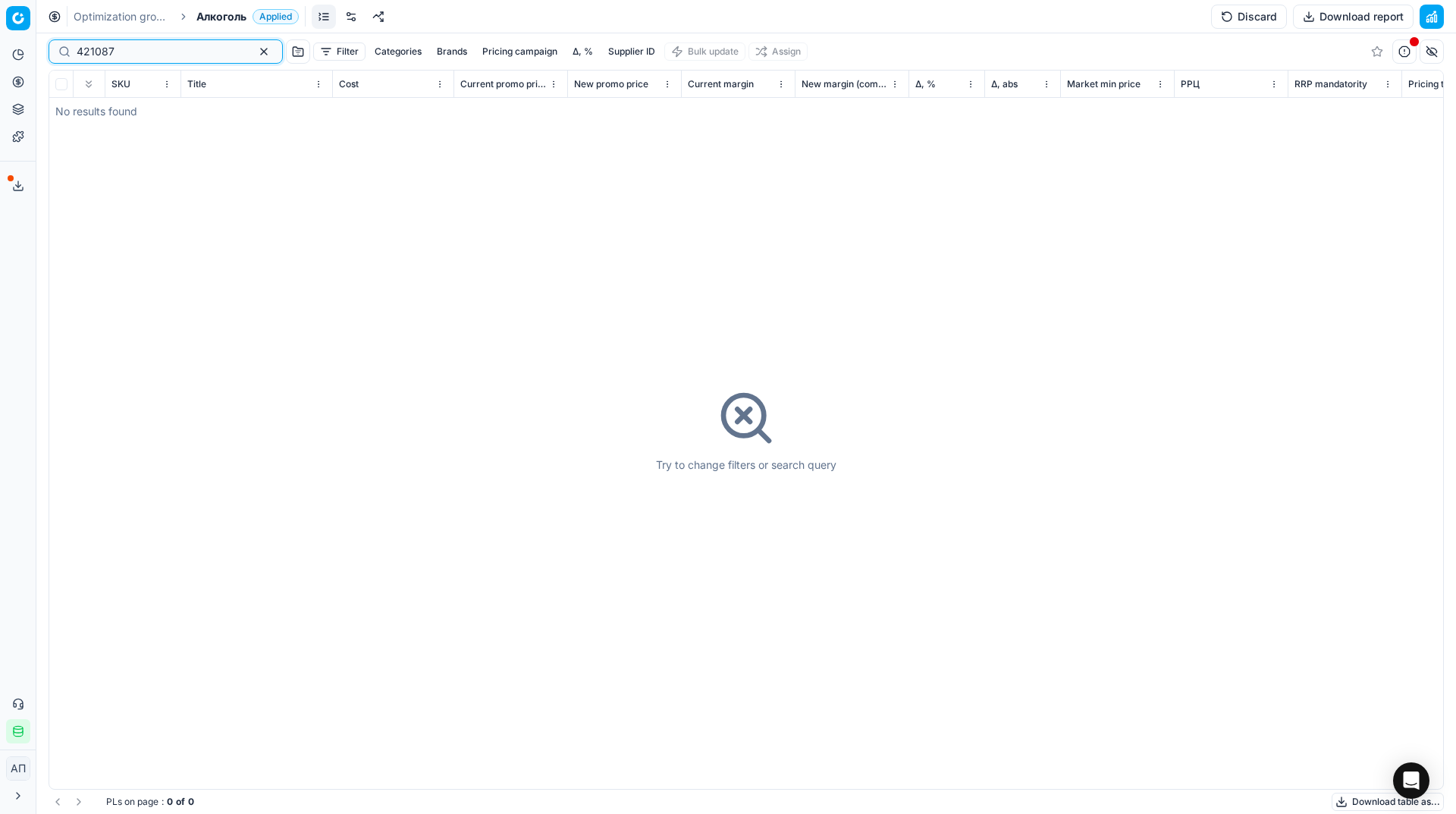
click at [176, 48] on input "421087" at bounding box center [159, 52] width 166 height 15
paste input "81903"
click at [176, 48] on input "421087" at bounding box center [159, 52] width 166 height 15
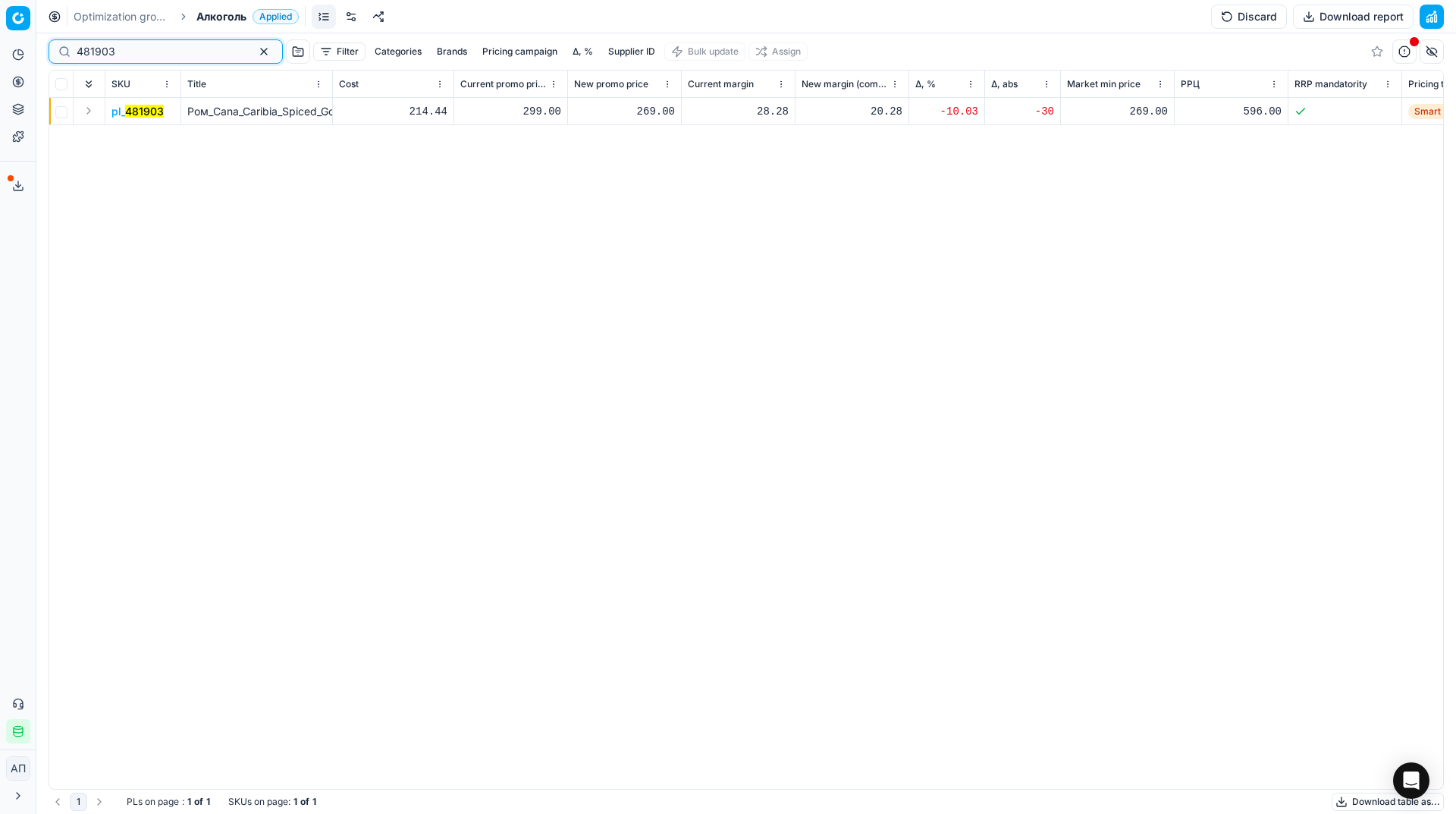
type input "481903"
